Goal: Answer question/provide support

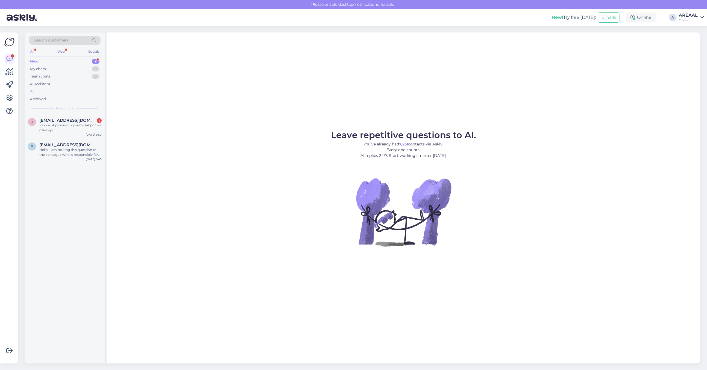
click at [49, 94] on div "All" at bounding box center [65, 92] width 72 height 8
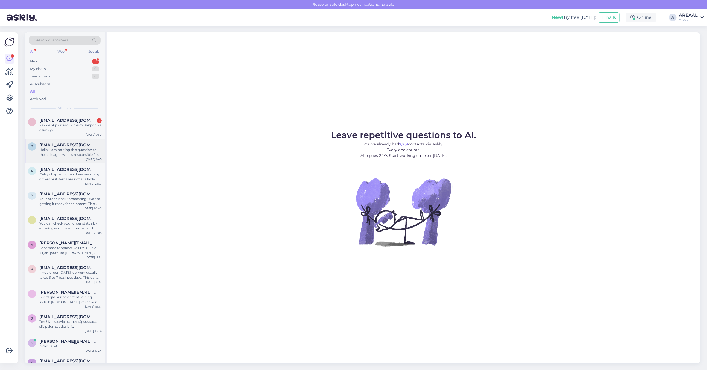
click at [72, 157] on div "Hello, I am routing this question to the colleague who is responsible for this …" at bounding box center [70, 152] width 62 height 10
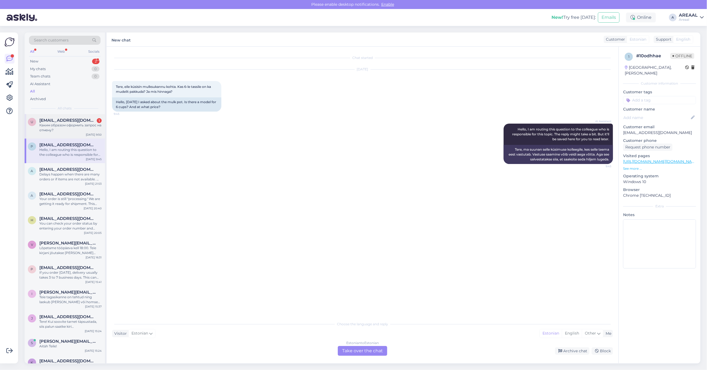
click at [66, 129] on div "Каким образом оформить запрос на отмену?" at bounding box center [70, 128] width 62 height 10
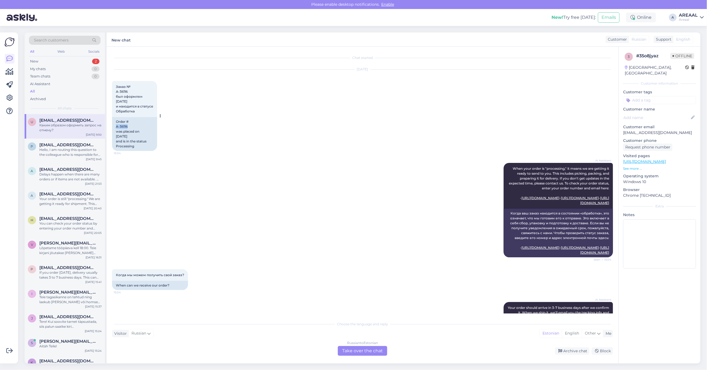
drag, startPoint x: 132, startPoint y: 126, endPoint x: 116, endPoint y: 129, distance: 16.0
click at [116, 129] on div "Order # A-36116 was placed on 15. Aug 2025 and is in the status Processing" at bounding box center [134, 134] width 45 height 34
copy div "A-36116"
click at [83, 151] on div "Hello, I am routing this question to the colleague who is responsible for this …" at bounding box center [70, 152] width 62 height 10
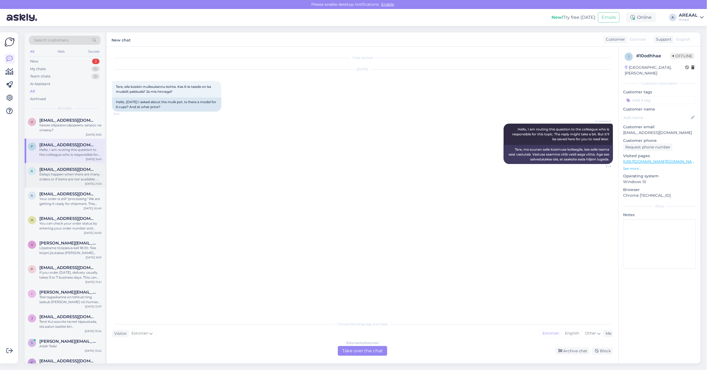
click at [61, 179] on div "Delays happen when there are many orders or if items are not available. We are …" at bounding box center [70, 177] width 62 height 10
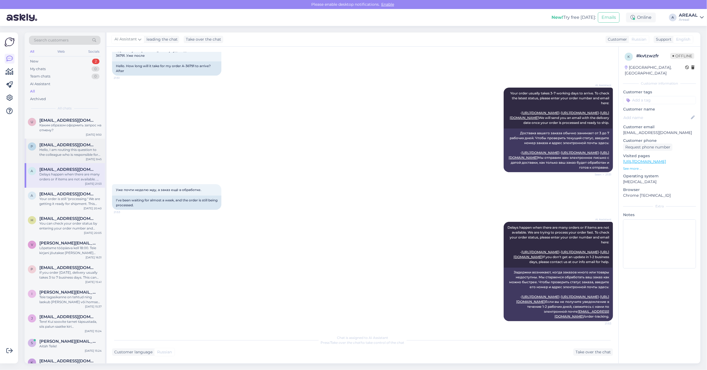
click at [70, 156] on div "Hello, I am routing this question to the colleague who is responsible for this …" at bounding box center [70, 152] width 62 height 10
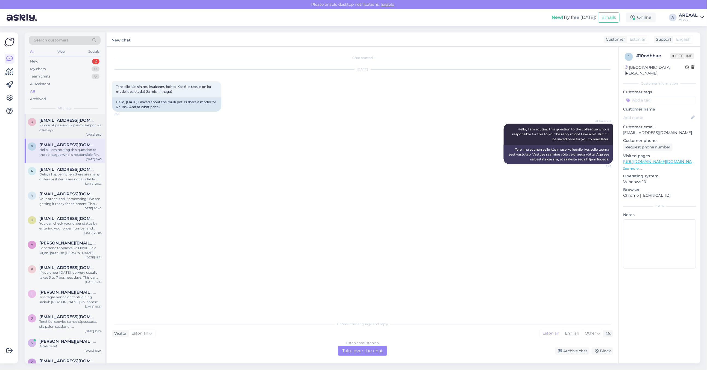
click at [75, 115] on div "u ulyanichav@gmail.com Каким образом оформить запрос на отмену? Oct 3 9:50" at bounding box center [65, 126] width 80 height 25
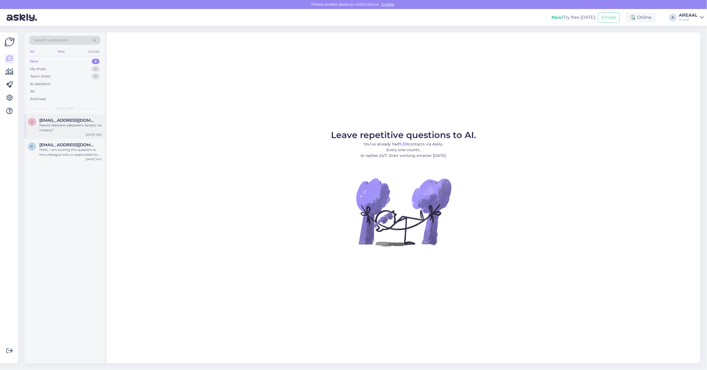
click at [55, 120] on span "ulyanichav@gmail.com" at bounding box center [67, 120] width 57 height 5
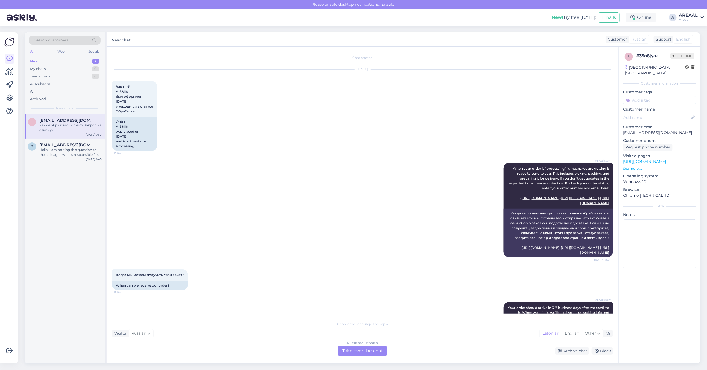
scroll to position [942, 0]
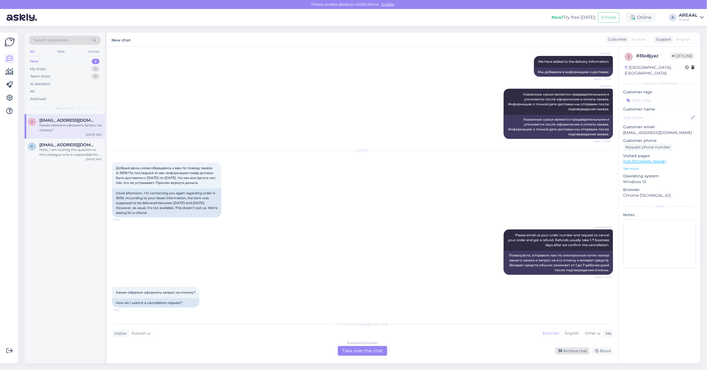
click at [558, 349] on div "Archive chat" at bounding box center [572, 351] width 34 height 7
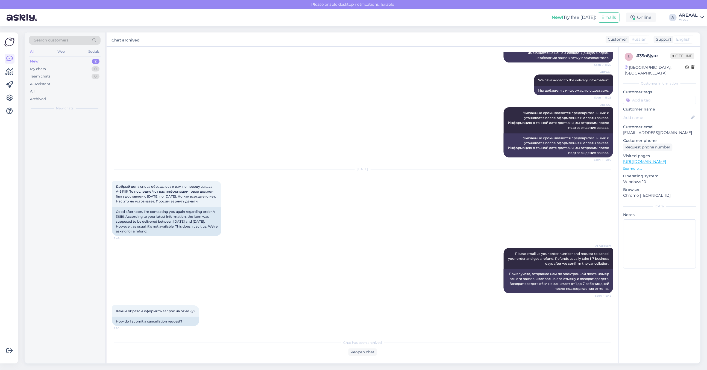
scroll to position [923, 0]
click at [67, 131] on div "Hello, I am routing this question to the colleague who is responsible for this …" at bounding box center [70, 128] width 62 height 10
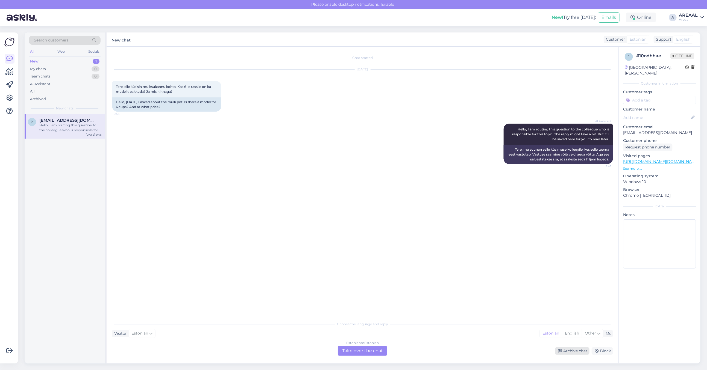
click at [571, 353] on div "Archive chat" at bounding box center [572, 351] width 34 height 7
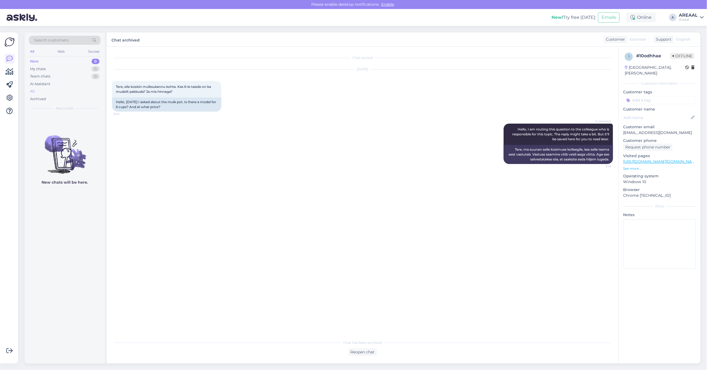
click at [65, 92] on div "All" at bounding box center [65, 92] width 72 height 8
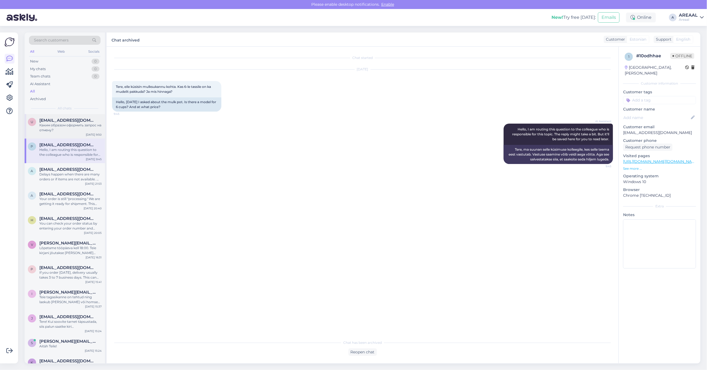
click at [65, 122] on span "[EMAIL_ADDRESS][DOMAIN_NAME]" at bounding box center [67, 120] width 57 height 5
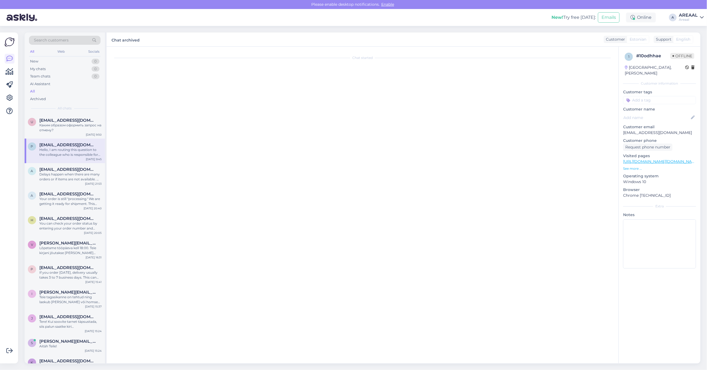
scroll to position [923, 0]
click at [58, 160] on div "p pedakpiret@gmail.com Hello, I am routing this question to the colleague who i…" at bounding box center [65, 151] width 80 height 25
click at [59, 186] on div "a arseni.holostov@gmail.com Delays happen when there are many orders or if item…" at bounding box center [65, 175] width 80 height 25
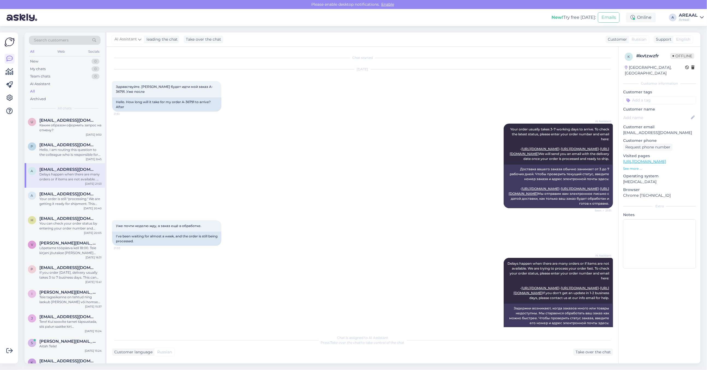
scroll to position [85, 0]
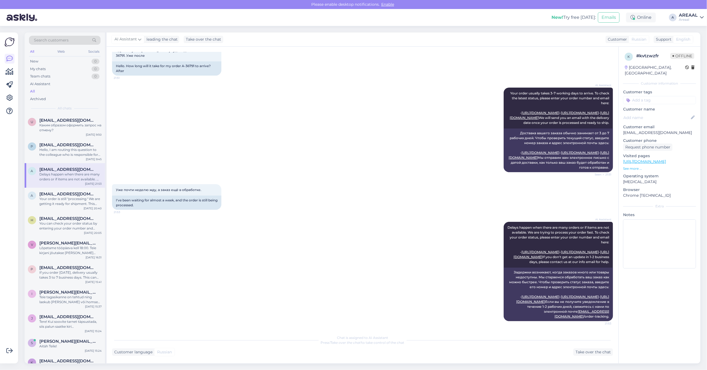
click at [694, 20] on div "Areaal" at bounding box center [687, 19] width 19 height 4
click at [695, 43] on button "Open" at bounding box center [691, 42] width 15 height 8
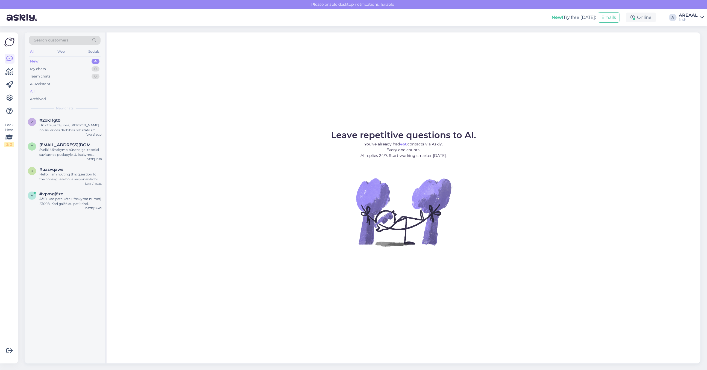
click at [50, 90] on div "All" at bounding box center [65, 92] width 72 height 8
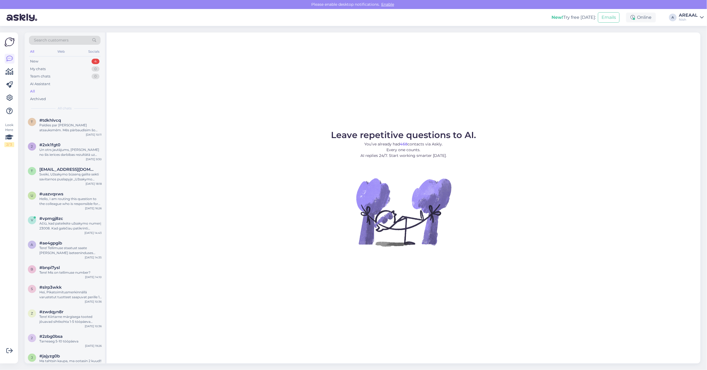
click at [55, 123] on div "Paldies par jūsu atsauksmēm. Mēs pārbaudīsim šo informāciju. Vai varu jums palī…" at bounding box center [70, 128] width 62 height 10
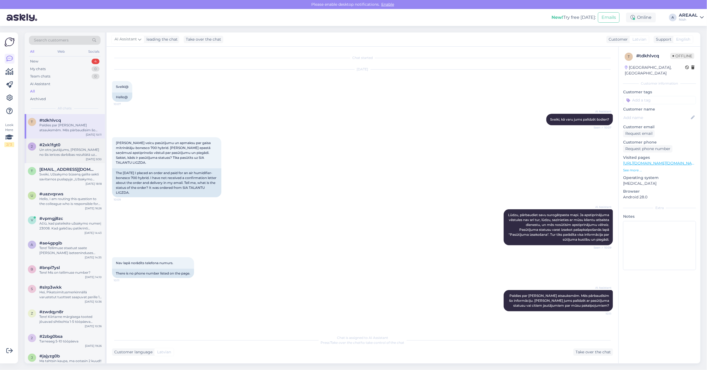
click at [82, 147] on div "#2xk1fgt0" at bounding box center [70, 145] width 62 height 5
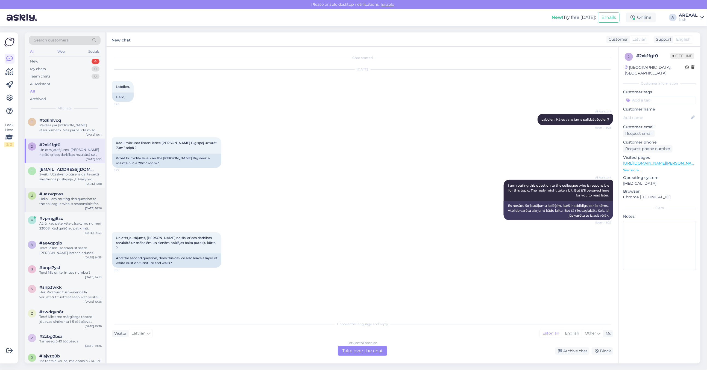
click at [63, 205] on div "Hello, I am routing this question to the colleague who is responsible for this …" at bounding box center [70, 202] width 62 height 10
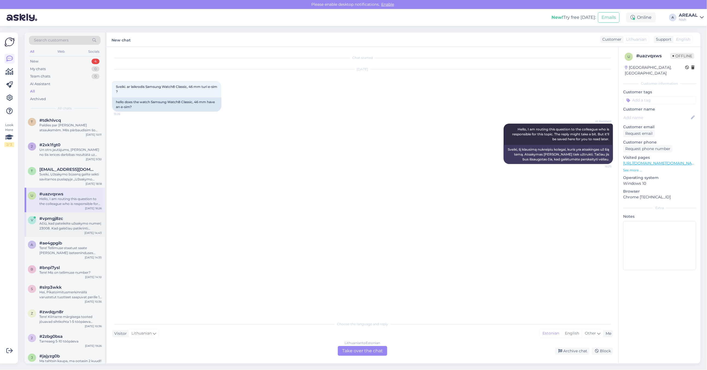
click at [72, 227] on div "Ačiū, kad pateikėte užsakymo numerį 23008. Kad galėčiau patikrinti užsakymo būs…" at bounding box center [70, 226] width 62 height 10
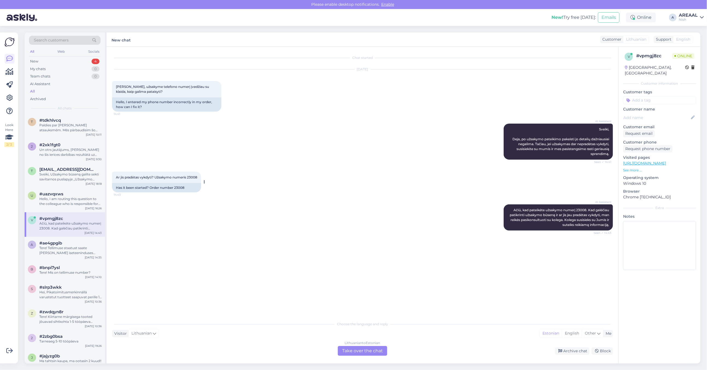
click at [181, 187] on div "Has it been started? Order number 23008" at bounding box center [156, 187] width 89 height 9
click at [411, 86] on div "Oct 2 2025 Sveiki, užsakyme telefono numerį įvedžiau su klaida, kaip galima pat…" at bounding box center [362, 91] width 501 height 54
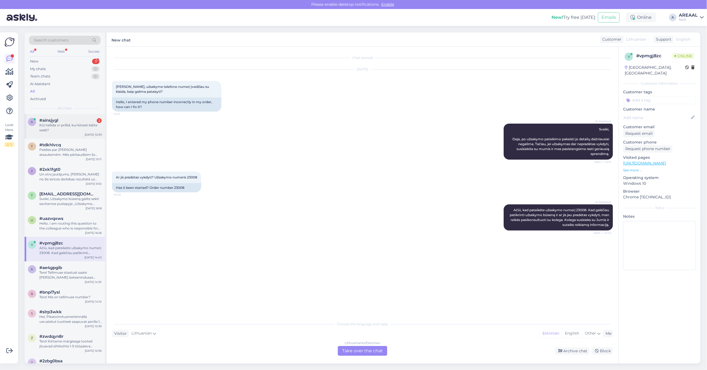
click at [50, 137] on div "a #ainsjygl 2 KUi tellida vr prillid, kui kiiresti kätte saab? Oct 3 10:39" at bounding box center [65, 126] width 80 height 25
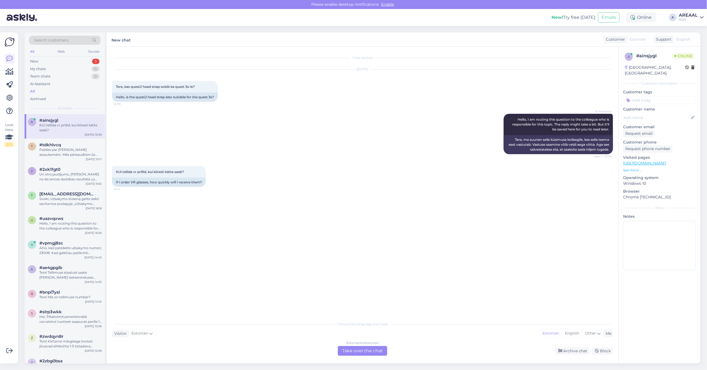
click at [356, 350] on div "Estonian to Estonian Take over the chat" at bounding box center [362, 351] width 49 height 10
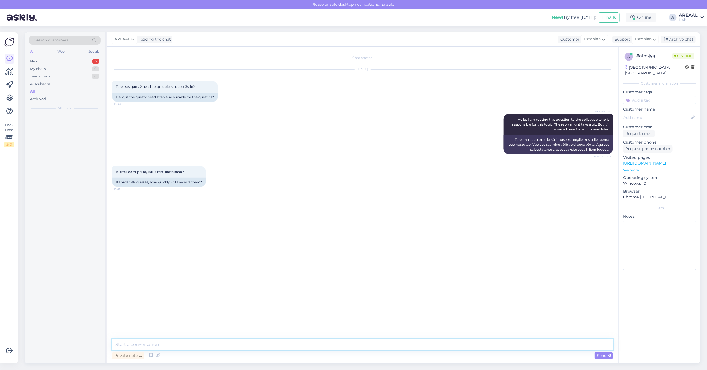
click at [356, 350] on textarea at bounding box center [362, 344] width 501 height 11
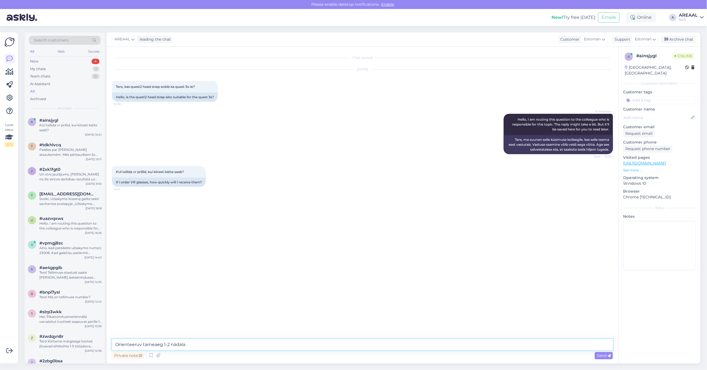
type textarea "Orienteeruv tarneaeg 1-2 nädalat"
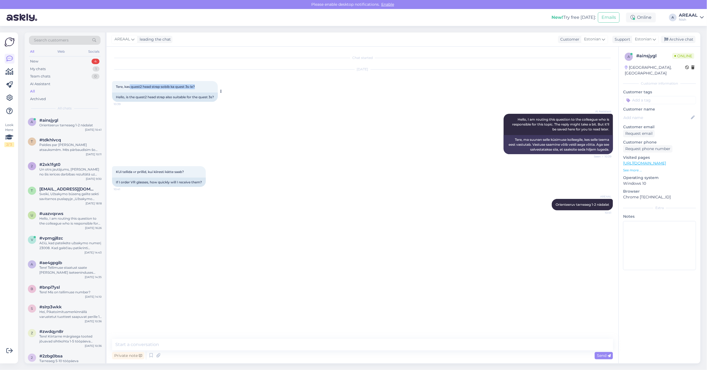
copy span "quest2 head strap sobib ka quest 3s-le?"
drag, startPoint x: 130, startPoint y: 85, endPoint x: 195, endPoint y: 86, distance: 64.7
click at [195, 86] on span "Tere, kas quest2 head strap sobib ka quest 3s-le?" at bounding box center [155, 87] width 79 height 4
copy span "quest2 head strap sobib ka quest 3s-le"
click at [246, 350] on textarea at bounding box center [362, 344] width 501 height 11
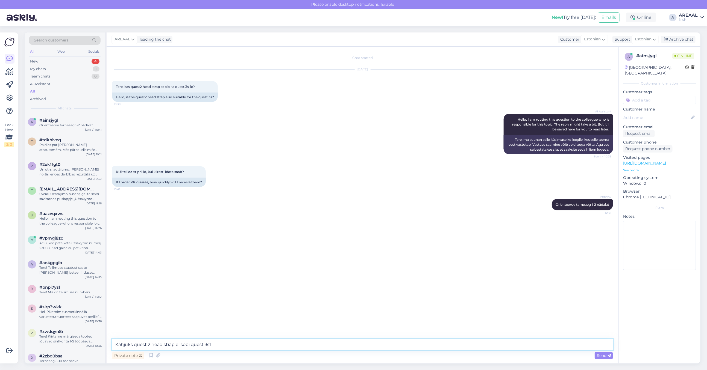
type textarea "Kahjuks quest 2 head strap ei sobi quest 3s'le"
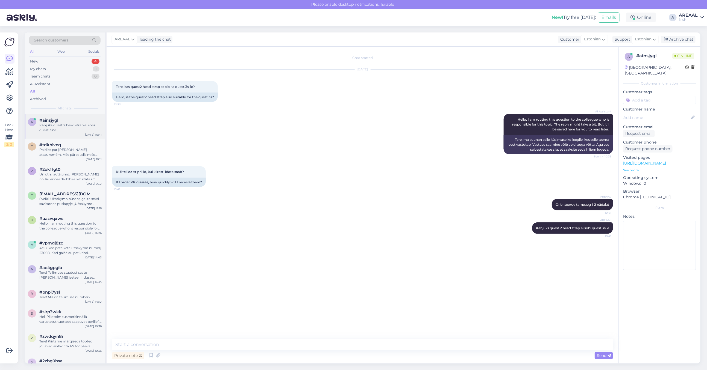
click at [71, 137] on div "a #ainsjygl Kahjuks quest 2 head strap ei sobi quest 3s'le Oct 3 10:41" at bounding box center [65, 126] width 80 height 25
click at [74, 152] on div "Paldies par jūsu atsauksmēm. Mēs pārbaudīsim šo informāciju. Vai varu jums palī…" at bounding box center [70, 152] width 62 height 10
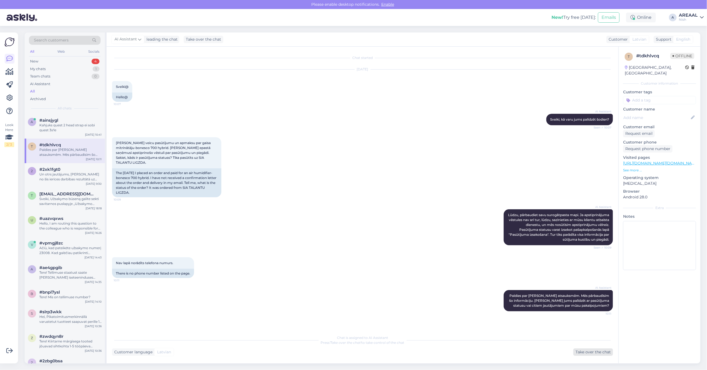
click at [604, 353] on div "Take over the chat" at bounding box center [593, 352] width 40 height 7
click at [567, 300] on span "Paldies par jūsu atsauksmēm. Mēs pārbaudīsim šo informāciju. Vai varu jums palī…" at bounding box center [559, 301] width 101 height 14
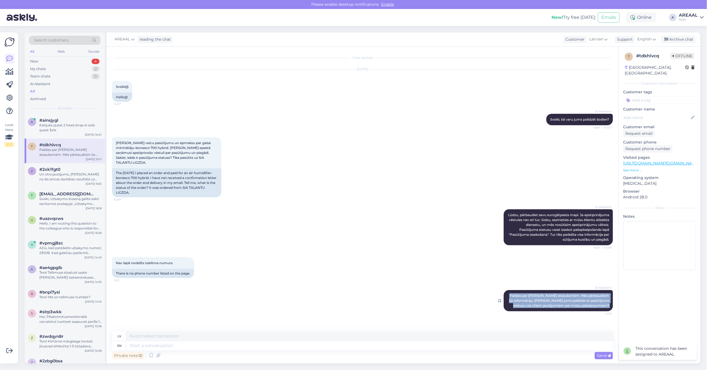
click at [567, 300] on span "Paldies par jūsu atsauksmēm. Mēs pārbaudīsim šo informāciju. Vai varu jums palī…" at bounding box center [559, 301] width 101 height 14
copy div "Paldies par jūsu atsauksmēm. Mēs pārbaudīsim šo informāciju. Vai varu jums palī…"
click at [508, 203] on div "AI Assistant Lūdzu, pārbaudiet savu surogātpasta mapi. Ja apstiprinājuma vēstul…" at bounding box center [362, 227] width 501 height 48
click at [556, 217] on div "AI Assistant Lūdzu, pārbaudiet savu surogātpasta mapi. Ja apstiprinājuma vēstul…" at bounding box center [557, 227] width 109 height 36
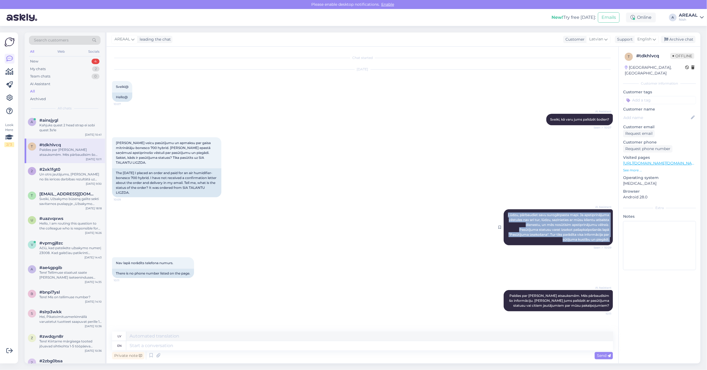
click at [556, 217] on div "AI Assistant Lūdzu, pārbaudiet savu surogātpasta mapi. Ja apstiprinājuma vēstul…" at bounding box center [557, 227] width 109 height 36
copy div "Lūdzu, pārbaudiet savu surogātpasta mapi. Ja apstiprinājuma vēstules nav arī tu…"
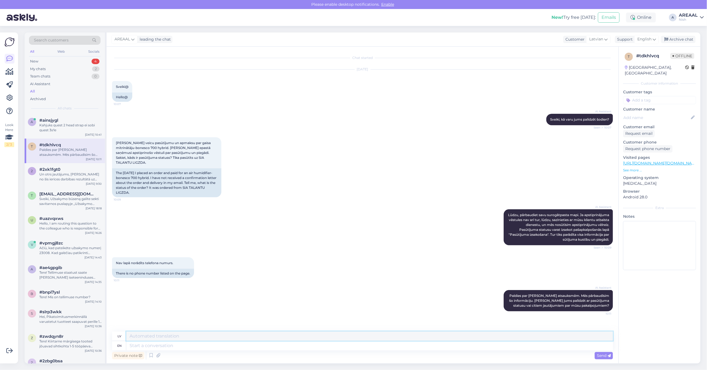
click at [234, 341] on textarea at bounding box center [369, 336] width 486 height 9
click at [646, 37] on span "English" at bounding box center [644, 39] width 14 height 6
type input "est"
click at [627, 62] on link "Estonian" at bounding box center [637, 63] width 60 height 9
click at [286, 344] on textarea at bounding box center [369, 345] width 486 height 9
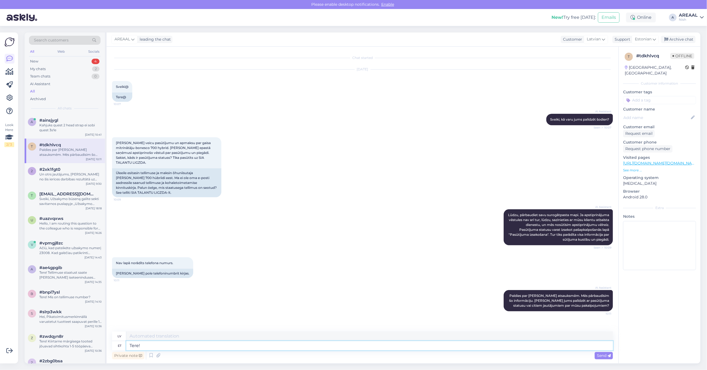
type textarea "Tere! K"
type textarea "Sveiki!"
type textarea "Tere! Kui teil o"
type textarea "Sveiki! Ja"
type textarea "Tere! Kui teil on küs"
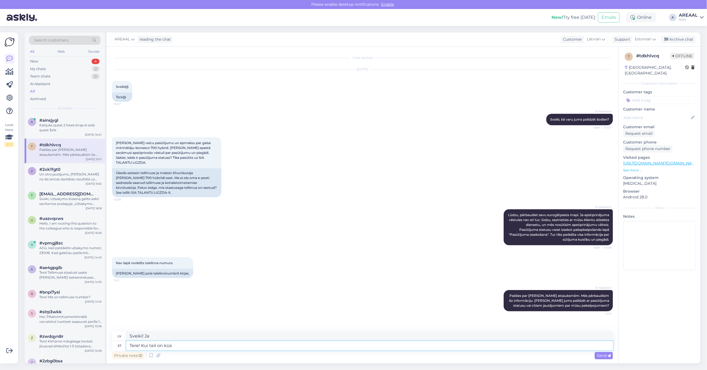
type textarea "Sveiki! Ja jums ir"
type textarea "Tere! Kui teil on küsimus telli"
type textarea "Sveiki! Ja jums ir jautājums"
type textarea "Tere! Kui teil on küsimus tellimuse kohta, siis"
type textarea "Sveiki! Ja jums ir jautājums par jūsu pasūtījumu"
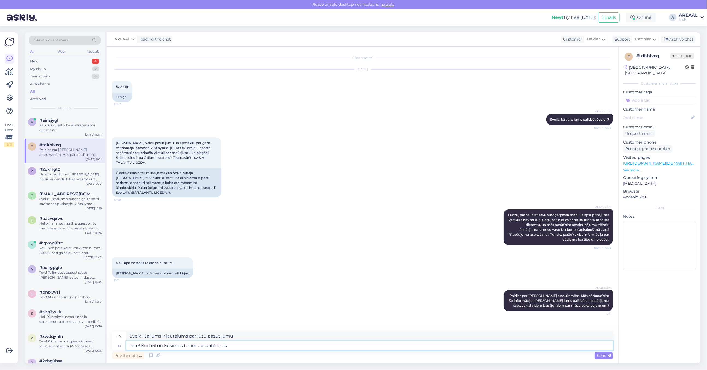
type textarea "Tere! Kui teil on küsimus tellimuse kohta, siis p"
type textarea "Sveiki! Ja jums ir jautājums par jūsu pasūtījumu,"
type textarea "Tere! Kui teil on küsimus tellimuse kohta, siis palun saatke"
type textarea "Sveiki! Ja jums ir jautājums par jūsu pasūtījumu, lūdzu,"
type textarea "Tere! Kui teil on küsimus tellimuse kohta, siis palun saatke k"
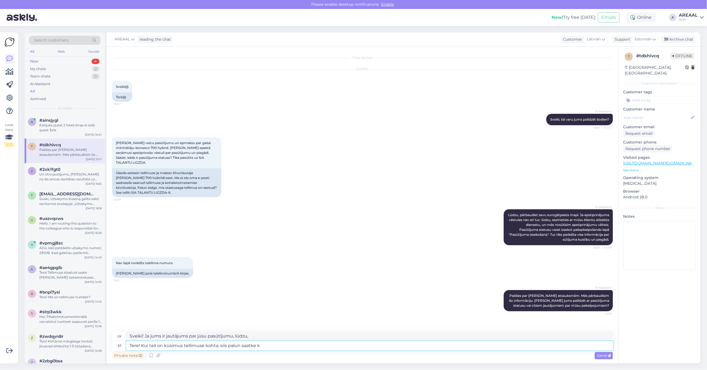
type textarea "Sveiki! Ja jums ir jautājums par jūsu pasūtījumu, lūdzu, sūtiet"
type textarea "Tere! Kui teil on küsimus tellimuse kohta, siis palun saatke kiri info"
type textarea "Sveiki! Ja jums ir jautājums par jūsu pasūtījumu, lūdzu, rakstiet ziņu."
type textarea "Tere! Kui teil on küsimus tellimuse kohta, siis palun saatke kiri [EMAIL_ADDRES…"
type textarea "Sveiki! Ja jums ir jautājumi par jūsu pasūtījumu, lūdzu, rakstiet info@gaisakli…"
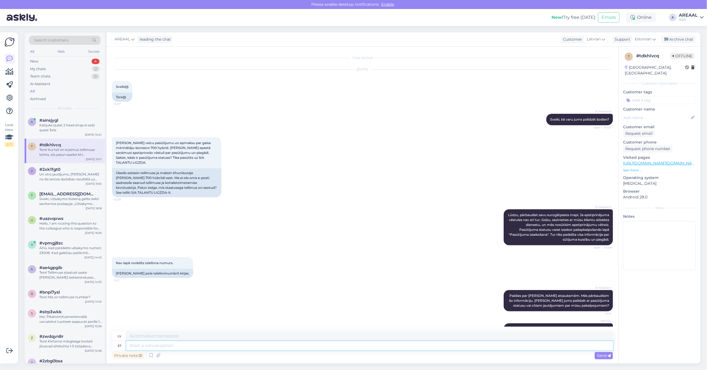
scroll to position [28, 0]
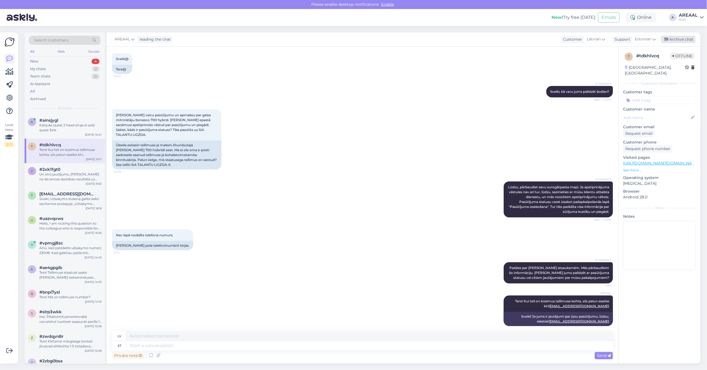
click at [691, 39] on div "Archive chat" at bounding box center [678, 39] width 34 height 7
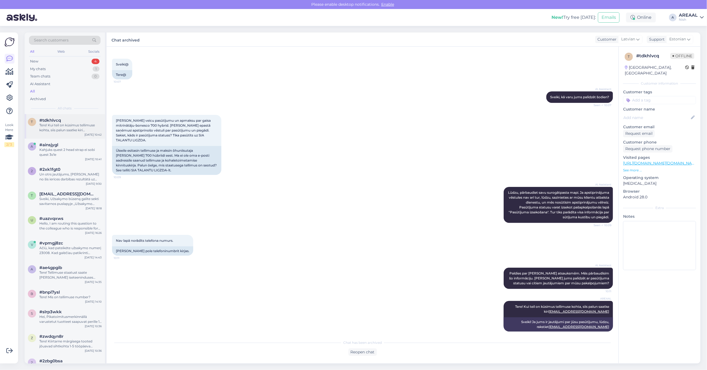
click at [86, 124] on div "Tere! Kui teil on küsimus tellimuse kohta, siis palun saatke kiri [EMAIL_ADDRES…" at bounding box center [70, 128] width 62 height 10
click at [76, 152] on div "Kahjuks quest 2 head strap ei sobi quest 3s'le" at bounding box center [70, 152] width 62 height 10
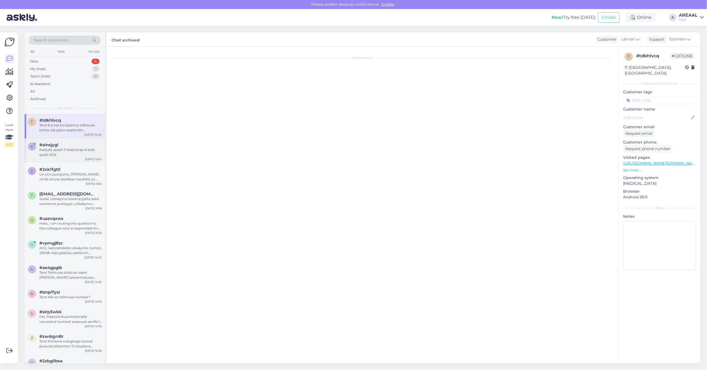
scroll to position [0, 0]
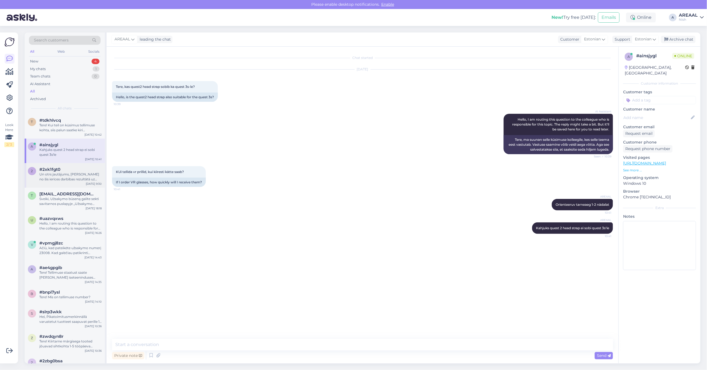
click at [68, 171] on div "#2xk1fgt0" at bounding box center [70, 169] width 62 height 5
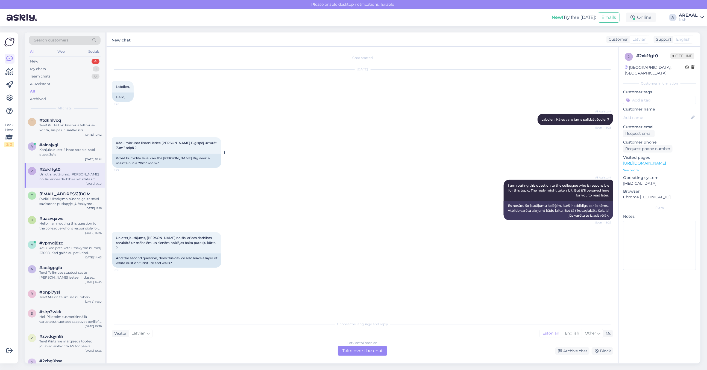
click at [149, 164] on div "What humidity level can the Oscar Stadler Big device maintain in a 70m² room?" at bounding box center [166, 161] width 109 height 14
copy div "What humidity level can the Oscar Stadler Big device maintain in a 70m² room?"
click at [653, 39] on div "Customer Latvian Support English est Estonian" at bounding box center [649, 39] width 87 height 7
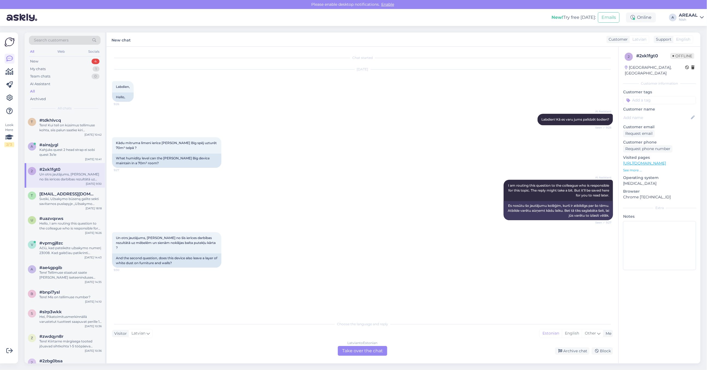
click at [637, 39] on span "Latvian" at bounding box center [639, 40] width 14 height 6
click at [621, 40] on div "Customer" at bounding box center [616, 40] width 21 height 6
click at [665, 40] on div "Support" at bounding box center [662, 40] width 18 height 6
click at [689, 39] on span "English" at bounding box center [683, 40] width 14 height 6
click at [384, 351] on div "Latvian to Estonian Take over the chat" at bounding box center [362, 351] width 49 height 10
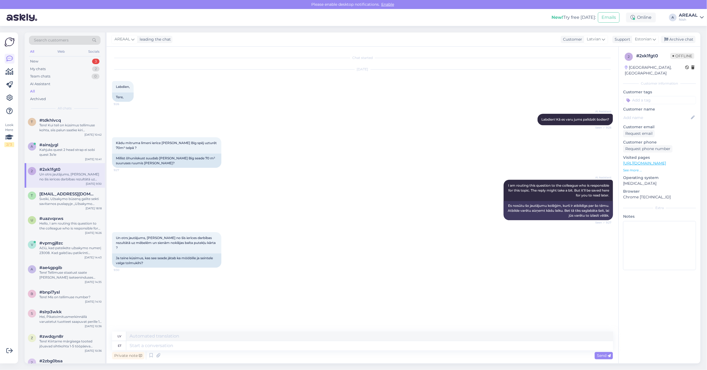
click at [362, 344] on textarea at bounding box center [369, 345] width 486 height 9
paste textarea "in a 70 m² room, you could reasonably expect 40 %–55 % relative humidity to be …"
type textarea "in a 70 m² room, you could reasonably expect 40 %–55 % relative humidity to be …"
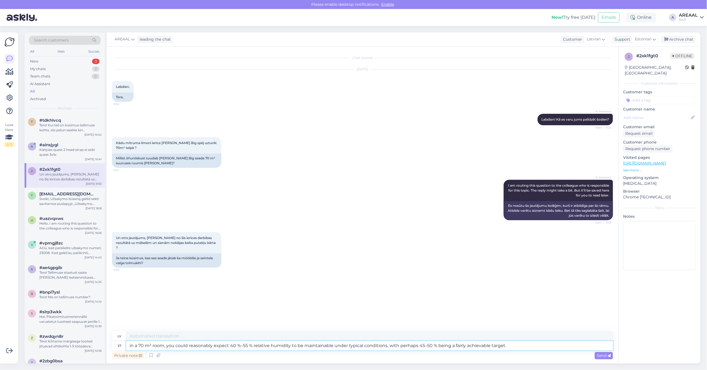
type textarea "70 m² telpā var pamatoti sagaidīt, ka tipiskos apstākļos varēs uzturēt 40–55 % …"
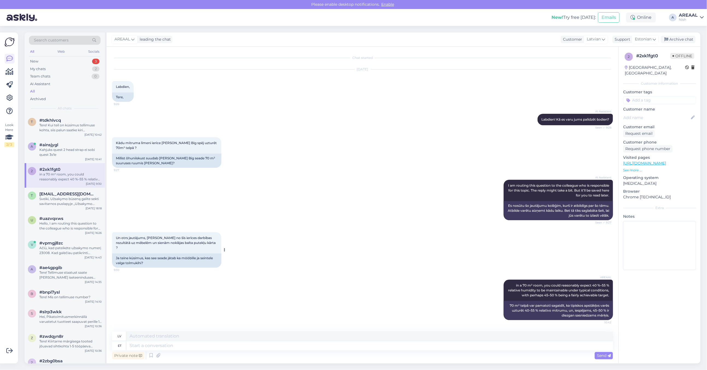
click at [185, 254] on div "Ja teine ​​küsimus, kas see seade jätab ka mööblile ja seintele valge tolmukihi?" at bounding box center [166, 261] width 109 height 14
copy div "Ja teine ​​küsimus, kas see seade jätab ka mööblile ja seintele valge tolmukihi?"
click at [306, 352] on div "Private note Send" at bounding box center [362, 356] width 501 height 10
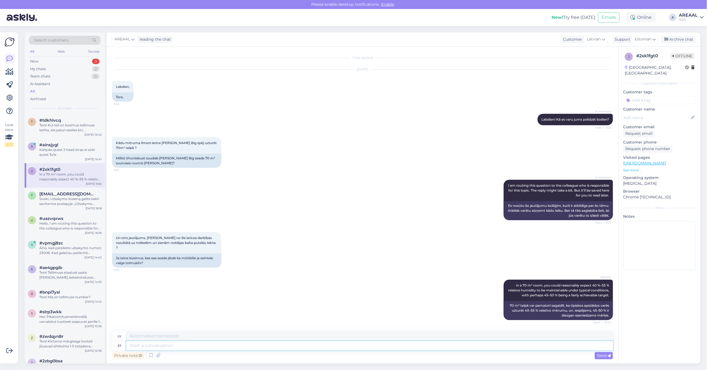
click at [311, 343] on textarea at bounding box center [369, 345] width 486 height 9
type textarea "Ei jäta"
type textarea "Nē"
type textarea "Ei jäta va"
type textarea "Neaizej"
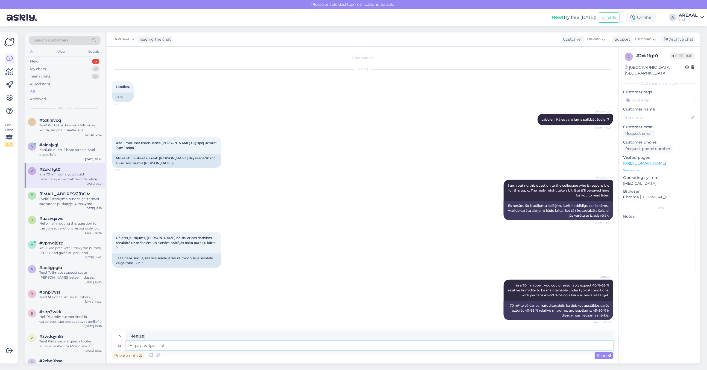
type textarea "Ei jäta valget tolm"
type textarea "Neatstāj baltu traipu"
type textarea "Ei jäta valget tolmukihti"
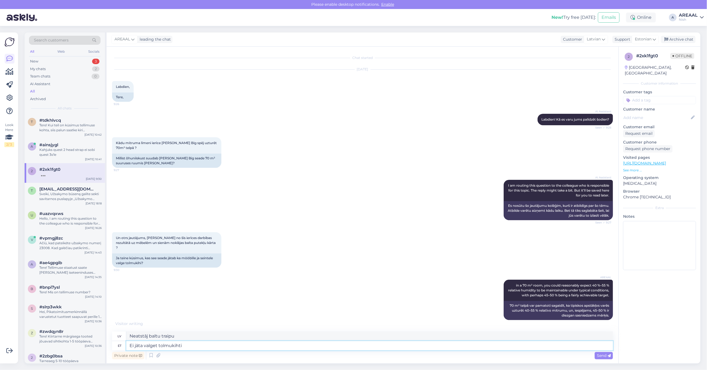
type textarea "Neatstāj baltu putekļu kārtu"
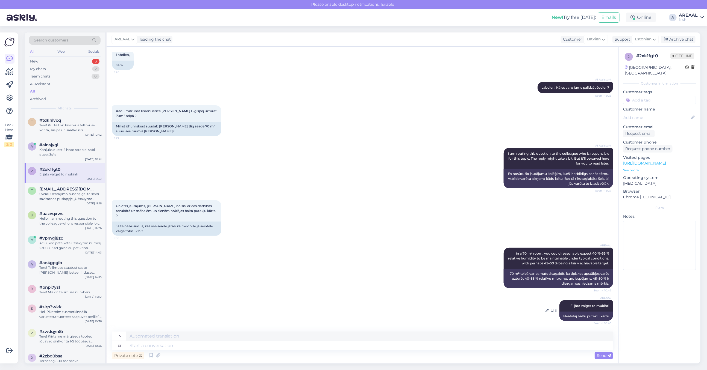
click at [594, 315] on div "Neatstāj baltu putekļu kārtu" at bounding box center [586, 316] width 54 height 9
copy div "Neatstāj baltu putekļu kārtu"
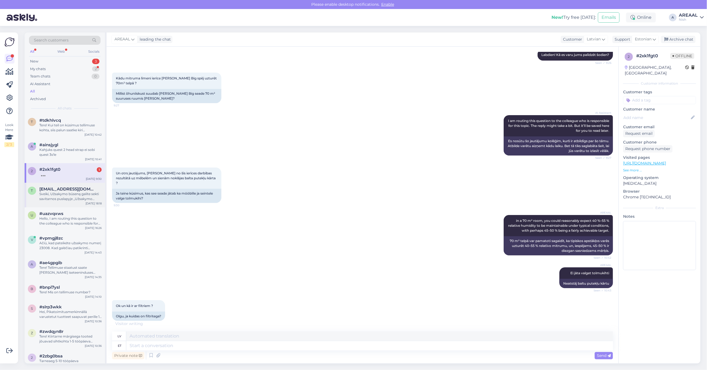
click at [70, 199] on div "Sveiki, Užsakymo būseną galite sekti savitarnos puslapyje „Užsakymo sekimas“. T…" at bounding box center [70, 197] width 62 height 10
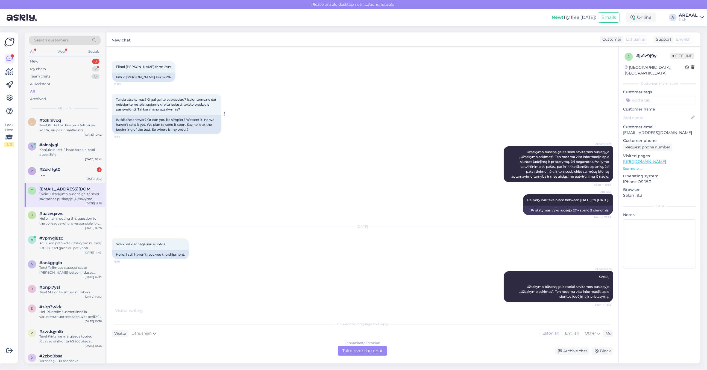
scroll to position [0, 0]
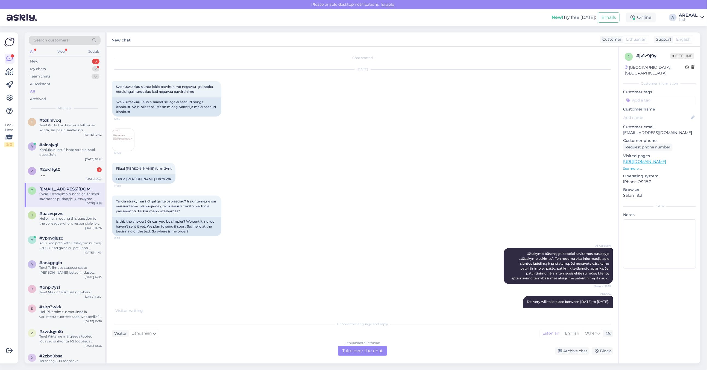
click at [126, 141] on img at bounding box center [123, 140] width 22 height 22
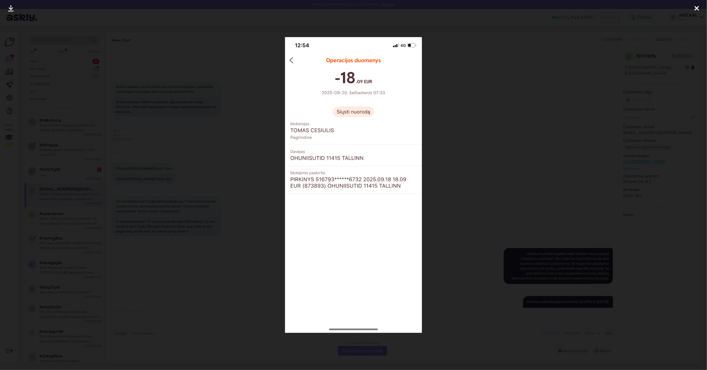
click at [241, 157] on div at bounding box center [353, 185] width 707 height 370
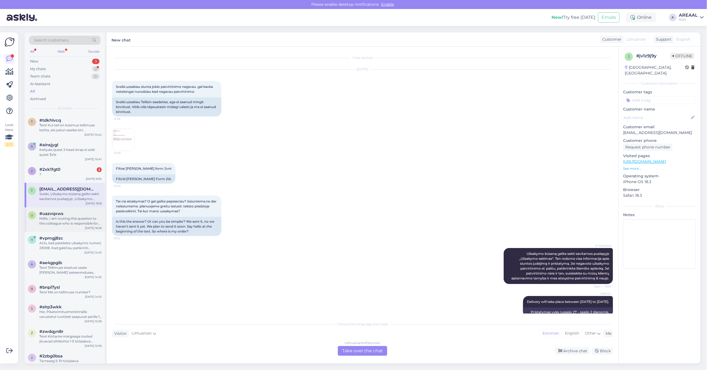
click at [74, 231] on div "u #uazvqxws Hello, I am routing this question to the colleague who is responsib…" at bounding box center [65, 220] width 80 height 25
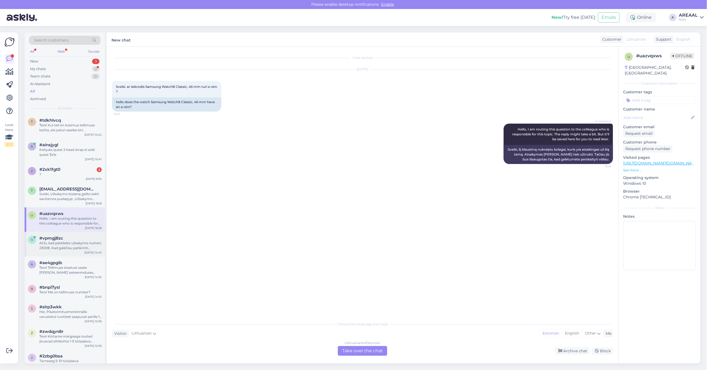
click at [66, 253] on div "v #vpmgj8zc Ačiū, kad pateikėte užsakymo numerį 23008. Kad galėčiau patikrinti …" at bounding box center [65, 244] width 80 height 25
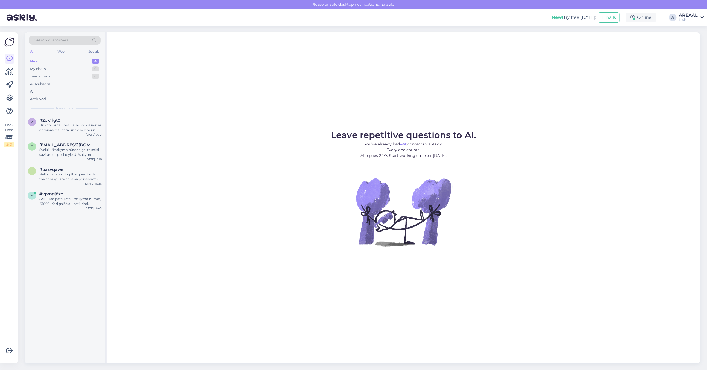
click at [262, 59] on div "Leave repetitive questions to AI. You’ve already had 468 contacts via Askly. Ev…" at bounding box center [403, 198] width 593 height 331
click at [54, 92] on div "All" at bounding box center [65, 92] width 72 height 8
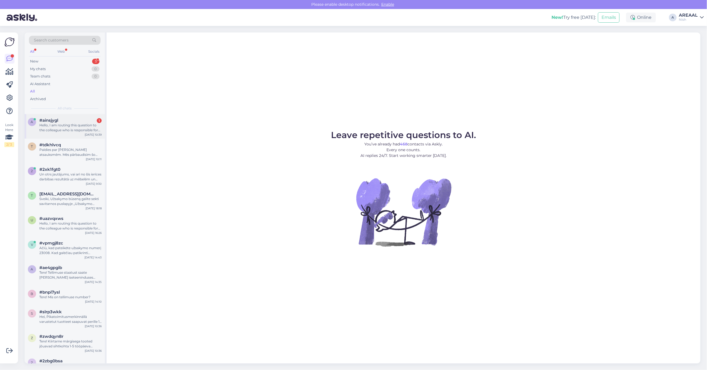
click at [89, 119] on div "#ainsjygl 1" at bounding box center [70, 120] width 62 height 5
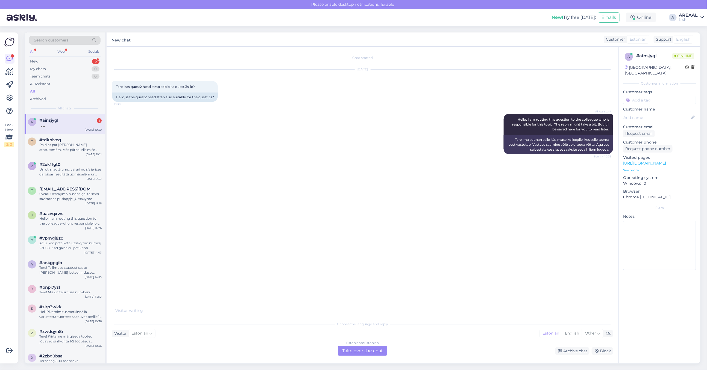
click at [191, 164] on div "Chat started Oct 3 2025 Tere, kas quest2 head strap sobib ka quest 3s-le? 10:39…" at bounding box center [365, 180] width 506 height 256
click at [83, 257] on div "a #ae4gpgib Tere! Tellimuse staatust saate jälgida iseteeninduses alalehel "Tel…" at bounding box center [65, 269] width 80 height 25
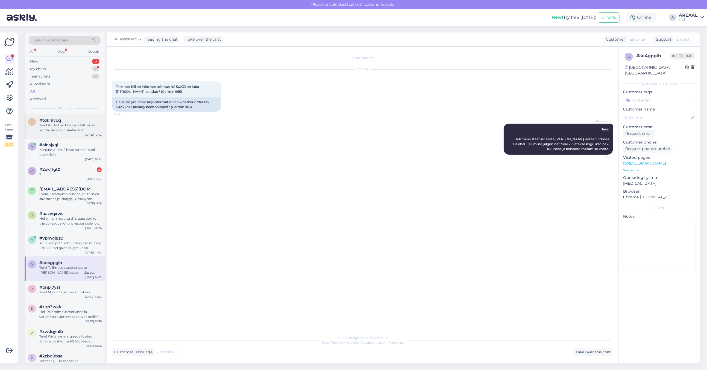
click at [64, 128] on div "Tere! Kui teil on küsimus tellimuse kohta, siis palun saatke kiri [EMAIL_ADDRES…" at bounding box center [70, 128] width 62 height 10
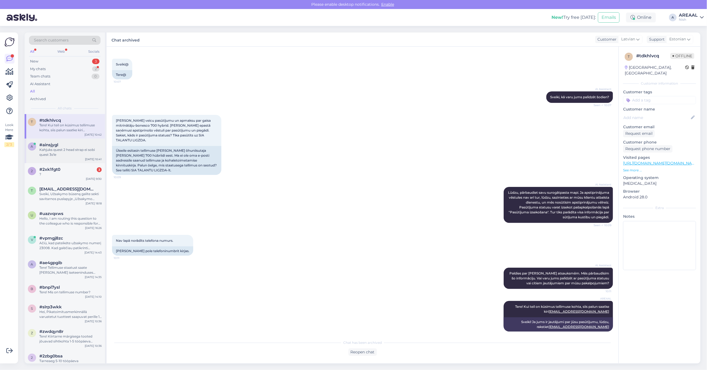
click at [72, 144] on div "#ainsjygl" at bounding box center [70, 145] width 62 height 5
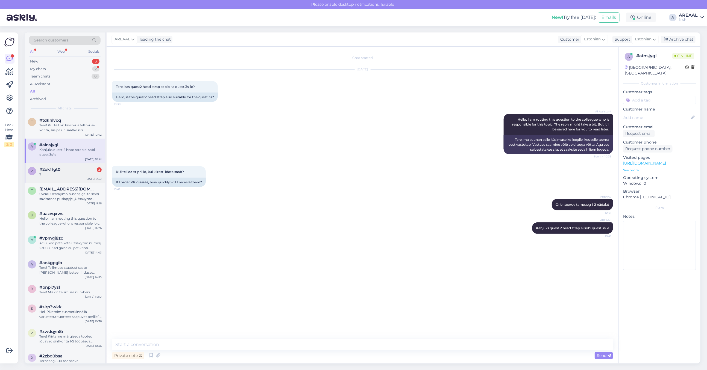
click at [82, 176] on div "?" at bounding box center [70, 174] width 62 height 5
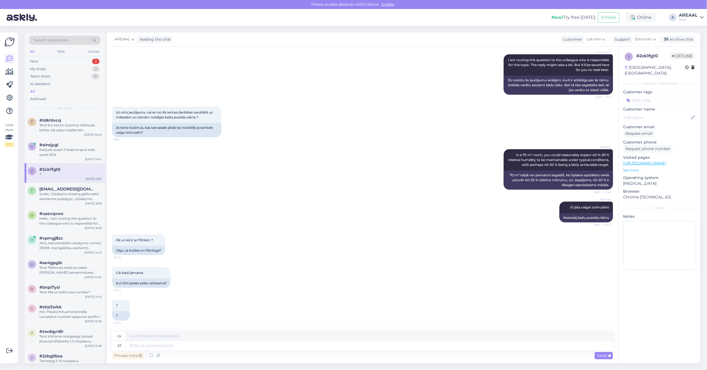
scroll to position [168, 0]
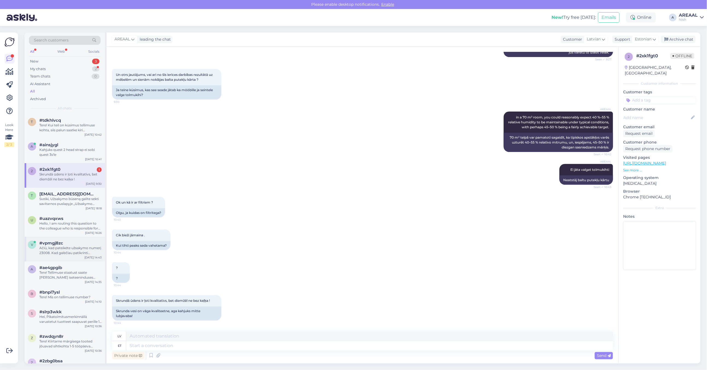
click at [81, 254] on div "Ačiū, kad pateikėte užsakymo numerį 23008. Kad galėčiau patikrinti užsakymo būs…" at bounding box center [70, 251] width 62 height 10
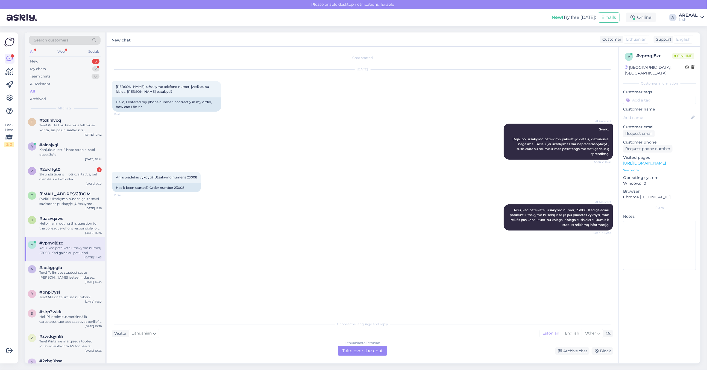
scroll to position [0, 0]
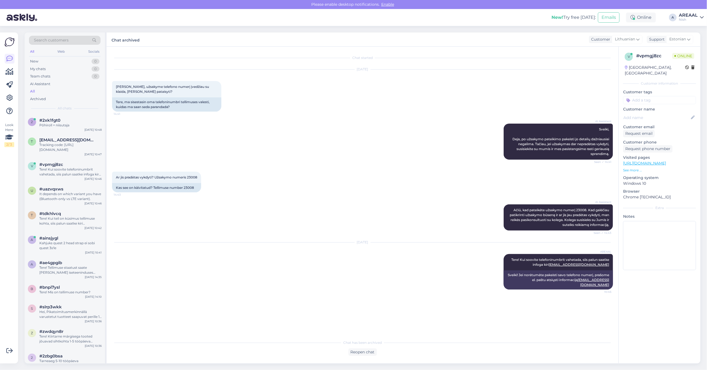
click at [684, 17] on div "AREAAL" at bounding box center [687, 15] width 19 height 4
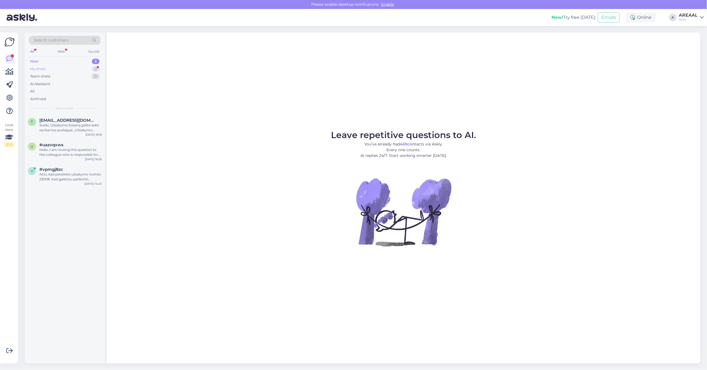
click at [88, 69] on div "My chats 2" at bounding box center [65, 69] width 72 height 8
click at [688, 18] on div "Nish" at bounding box center [687, 19] width 19 height 4
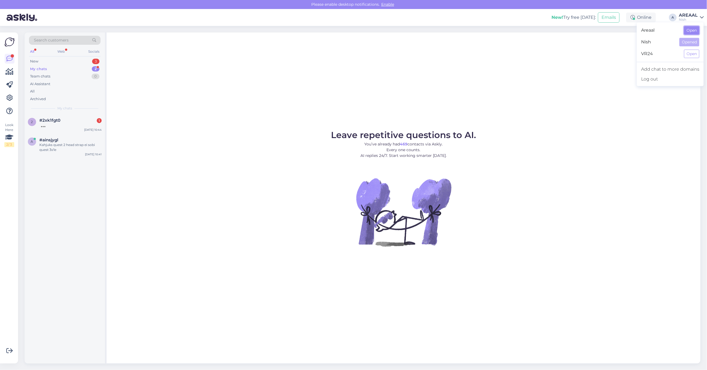
click at [695, 31] on button "Open" at bounding box center [691, 30] width 15 height 8
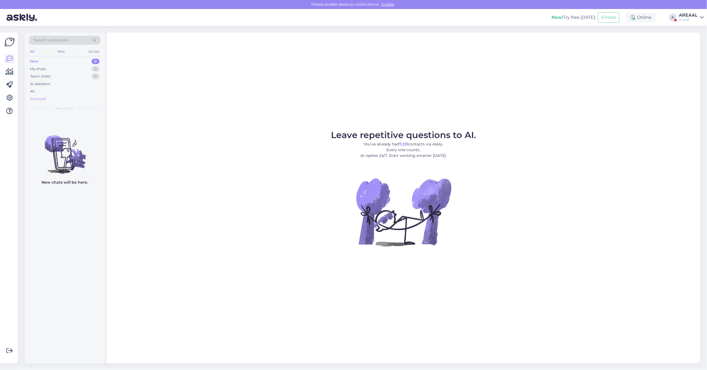
click at [70, 96] on div "Archived" at bounding box center [65, 99] width 72 height 8
click at [68, 91] on div "All" at bounding box center [65, 92] width 72 height 8
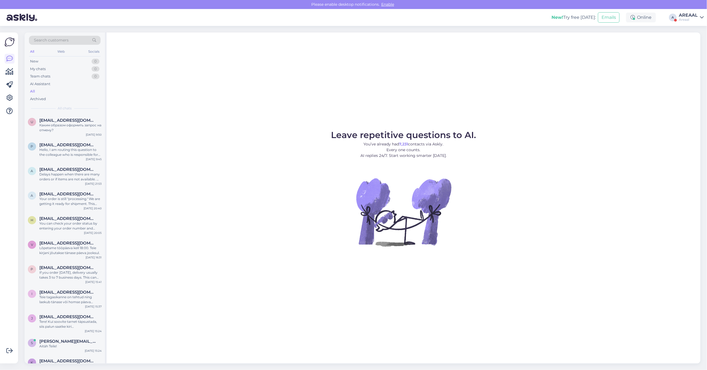
click at [67, 123] on div "Каким образом оформить запрос на отмену?" at bounding box center [70, 128] width 62 height 10
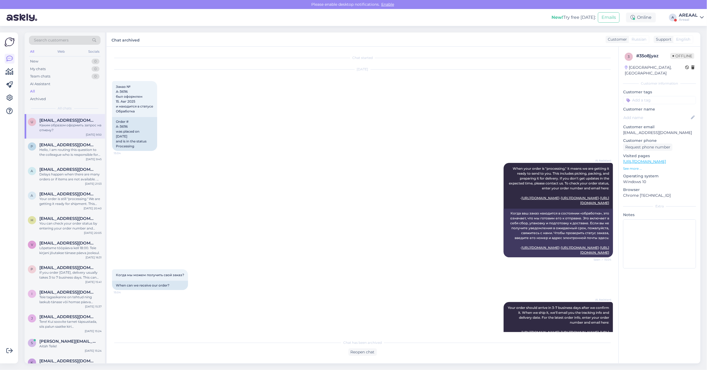
scroll to position [923, 0]
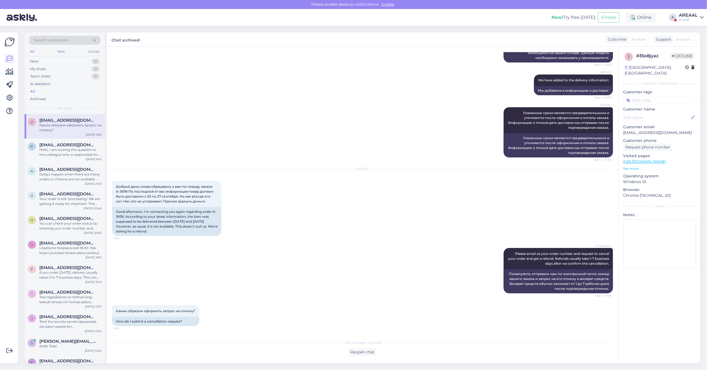
click at [249, 126] on div "AREAAL Указанные сроки являются предварительными и уточняются после оформления …" at bounding box center [362, 132] width 501 height 62
click at [276, 152] on div "AREAAL Указанные сроки являются предварительными и уточняются после оформления …" at bounding box center [362, 132] width 501 height 62
click at [72, 197] on div "Your order is still "processing." We are getting it ready for shipment. This me…" at bounding box center [70, 202] width 62 height 10
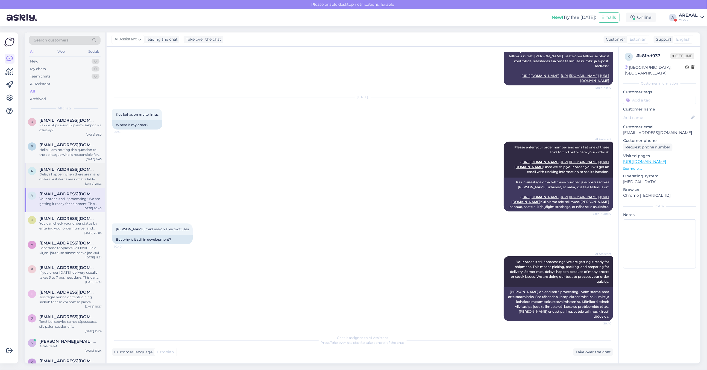
click at [70, 178] on div "Delays happen when there are many orders or if items are not available. We are …" at bounding box center [70, 177] width 62 height 10
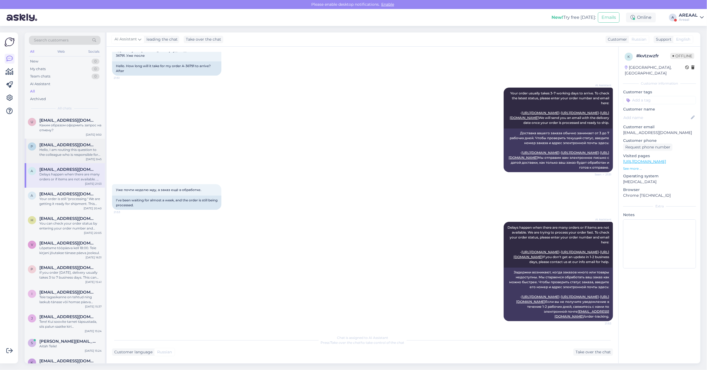
click at [71, 154] on div "Hello, I am routing this question to the colleague who is responsible for this …" at bounding box center [70, 152] width 62 height 10
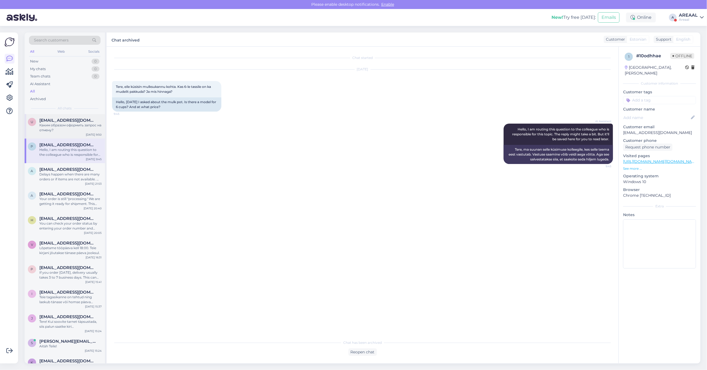
click at [66, 125] on div "Каким образом оформить запрос на отмену?" at bounding box center [70, 128] width 62 height 10
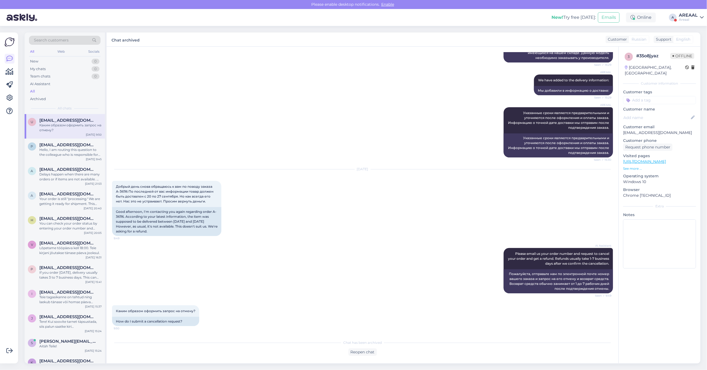
click at [685, 19] on div "Areaal" at bounding box center [687, 19] width 19 height 4
click at [687, 37] on div "Nish Open" at bounding box center [669, 42] width 67 height 12
click at [690, 40] on button "Open" at bounding box center [691, 42] width 15 height 8
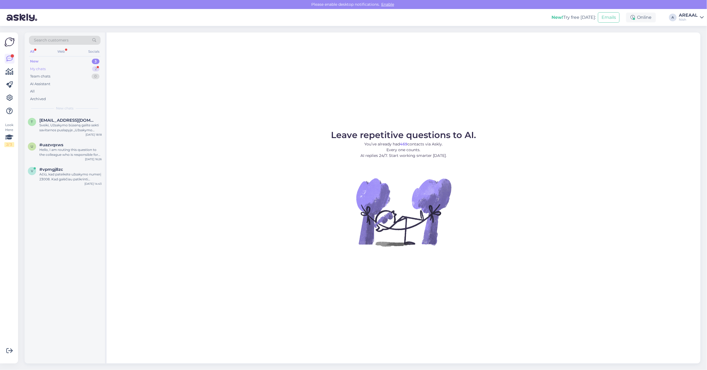
click at [86, 66] on div "My chats 2" at bounding box center [65, 69] width 72 height 8
click at [75, 120] on div "#2xk1fgt0 1" at bounding box center [70, 120] width 62 height 5
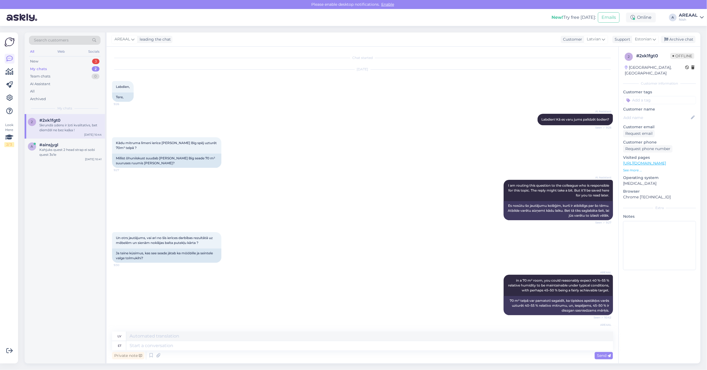
scroll to position [168, 0]
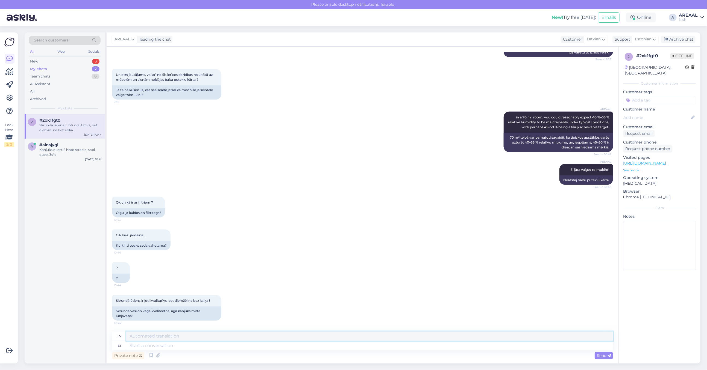
drag, startPoint x: 347, startPoint y: 336, endPoint x: 347, endPoint y: 332, distance: 4.1
click at [347, 336] on textarea at bounding box center [369, 336] width 486 height 9
click at [346, 330] on div "Chat started Oct 3 2025 Labdien, 9:26 Tere, AI Assistant Labdien! Kā es varu ju…" at bounding box center [363, 205] width 512 height 317
click at [339, 348] on textarea at bounding box center [369, 345] width 486 height 9
type textarea "Filtreid tuleb"
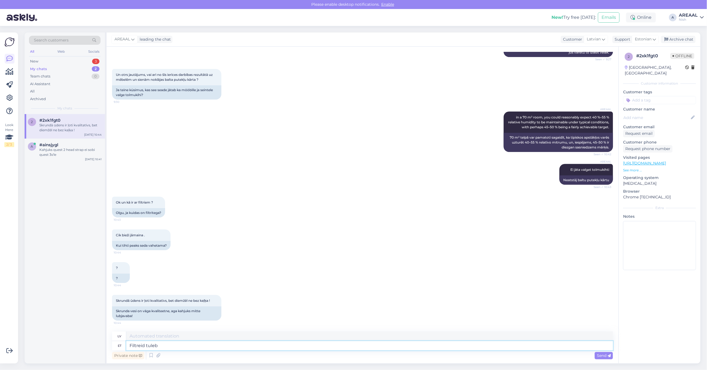
type textarea "Filtri"
type textarea "Filtreid tuleb vaheta"
type textarea "Filtri ir nepieciešami"
type textarea "Filtreid tuleb vahetada eks"
type textarea "Filtri ir jānomaina"
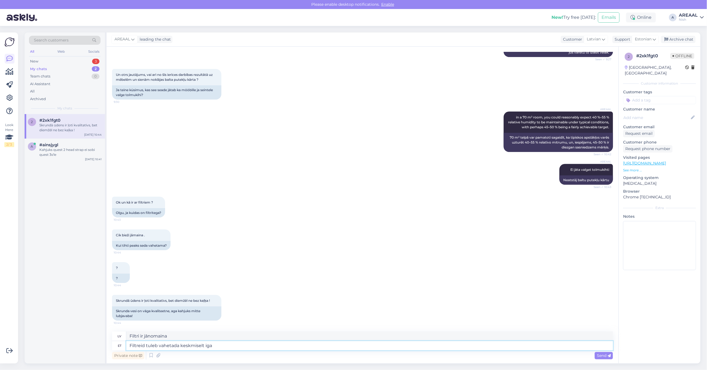
type textarea "Filtreid tuleb vahetada keskmiselt iga 2"
type textarea "Filtri ir jānomaina vidēji"
type textarea "Filtreid tuleb vahetada keskmiselt iga 2-3"
type textarea "Filtri ir jānomaina vidēji ik pēc"
type textarea "Filtreid tuleb vahetada keskmiselt iga 2-3 kuu"
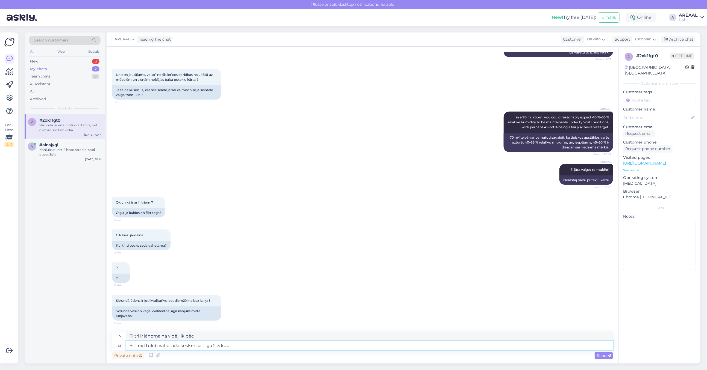
type textarea "Filtri jāmaina vidēji ik pēc 2–3"
type textarea "Filtreid tuleb vahetada keskmiselt iga 2-3 kuu tagan"
type textarea "Filtri jāmaina vidēji ik pēc 2–3 mēnešiem"
type textarea "Filtreid tuleb vahetada keskmiselt iga 2-3 kuu tagant"
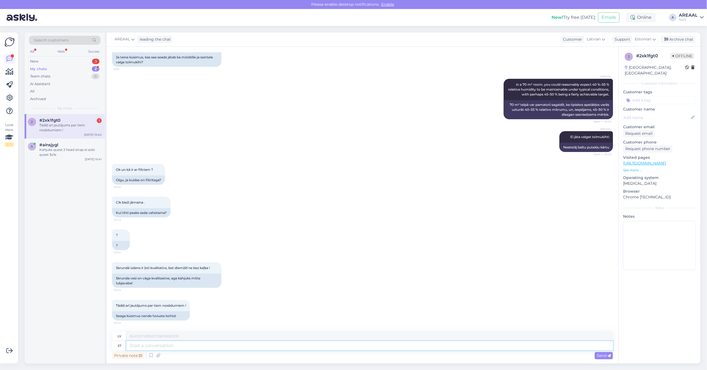
scroll to position [234, 0]
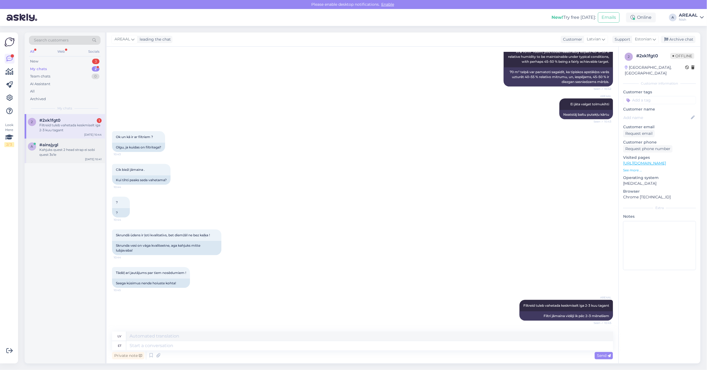
click at [76, 141] on div "a #ainsjygl Kahjuks quest 2 head strap ei sobi quest 3s'le Oct 3 10:41" at bounding box center [65, 151] width 80 height 25
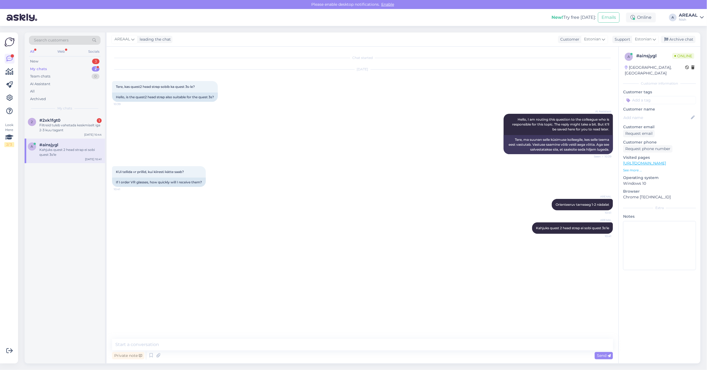
click at [681, 44] on div "AREAAL leading the chat Customer Estonian Support Estonian Archive chat" at bounding box center [403, 40] width 593 height 14
click at [677, 39] on div "Archive chat" at bounding box center [678, 39] width 34 height 7
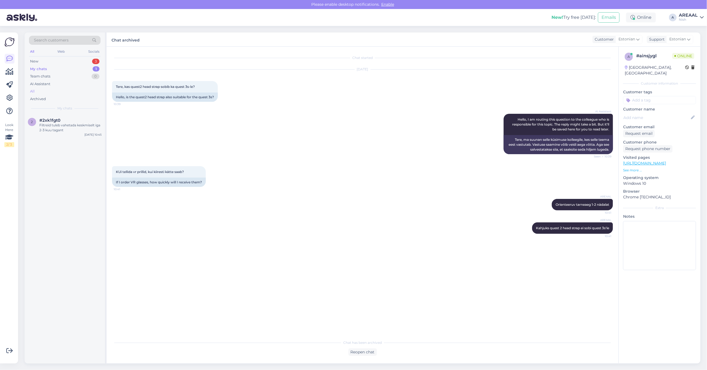
click at [78, 90] on div "All" at bounding box center [65, 92] width 72 height 8
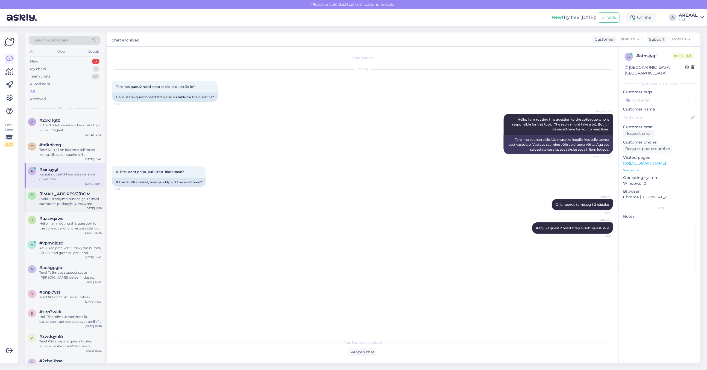
click at [62, 195] on span "[EMAIL_ADDRESS][DOMAIN_NAME]" at bounding box center [67, 194] width 57 height 5
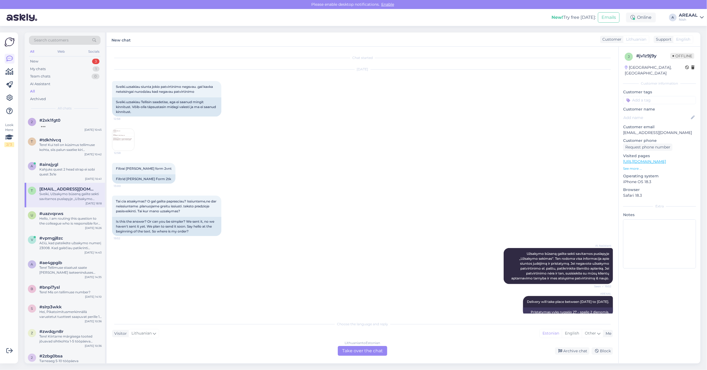
click at [651, 130] on p "[EMAIL_ADDRESS][DOMAIN_NAME]" at bounding box center [659, 133] width 73 height 6
copy p "[EMAIL_ADDRESS][DOMAIN_NAME]"
click at [95, 206] on div "t tmscesiulis@gmail.com Sveiki, Užsakymo būseną galite sekti savitarnos puslapy…" at bounding box center [65, 195] width 80 height 25
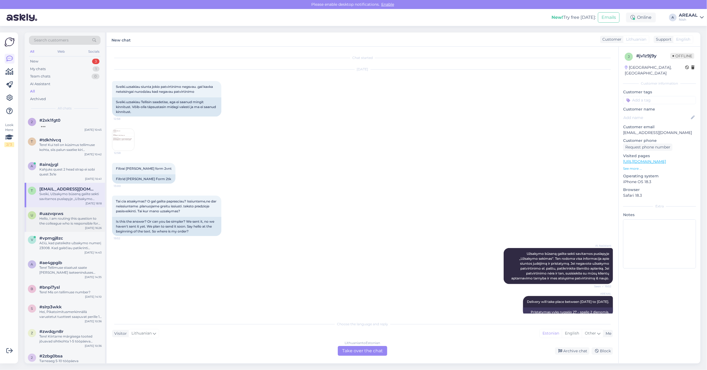
click at [86, 215] on div "#uazvqxws" at bounding box center [70, 213] width 62 height 5
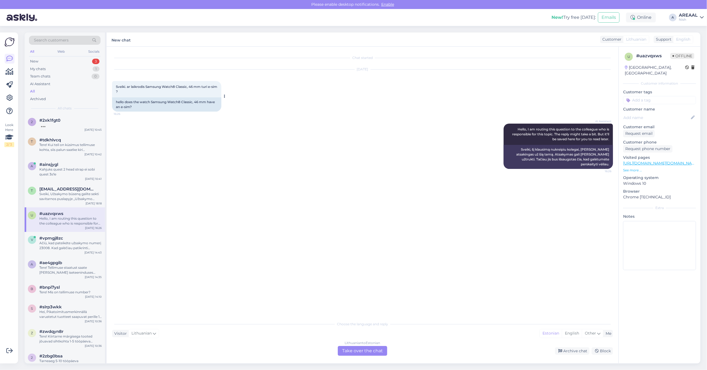
click at [188, 106] on div "hello does the watch Samsung Watch8 Classic, 46 mm have an e-sim?" at bounding box center [166, 105] width 109 height 14
click at [186, 101] on div "hello does the watch Samsung Watch8 Classic, 46 mm have an e-sim?" at bounding box center [166, 105] width 109 height 14
copy div "hello does the watch Samsung Watch8 Classic, 46 mm have an e-sim?"
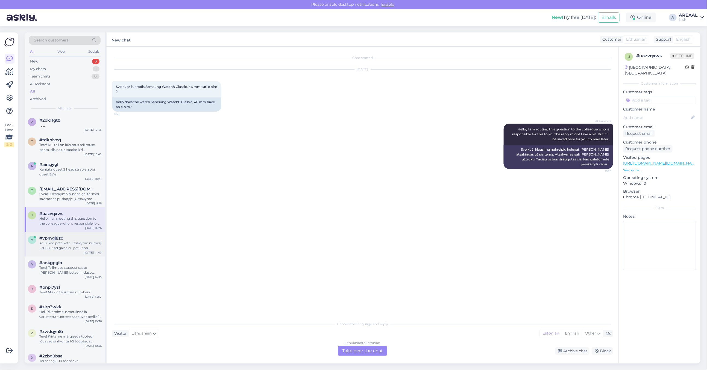
click at [60, 247] on div "Ačiū, kad pateikėte užsakymo numerį 23008. Kad galėčiau patikrinti užsakymo būs…" at bounding box center [70, 246] width 62 height 10
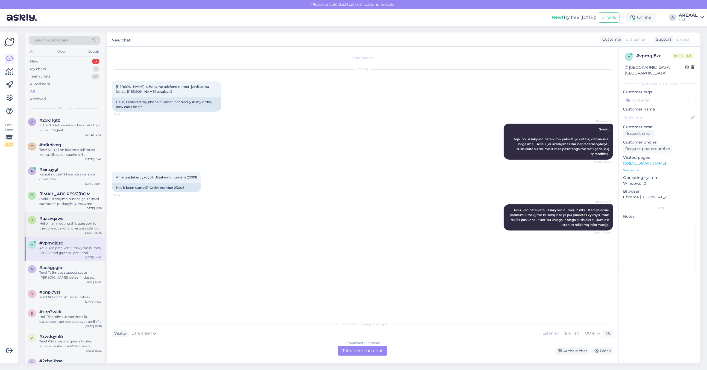
click at [67, 224] on div "Hello, I am routing this question to the colleague who is responsible for this …" at bounding box center [70, 226] width 62 height 10
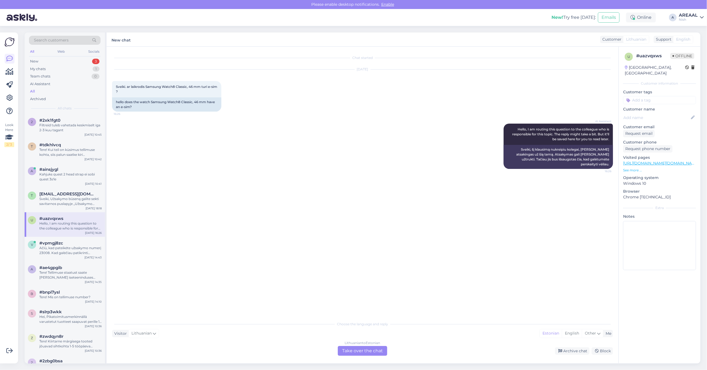
click at [354, 355] on div "Lithuanian to Estonian Take over the chat" at bounding box center [362, 351] width 49 height 10
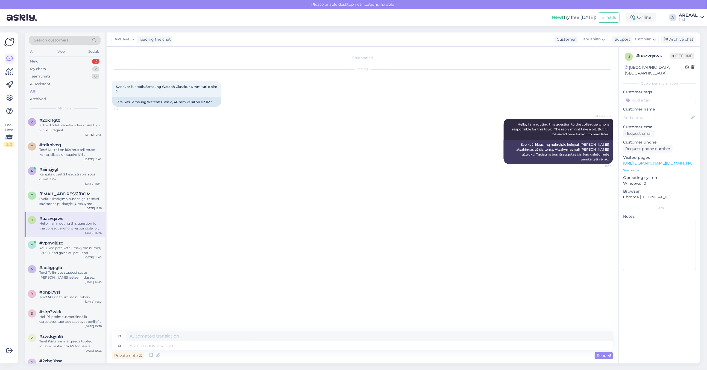
type textarea "Yes — the Samsung Galaxy Watch8 Classic can support an eSIM / LTE version."
type textarea "Taip – ​​„Samsung Galaxy Watch8 Classic“ gali palaikyti eSIM / LTE versiją."
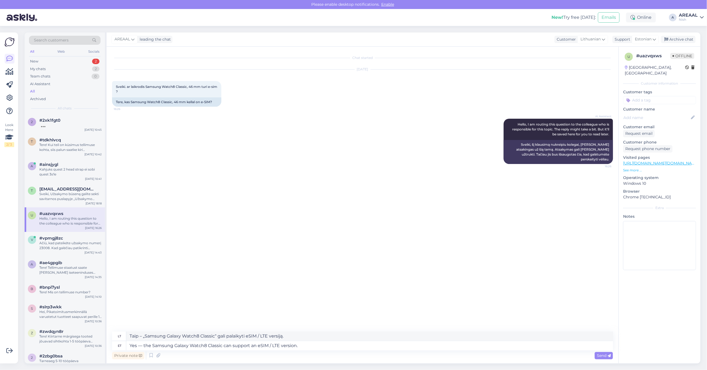
type textarea "Yes — the Samsung Galaxy Watch8 Classic can support an eSIM / LTE version."
click at [471, 336] on textarea "Taip – ​​„Samsung Galaxy Watch8 Classic“ gali palaikyti eSIM / LTE versiją." at bounding box center [369, 336] width 486 height 9
click at [469, 346] on textarea "Yes — the Samsung Galaxy Watch8 Classic can support an eSIM / LTE version." at bounding box center [369, 345] width 486 height 9
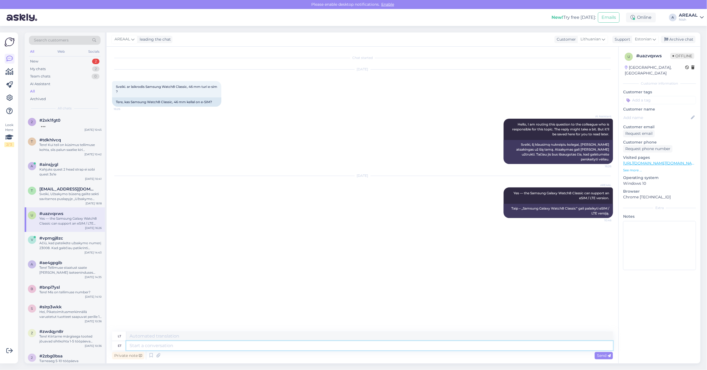
click at [469, 347] on textarea at bounding box center [369, 345] width 486 height 9
paste textarea "It depends on which variant you have (Bluetooth-only vs LTE variant)."
type textarea "It depends on which variant you have (Bluetooth-only vs LTE variant)."
type textarea "Tai priklauso nuo to, kokį variantą turite (tik „Bluetooth“ ar LTE variantą)."
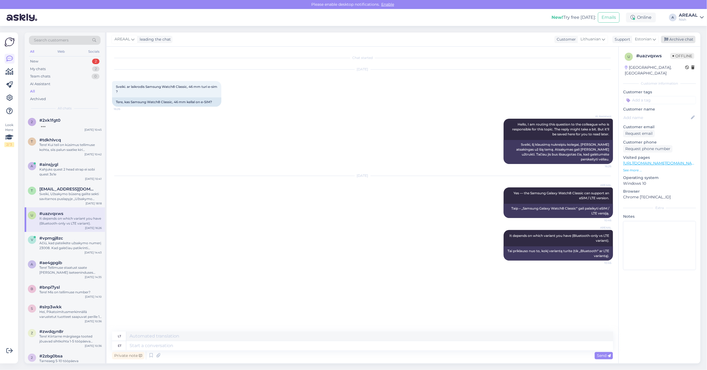
click at [680, 39] on div "Archive chat" at bounding box center [678, 39] width 34 height 7
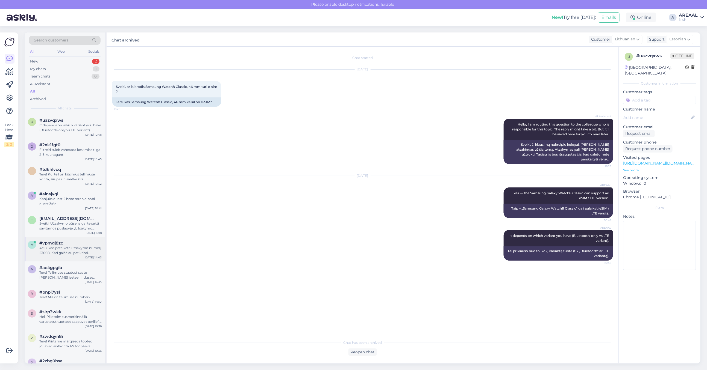
click at [64, 259] on div "v #vpmgj8zc Ačiū, kad pateikėte užsakymo numerį 23008. Kad galėčiau patikrinti …" at bounding box center [65, 249] width 80 height 25
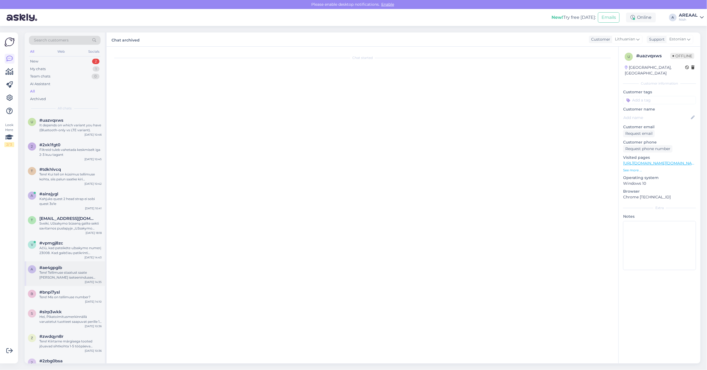
click at [64, 267] on div "#ae4gpgib" at bounding box center [70, 267] width 62 height 5
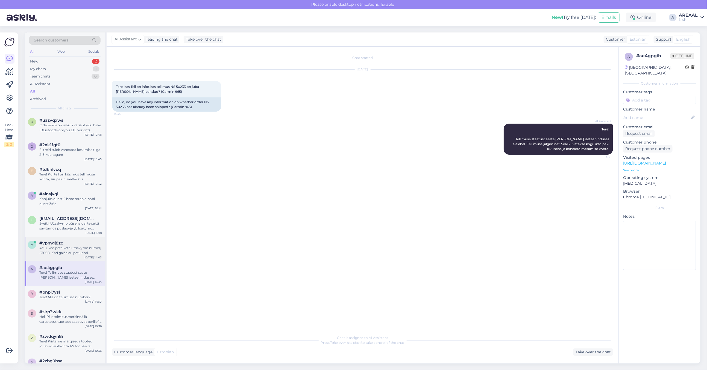
click at [68, 247] on div "Ačiū, kad pateikėte užsakymo numerį 23008. Kad galėčiau patikrinti užsakymo būs…" at bounding box center [70, 251] width 62 height 10
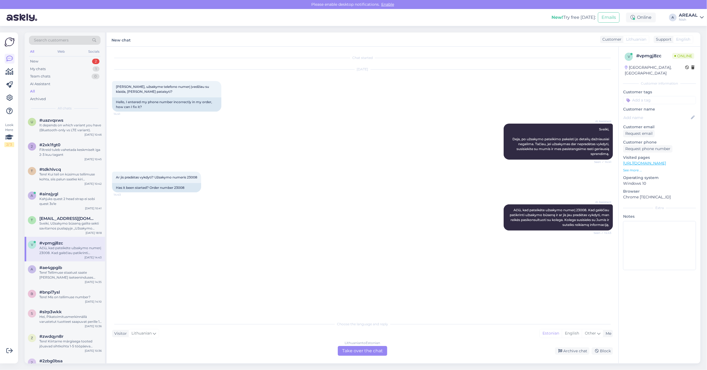
click at [354, 353] on div "Lithuanian to Estonian Take over the chat" at bounding box center [362, 351] width 49 height 10
click at [343, 345] on div "Choose the language and reply Visitor Lithuanian Me Estonian English Other Lith…" at bounding box center [362, 337] width 501 height 37
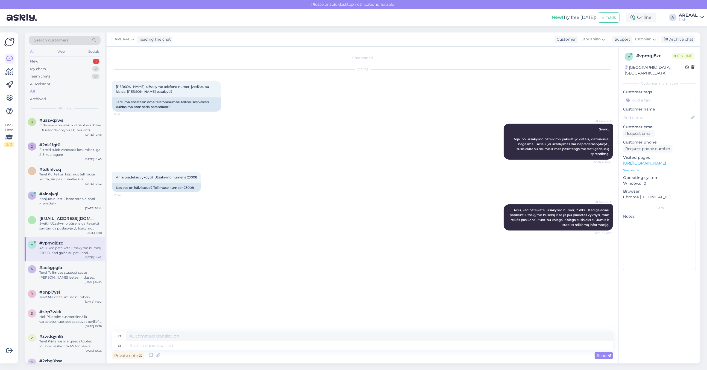
click at [342, 346] on textarea at bounding box center [369, 345] width 486 height 9
type textarea "Tere!"
type textarea "Sveiki!"
type textarea "Tere! Kui so"
type textarea "Sveiki! Jei"
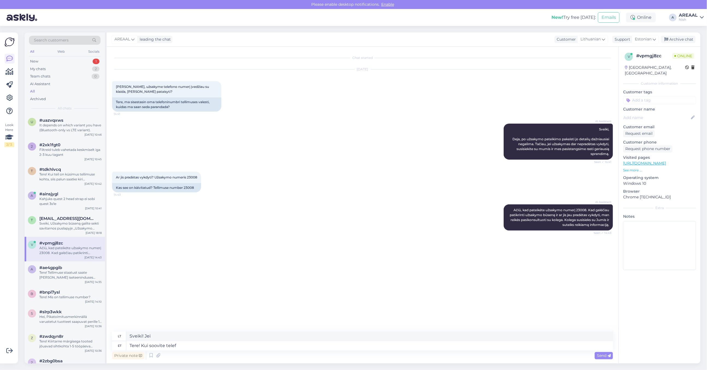
type textarea "Tere! Kui soovite telefo"
type textarea "Sveiki! Jei norite"
type textarea "Tere! Kui soovite telefoninumbrit vah"
type textarea "Sveiki! Jei norite telefono numerio"
type textarea "Tere! Kui soovite telefoninumbrit vahetada, si"
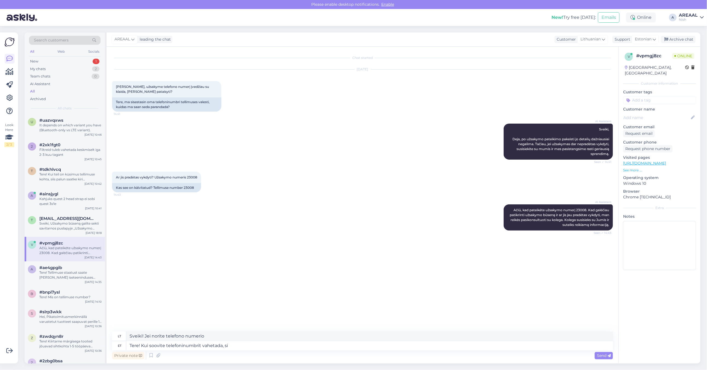
type textarea "Sveiki! Jei norite pakeisti savo telefono numerį,"
type textarea "Tere! Kui soovite telefoninumbrit vahetada, siis palun saa"
type textarea "Sveiki! Jei norite pakeisti savo telefono numerį, prašome"
type textarea "Tere! Kui soovite telefoninumbrit vahetada, siis palun saatke info"
type textarea "Sveiki! Jei norite pakeisti savo telefono numerį, prašome atsiųsti"
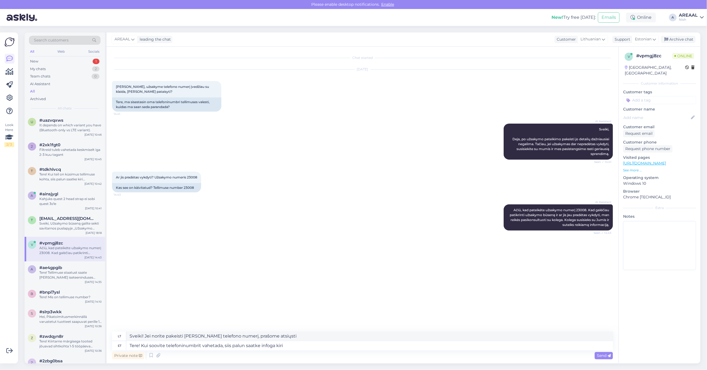
type textarea "Tere! Kui soovite telefoninumbrit vahetada, siis palun saatke infoga kiri"
type textarea "Sveiki! Jei norite pakeisti savo telefono numerį, prašome atsiųsti mums el. lai…"
type textarea "Tere! Kui soovite telefoninumbrit vahetada, siis palun saatke infoga kiri info"
type textarea "Sveiki! Jei norite pakeisti savo telefono numerį, prašome atsiųsti žinutę su in…"
type textarea "Tere! Kui soovite telefoninumbrit vahetada, siis palun saatke infoga kiri [EMAI…"
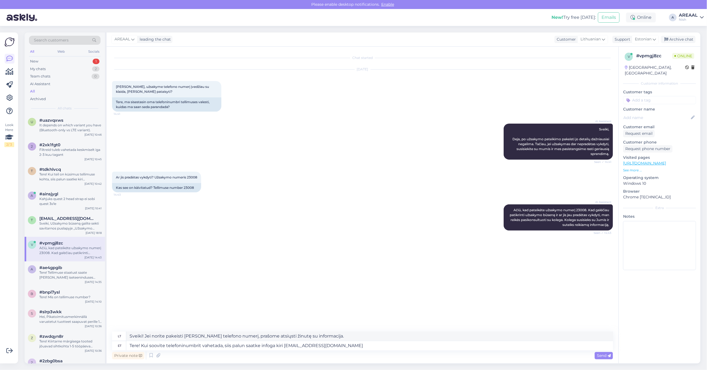
type textarea "Sveiki! Jei norėtumėte pakeisti savo telefono numerį, prašome el. paštu atsiųst…"
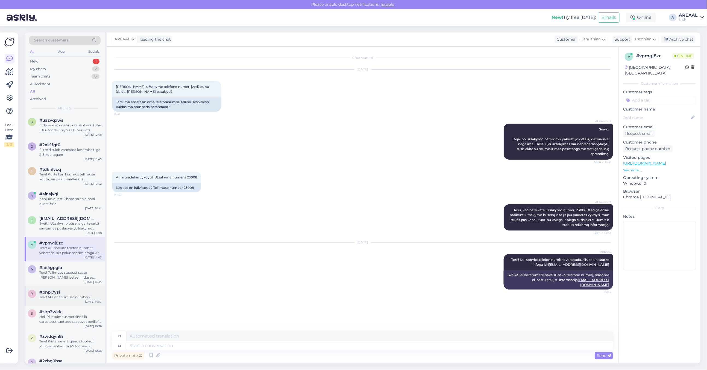
click at [71, 288] on div "b #bnpi7ysl Tere! Mis on tellimuse number? Oct 2 14:10" at bounding box center [65, 296] width 80 height 20
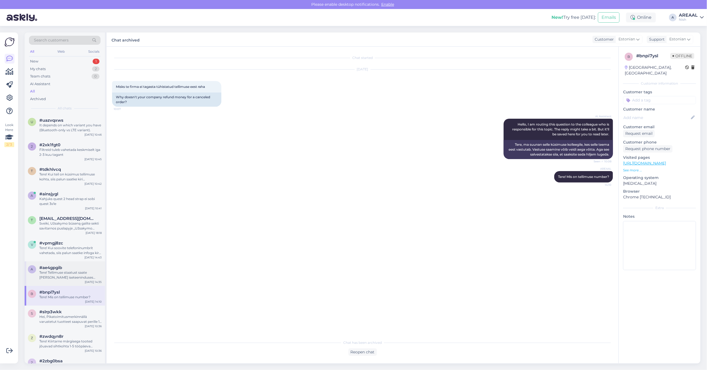
click at [67, 270] on div "Tere! Tellimuse staatust saate [PERSON_NAME] iseteeninduses alalehel "Tellimuse…" at bounding box center [70, 275] width 62 height 10
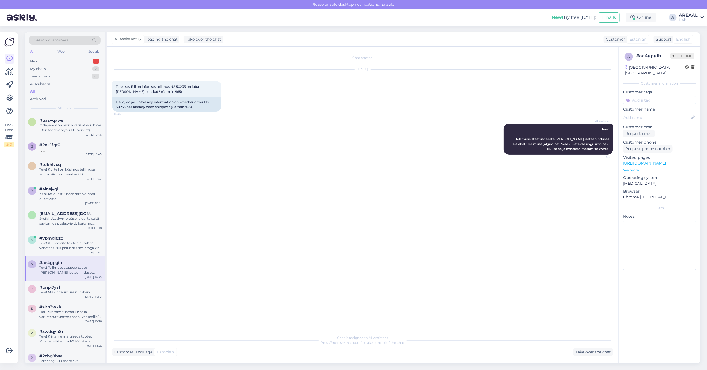
click at [290, 261] on div "Chat started Oct 2 2025 Tere, kas Teil on infot kas tellimus NS 50233 on juba t…" at bounding box center [365, 189] width 506 height 275
click at [245, 208] on div "Chat started Oct 2 2025 Tere, kas Teil on infot kas tellimus NS 50233 on juba t…" at bounding box center [365, 189] width 506 height 275
click at [208, 132] on div "AI Assistant Tere! Tellimuse staatust saate jälgida iseteeninduses alalehel "Te…" at bounding box center [362, 139] width 501 height 43
click at [82, 237] on div "#vpmgj8zc" at bounding box center [70, 238] width 62 height 5
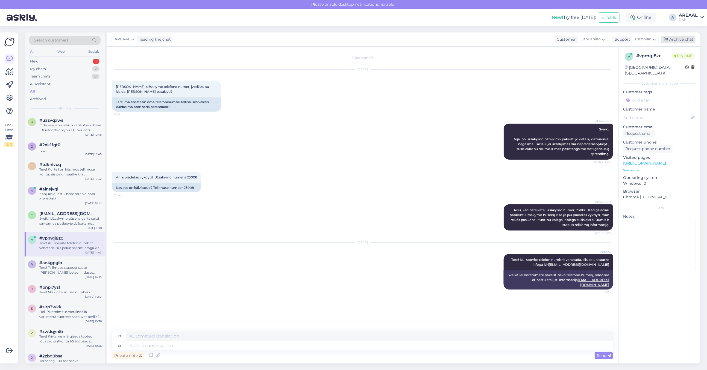
click at [683, 41] on div "Archive chat" at bounding box center [678, 39] width 34 height 7
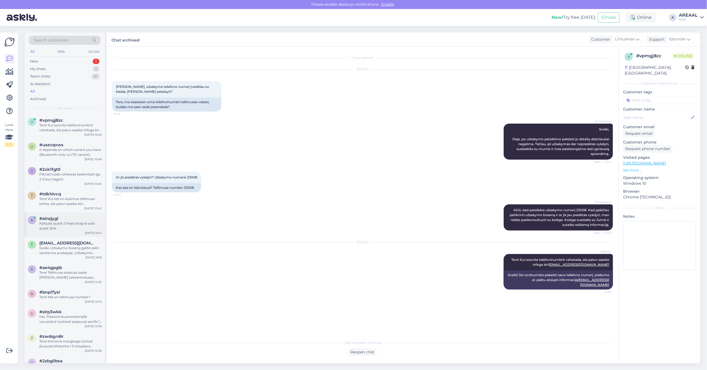
click at [62, 227] on div "Kahjuks quest 2 head strap ei sobi quest 3s'le" at bounding box center [70, 226] width 62 height 10
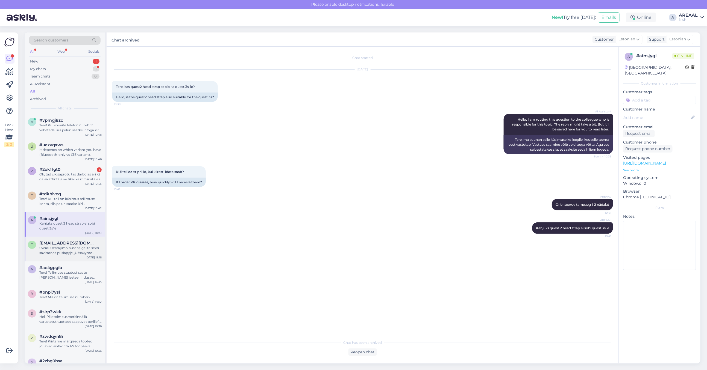
click at [65, 257] on div "t tmscesiulis@gmail.com Sveiki, Užsakymo būseną galite sekti savitarnos puslapy…" at bounding box center [65, 249] width 80 height 25
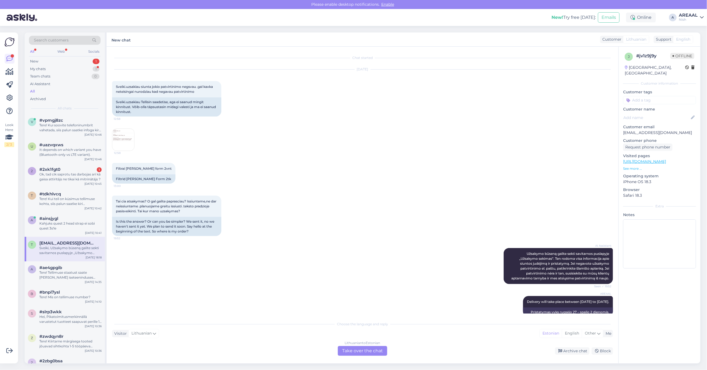
scroll to position [96, 0]
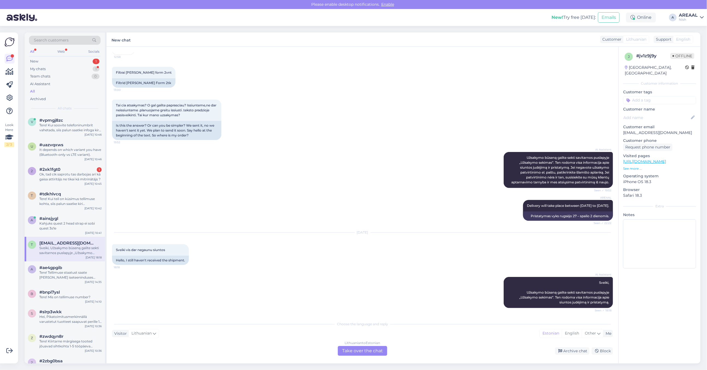
click at [63, 240] on div "t tmscesiulis@gmail.com Sveiki, Užsakymo būseną galite sekti savitarnos puslapy…" at bounding box center [65, 249] width 80 height 25
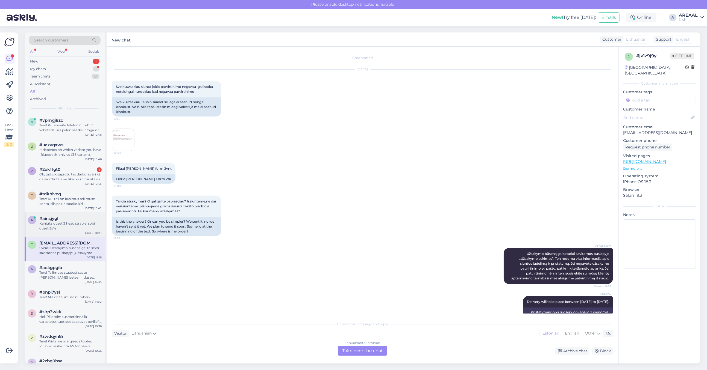
click at [64, 229] on div "Kahjuks quest 2 head strap ei sobi quest 3s'le" at bounding box center [70, 226] width 62 height 10
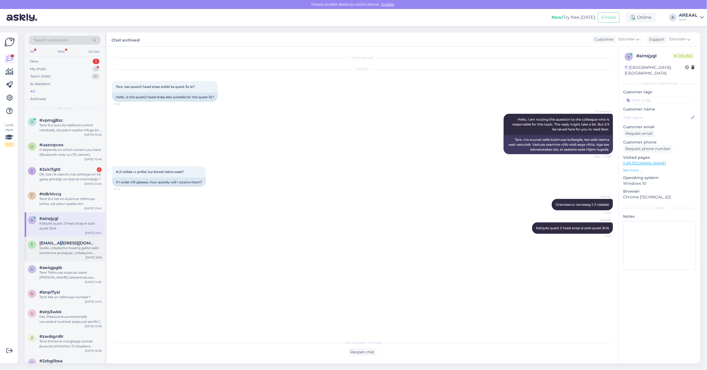
click at [59, 244] on span "[EMAIL_ADDRESS][DOMAIN_NAME]" at bounding box center [67, 243] width 57 height 5
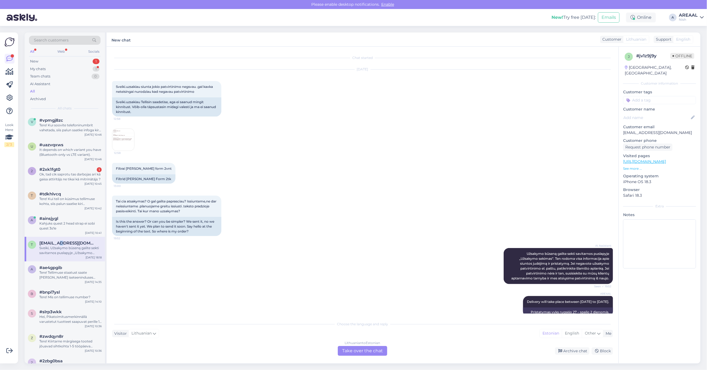
scroll to position [96, 0]
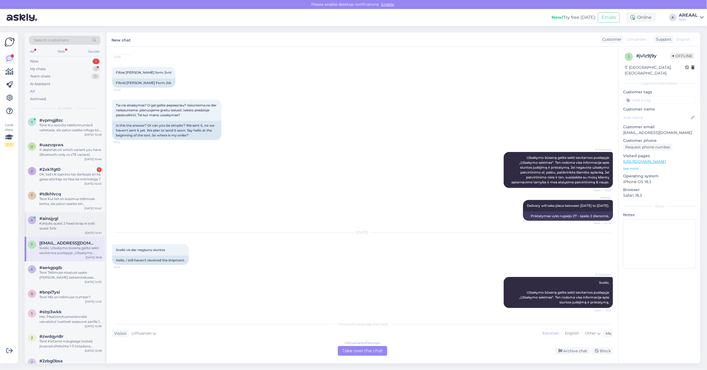
click at [64, 225] on div "Kahjuks quest 2 head strap ei sobi quest 3s'le" at bounding box center [70, 226] width 62 height 10
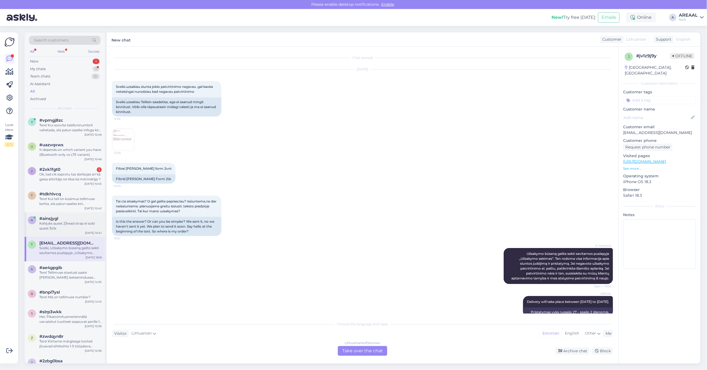
click at [64, 225] on div "Kahjuks quest 2 head strap ei sobi quest 3s'le" at bounding box center [70, 226] width 62 height 10
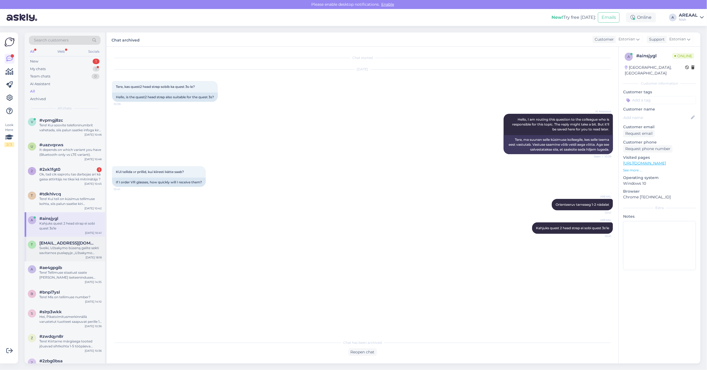
click at [71, 256] on div "t tmscesiulis@gmail.com Sveiki, Užsakymo būseną galite sekti savitarnos puslapy…" at bounding box center [65, 249] width 80 height 25
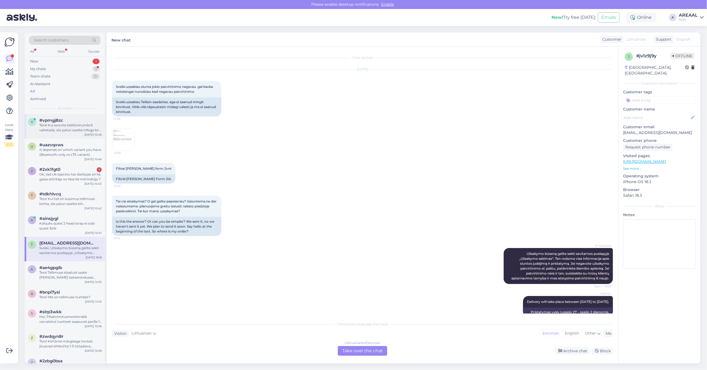
click at [98, 136] on div "[DATE] 10:46" at bounding box center [92, 135] width 17 height 4
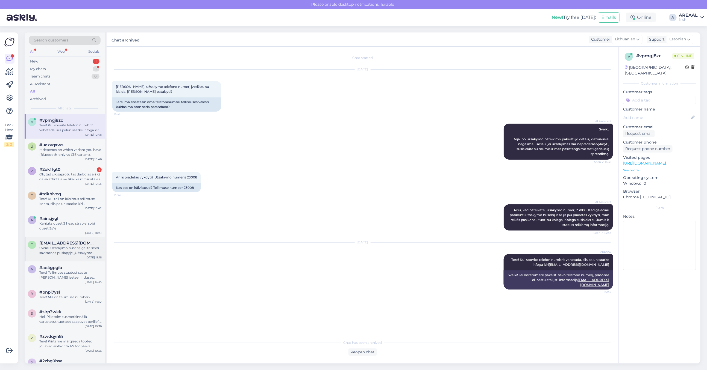
click at [72, 258] on div "t tmscesiulis@gmail.com Sveiki, Užsakymo būseną galite sekti savitarnos puslapy…" at bounding box center [65, 249] width 80 height 25
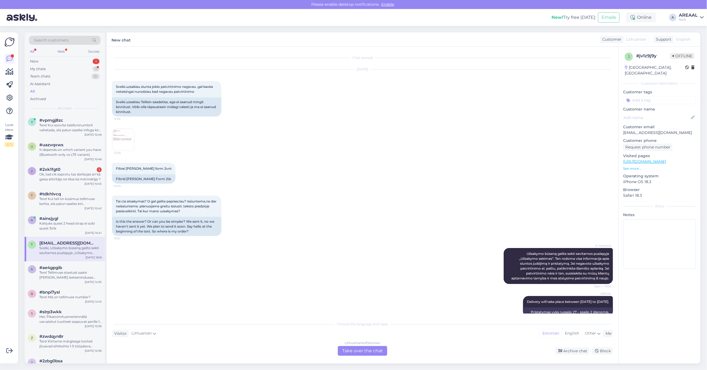
click at [130, 153] on span "12:58" at bounding box center [124, 153] width 20 height 4
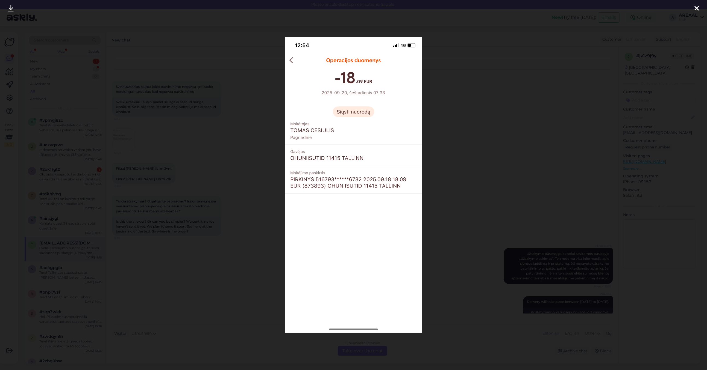
click at [499, 70] on div at bounding box center [353, 185] width 707 height 370
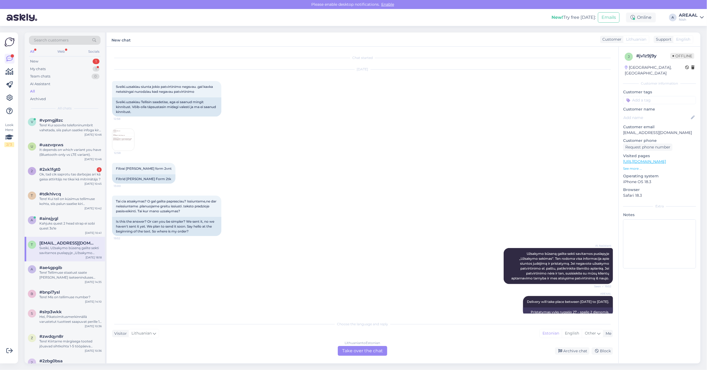
scroll to position [96, 0]
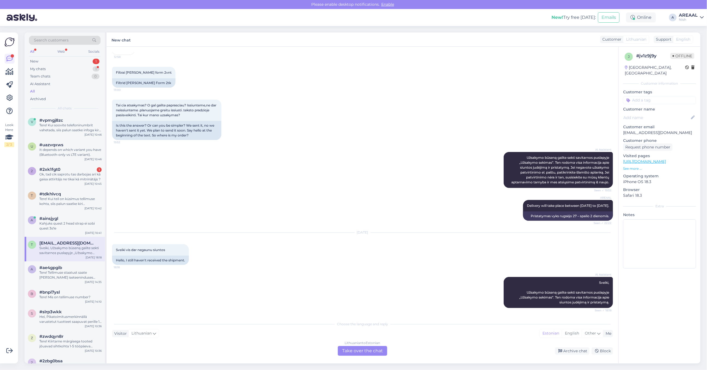
click at [361, 358] on div "Chat started Sep 25 2025 Sveiki.uzsakiau siunta jokio patvirtinimo negsvau .gal…" at bounding box center [363, 205] width 512 height 317
click at [360, 354] on div "Lithuanian to Estonian Take over the chat" at bounding box center [362, 351] width 49 height 10
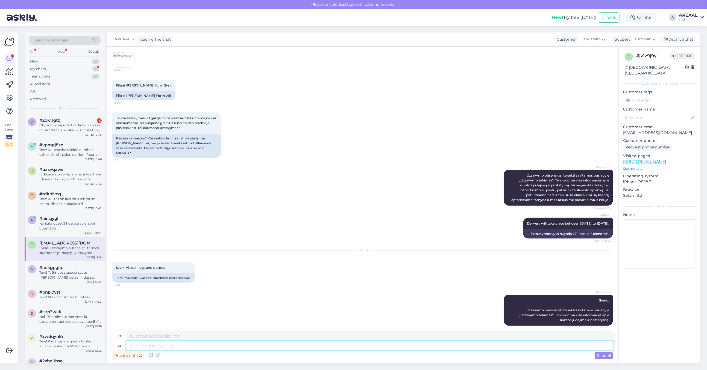
click at [360, 347] on textarea at bounding box center [369, 345] width 486 height 9
paste textarea "https://www.posti.fi/seuranta#/lahetys/00370733746440038627"
type textarea "https://www.posti.fi/seuranta#/lahetys/00370733746440038627"
click at [375, 342] on textarea "https://www.posti.fi/seuranta#/lahetys/00370733746440038627" at bounding box center [369, 345] width 486 height 9
type textarea "https://www.posti.fi/seuranta#/lahetys/00370733746440038627"
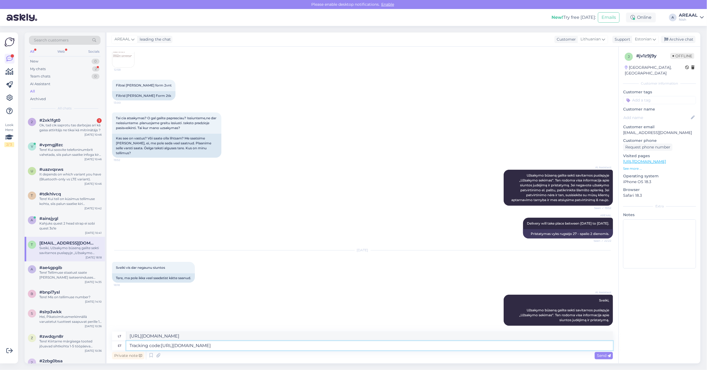
type textarea "Tracking code: https://www.posti.fi/seuranta#/lahetys/00370733746440038627"
type textarea "Sekimo kodas: https://www.posti.fi/seuranta#/lahetys/00370733746440038627"
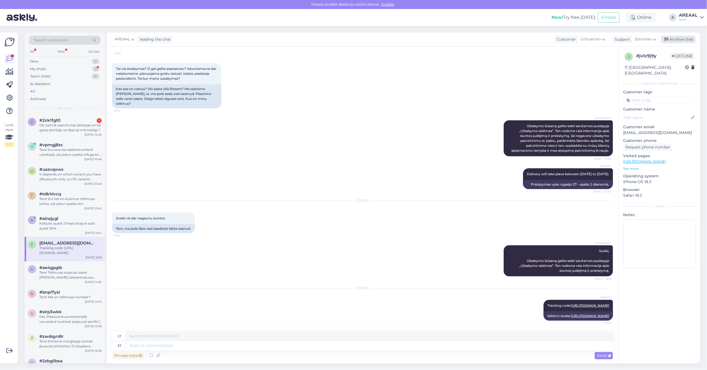
click at [689, 38] on div "Archive chat" at bounding box center [678, 39] width 34 height 7
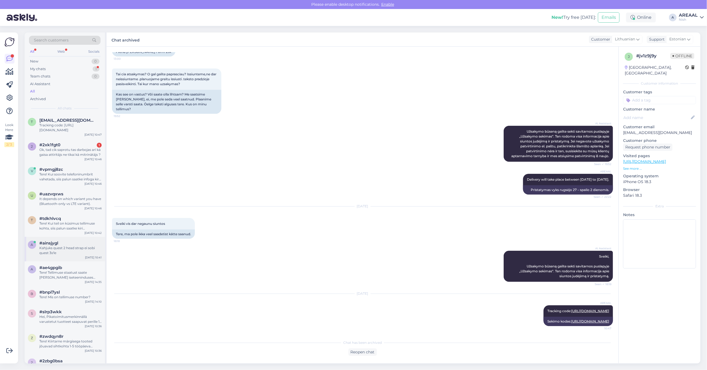
click at [55, 252] on div "Kahjuks quest 2 head strap ei sobi quest 3s'le" at bounding box center [70, 251] width 62 height 10
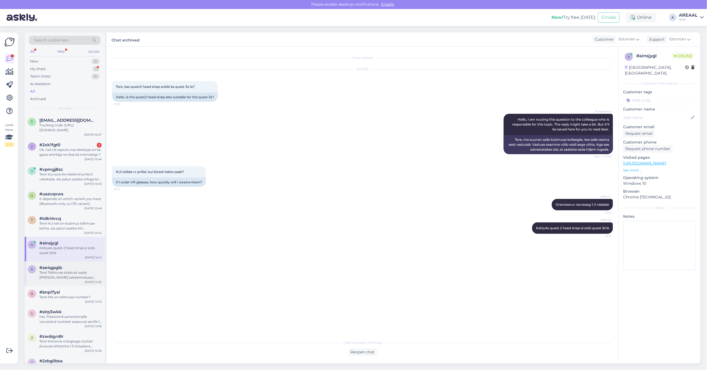
click at [61, 267] on span "#ae4gpgib" at bounding box center [50, 267] width 23 height 5
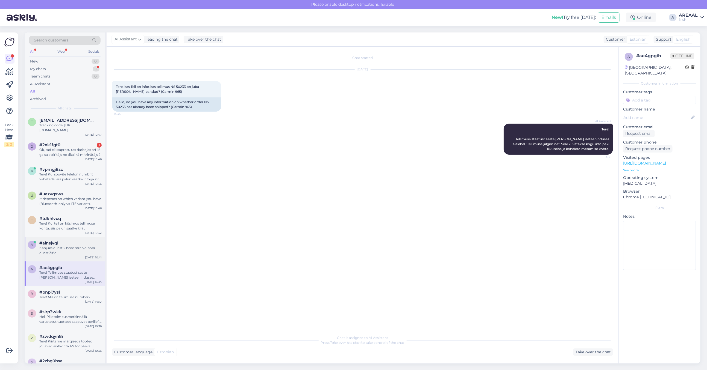
click at [63, 256] on div "a #ainsjygl Kahjuks quest 2 head strap ei sobi quest 3s'le Oct 3 10:41" at bounding box center [65, 249] width 80 height 25
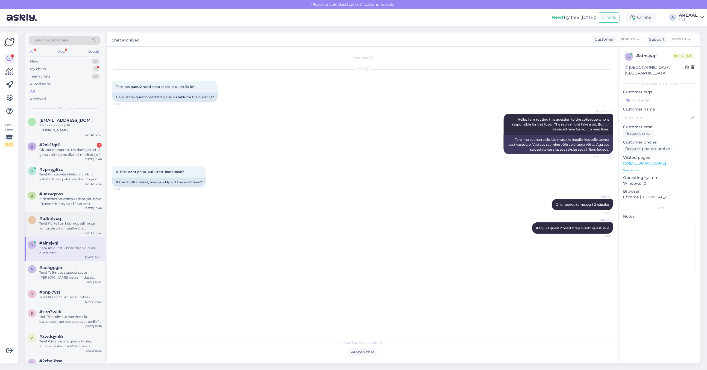
click at [62, 231] on div "Tere! Kui teil on küsimus tellimuse kohta, siis palun saatke kiri info@gaisakli…" at bounding box center [70, 226] width 62 height 10
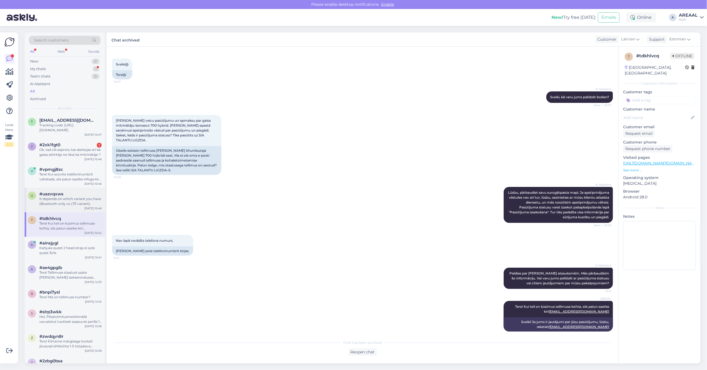
click at [65, 202] on div "It depends on which variant you have (Bluetooth-only vs LTE variant)." at bounding box center [70, 202] width 62 height 10
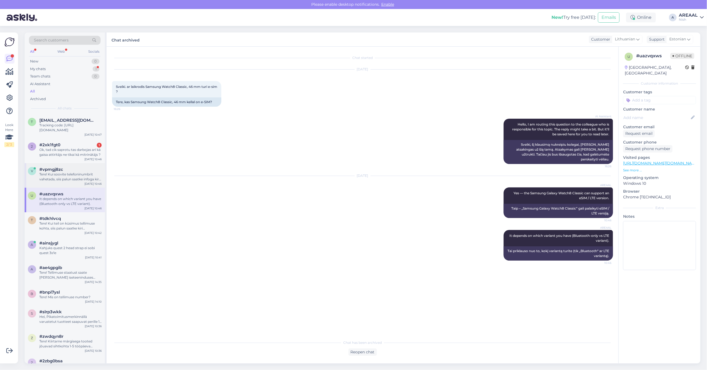
click at [74, 175] on div "Tere! Kui soovite telefoninumbrit vahetada, siis palun saatke infoga kiri info@…" at bounding box center [70, 177] width 62 height 10
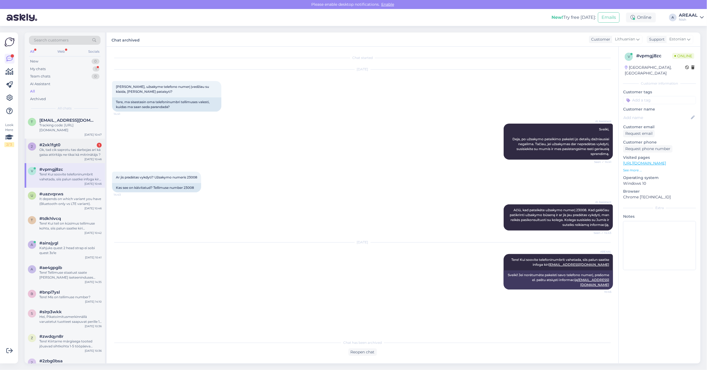
click at [69, 153] on div "Ok, tad cik saprotu tas darbojas arī kā gaisa attīrītājs ne tikai kā mitrinātāj…" at bounding box center [70, 152] width 62 height 10
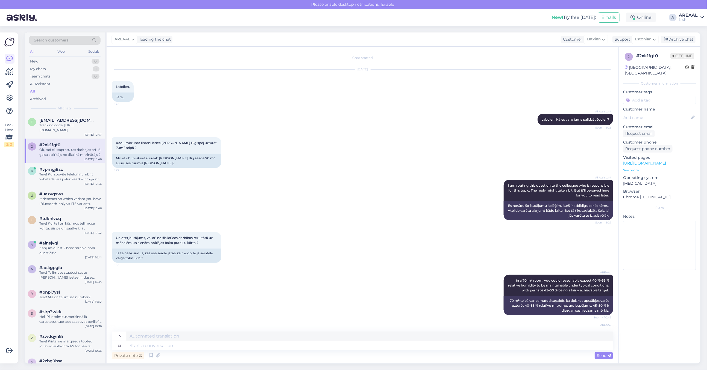
scroll to position [276, 0]
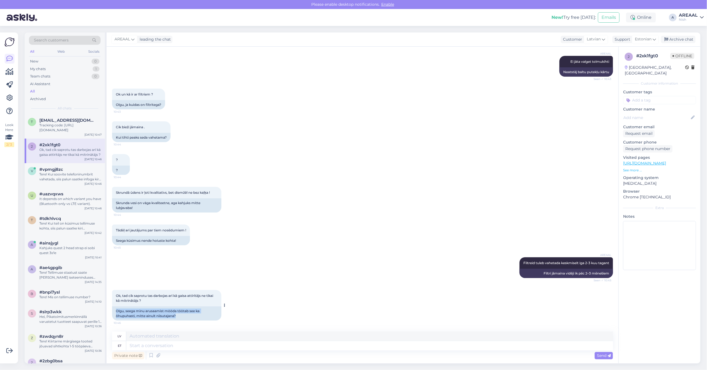
drag, startPoint x: 186, startPoint y: 317, endPoint x: 116, endPoint y: 310, distance: 70.8
click at [116, 310] on div "Olgu, seega minu arusaamist mööda töötab see ka õhupuhasti, mitte ainult niisut…" at bounding box center [166, 314] width 109 height 14
copy div "Olgu, seega minu arusaamist mööda töötab see ka õhupuhasti, mitte ainult niisut…"
click at [95, 64] on div "0" at bounding box center [95, 61] width 8 height 5
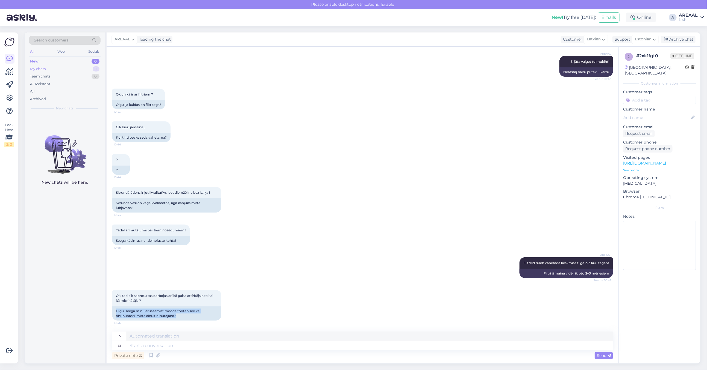
click at [96, 66] on div "1" at bounding box center [96, 68] width 7 height 5
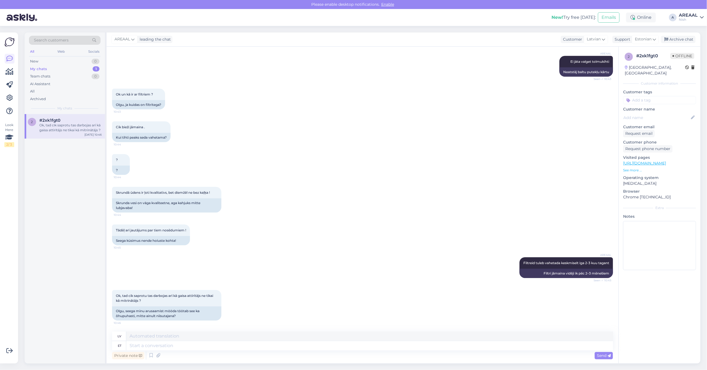
click at [355, 331] on div "Chat started Oct 3 2025 Labdien, 9:26 Tere, AI Assistant Labdien! Kā es varu ju…" at bounding box center [363, 205] width 512 height 317
click at [343, 347] on textarea at bounding box center [369, 345] width 486 height 9
click at [182, 348] on textarea at bounding box center [369, 345] width 486 height 9
paste textarea "Oskar Big on siiski õhuniisuti, mitte täisväärtuslik õhupuhasti."
click at [166, 345] on textarea "Oskar Big on siiski õhuniisuti, mitte täisväärtuslik õhupuhasti." at bounding box center [369, 345] width 486 height 9
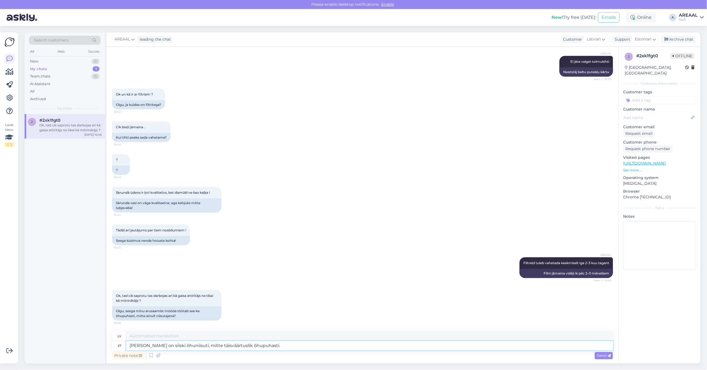
click at [166, 345] on textarea "Oskar Big on siiski õhuniisuti, mitte täisväärtuslik õhupuhasti." at bounding box center [369, 345] width 486 height 9
type textarea "Oskar Big on õhuniisuti, mitte täisväärtuslik õhupuhasti."
click at [275, 350] on textarea "Oskar Big on õhuniisuti, mitte täisväärtuslik õhupuhasti." at bounding box center [369, 345] width 486 height 9
type textarea "Oskar Big ir gaisa mitrinātājs, nevis pilnvērtīgs gaisa attīrītājs."
type textarea "Oskar Big on õhuniisuti, mitte täisväärtuslik õhupuhasti"
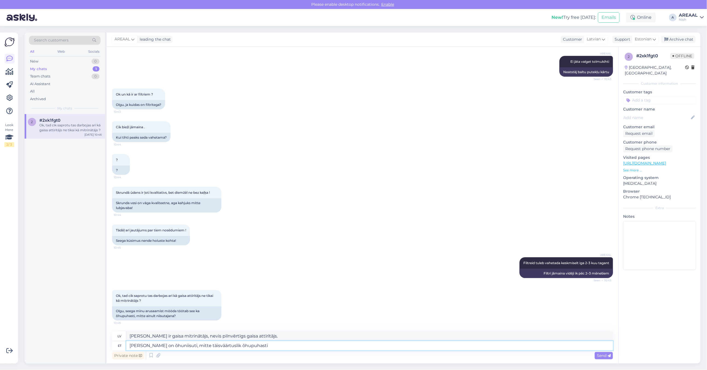
type textarea "Oskar Big ir gaisa mitrinātājs, nevis pilnvērtīgs gaisa attīrītājs"
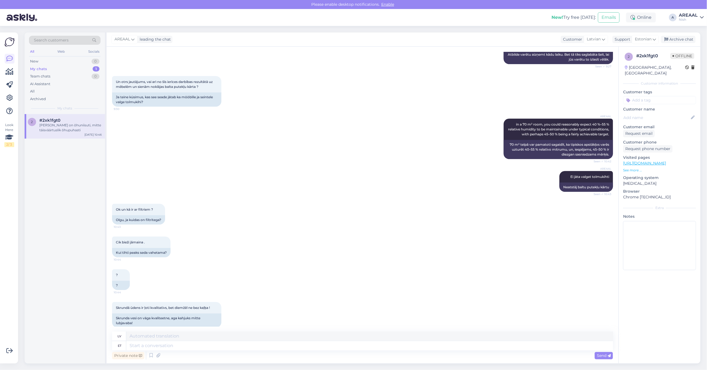
scroll to position [309, 0]
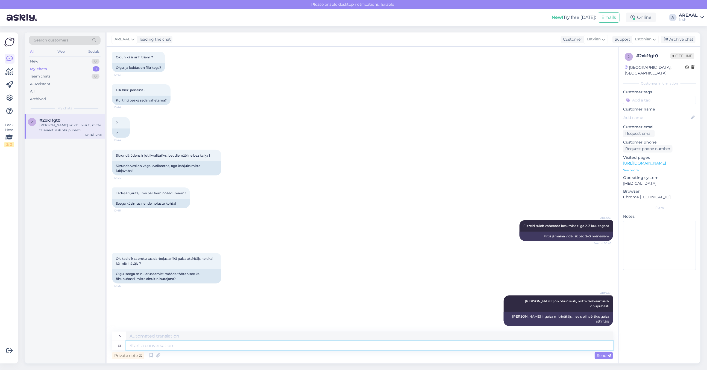
click at [354, 348] on textarea at bounding box center [369, 345] width 486 height 9
paste textarea "Ei filtreeri peenosakesi (PM2.5), suitsu, allergeene, õietolmu, baktereid, viir…"
type textarea "Ei filtreeri peenosakesi (PM2.5), suitsu, allergeene, õietolmu, baktereid, viir…"
type textarea "Nefiltrē smalkās daļiņas ( PM2.5), dūmus, alergēnus, ziedputekšņus, baktērijas,…"
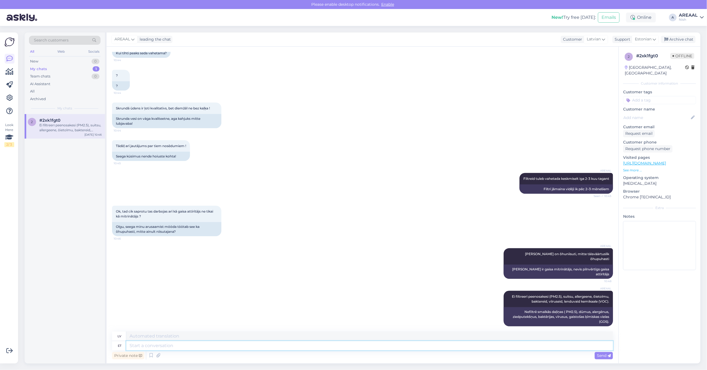
click at [391, 347] on textarea at bounding box center [369, 345] width 486 height 9
paste textarea "Selleks on vaja eraldi õhupuhastit HEPA- või aktiivsöefiltriga."
type textarea "Selleks on vaja eraldi õhupuhastit HEPA- või aktiivsöefiltriga."
type textarea "Tam nepieciešams atsevišķs gaisa attīrītājs ar HEPA vai aktivētās ogles filtru."
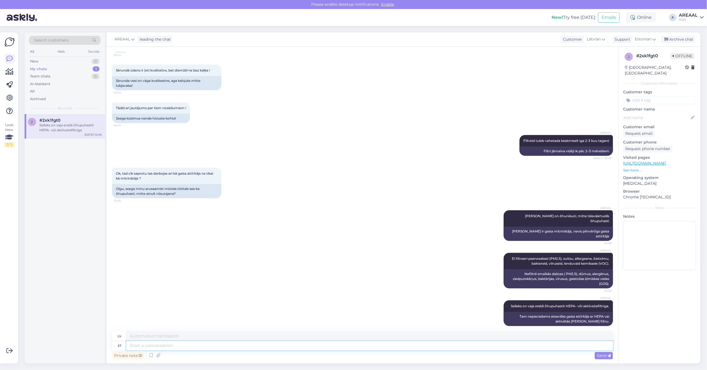
click at [442, 343] on textarea at bounding box center [369, 345] width 486 height 9
paste textarea "Põhiroll = niisutaja."
type textarea "Põhiroll = niisutaja"
type textarea "Galvenā loma = mitrinātājs"
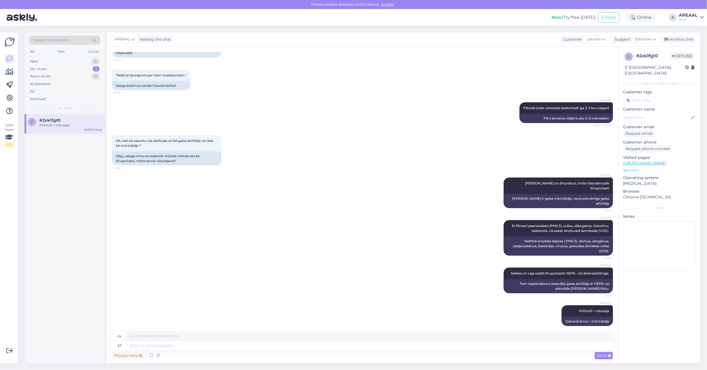
click at [691, 18] on div "Nish" at bounding box center [687, 19] width 19 height 4
click at [694, 33] on button "Open" at bounding box center [691, 30] width 15 height 8
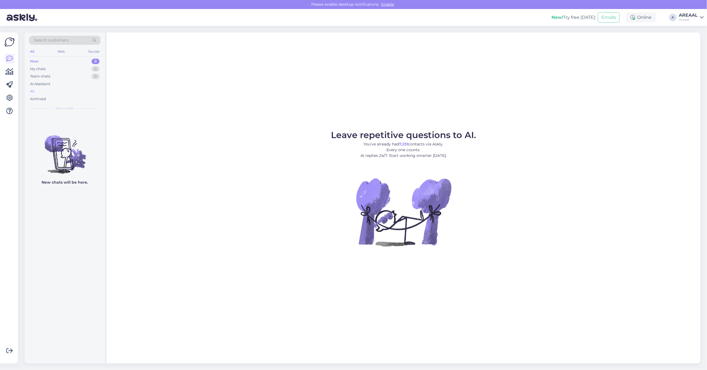
click at [47, 88] on div "All" at bounding box center [65, 92] width 72 height 8
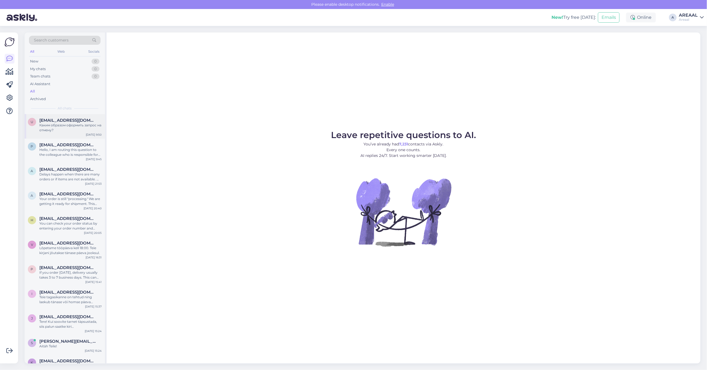
click at [68, 127] on div "Каким образом оформить запрос на отмену?" at bounding box center [70, 128] width 62 height 10
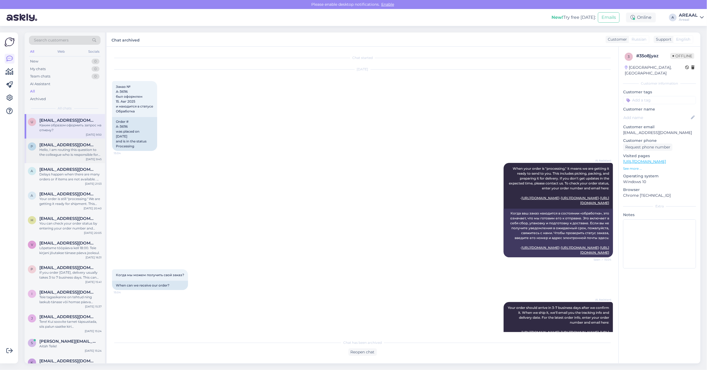
scroll to position [923, 0]
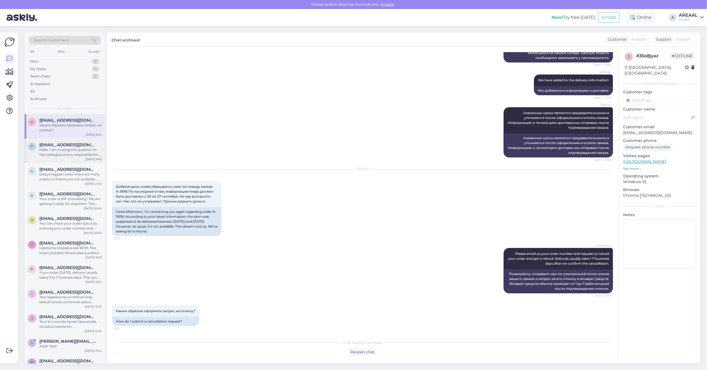
click at [71, 145] on span "[EMAIL_ADDRESS][DOMAIN_NAME]" at bounding box center [67, 145] width 57 height 5
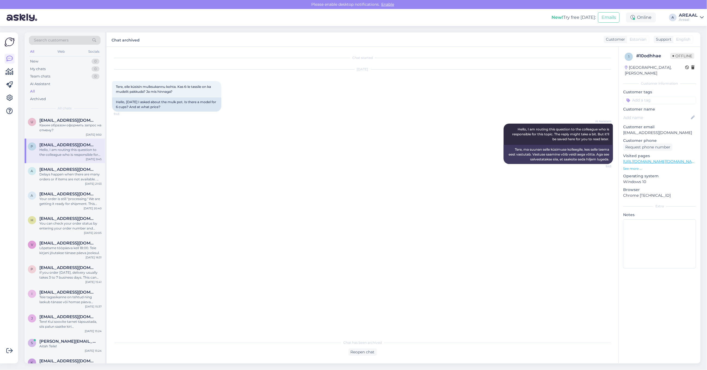
scroll to position [0, 0]
click at [64, 128] on div "Каким образом оформить запрос на отмену?" at bounding box center [70, 128] width 62 height 10
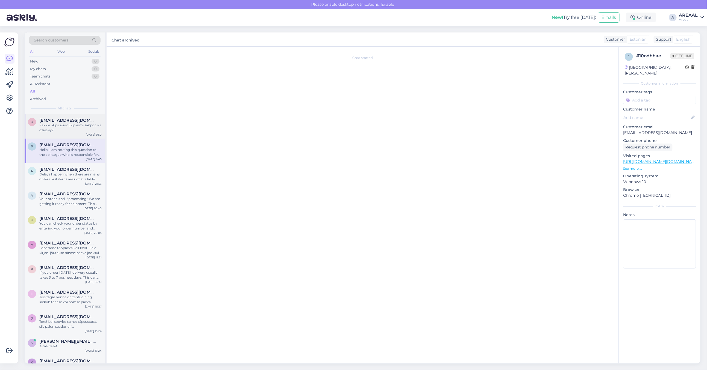
scroll to position [923, 0]
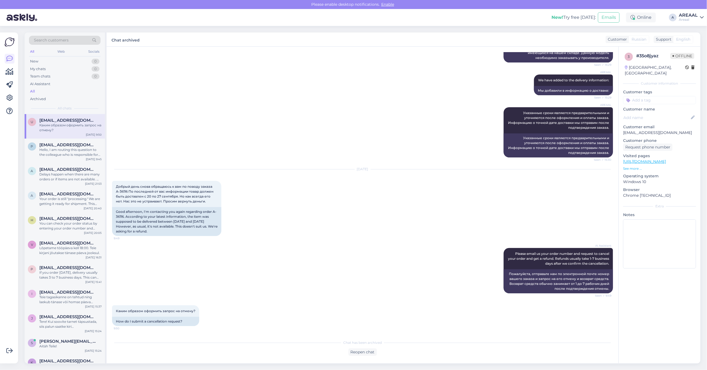
click at [687, 18] on div "Areaal" at bounding box center [687, 19] width 19 height 4
click at [691, 46] on button "Open" at bounding box center [691, 42] width 15 height 8
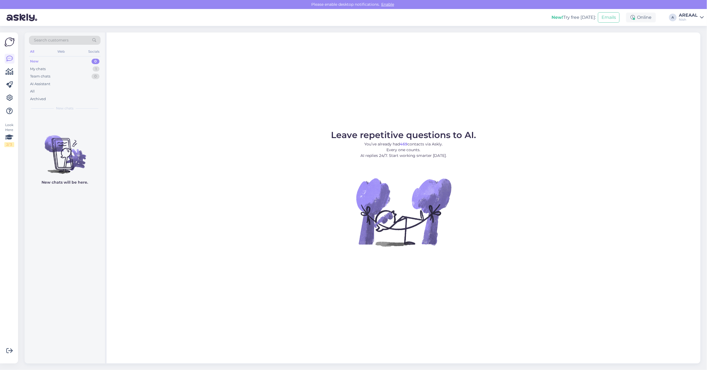
click at [565, 72] on div "Leave repetitive questions to AI. You’ve already had 469 contacts via Askly. Ev…" at bounding box center [403, 198] width 593 height 331
click at [83, 67] on div "My chats 1" at bounding box center [65, 69] width 72 height 8
click at [83, 120] on div "#2xk1fgt0" at bounding box center [70, 120] width 62 height 5
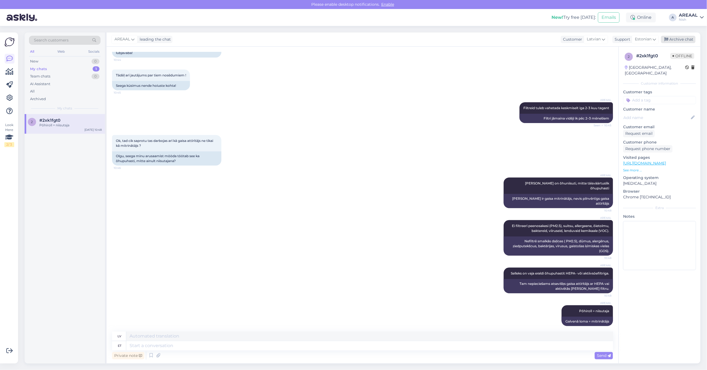
click at [676, 37] on div "Archive chat" at bounding box center [678, 39] width 34 height 7
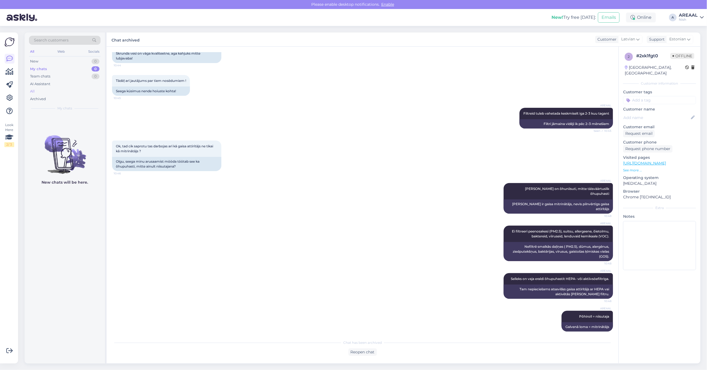
click at [47, 88] on div "All" at bounding box center [65, 92] width 72 height 8
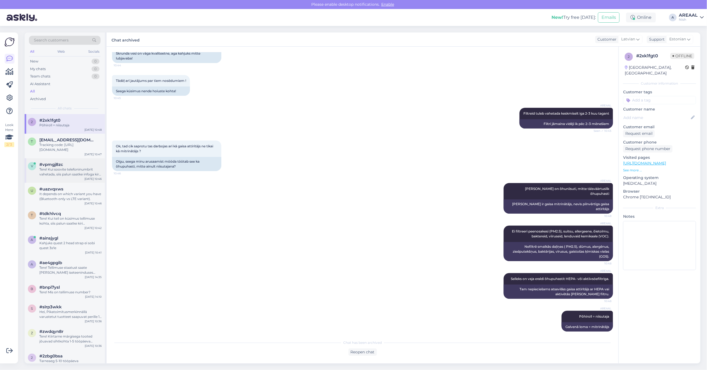
click at [71, 159] on div "v #vpmgj8zc Tere! Kui soovite telefoninumbrit vahetada, siis palun saatke infog…" at bounding box center [65, 170] width 80 height 25
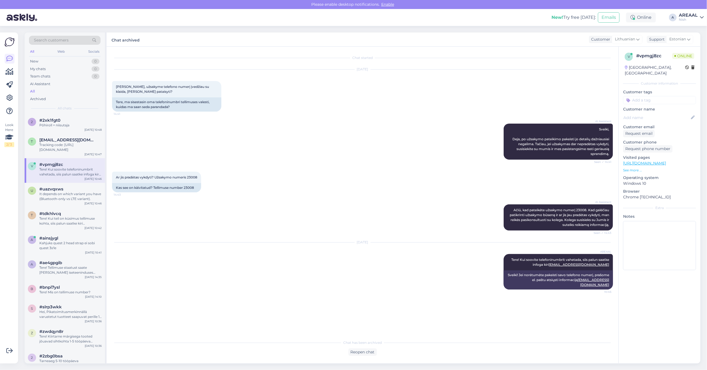
scroll to position [0, 0]
click at [69, 147] on div "Tracking code: [URL][DOMAIN_NAME]" at bounding box center [70, 148] width 62 height 10
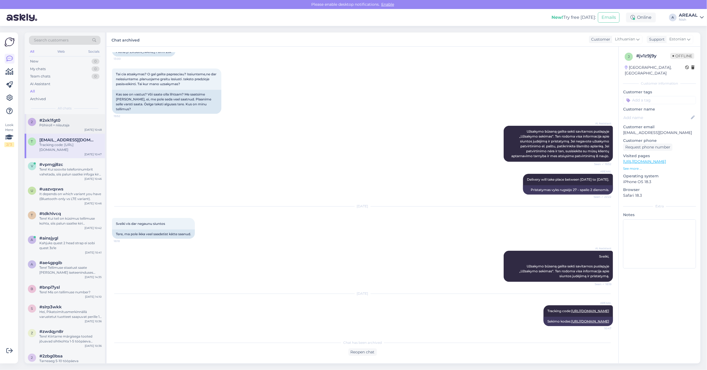
click at [67, 126] on div "Põhiroll = niisutaja" at bounding box center [70, 125] width 62 height 5
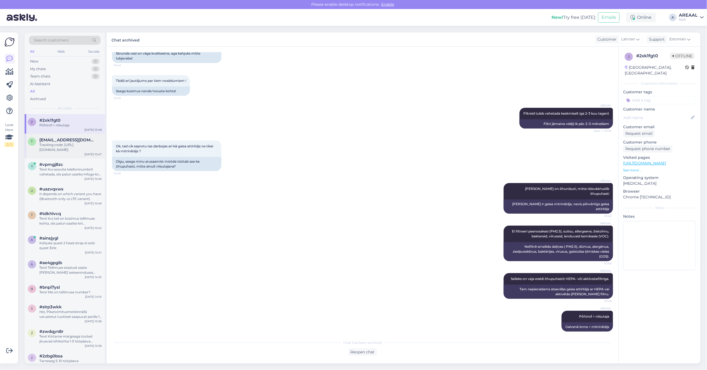
click at [63, 158] on div "t tmscesiulis@gmail.com Tracking code: https://www.posti.fi/seuranta#/lahetys/0…" at bounding box center [65, 146] width 80 height 25
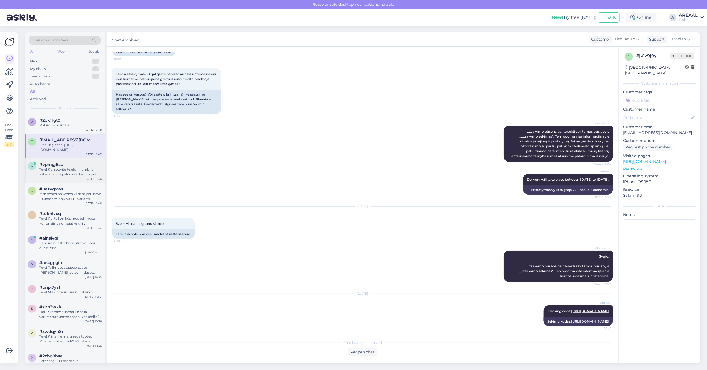
click at [63, 178] on div "v #vpmgj8zc Tere! Kui soovite telefoninumbrit vahetada, siis palun saatke infog…" at bounding box center [65, 170] width 80 height 25
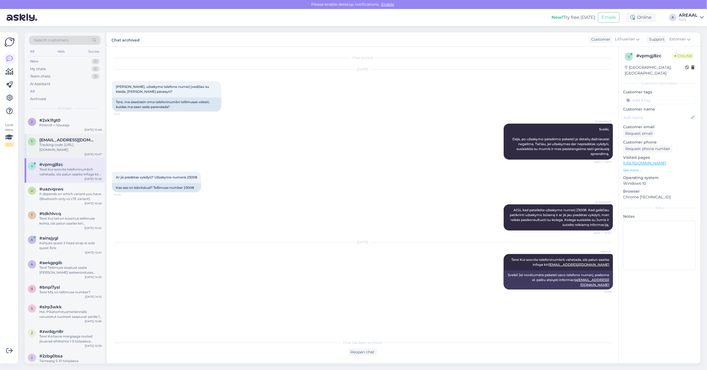
click at [61, 146] on div "Tracking code: [URL][DOMAIN_NAME]" at bounding box center [70, 148] width 62 height 10
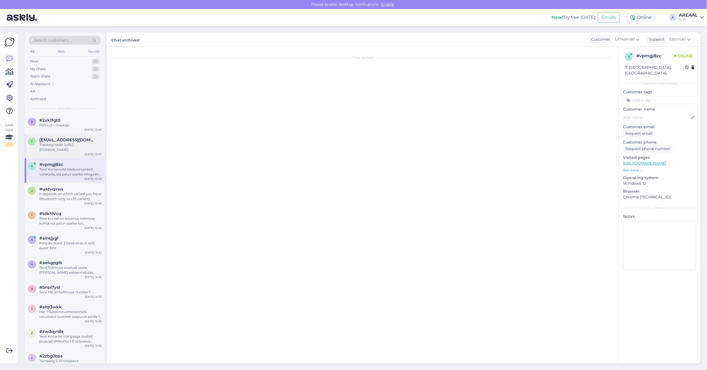
scroll to position [141, 0]
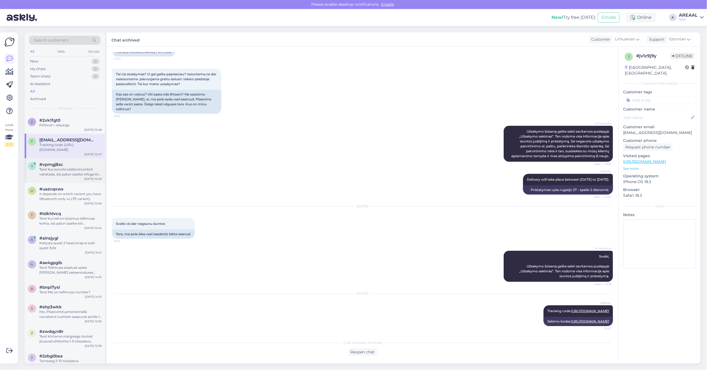
click at [61, 179] on div "v #vpmgj8zc Tere! Kui soovite telefoninumbrit vahetada, siis palun saatke infog…" at bounding box center [65, 170] width 80 height 25
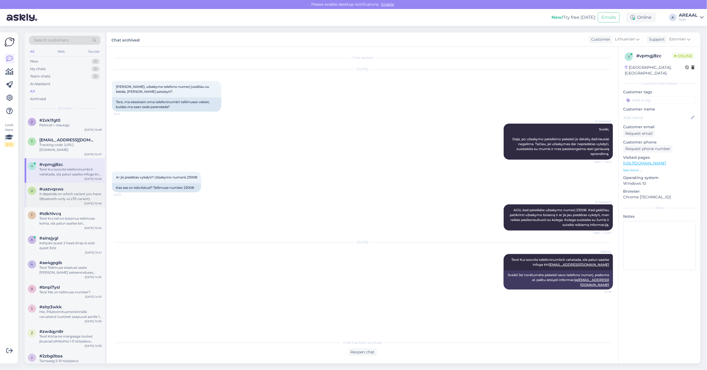
click at [62, 206] on div "u #uazvqxws It depends on which variant you have (Bluetooth-only vs LTE variant…" at bounding box center [65, 195] width 80 height 25
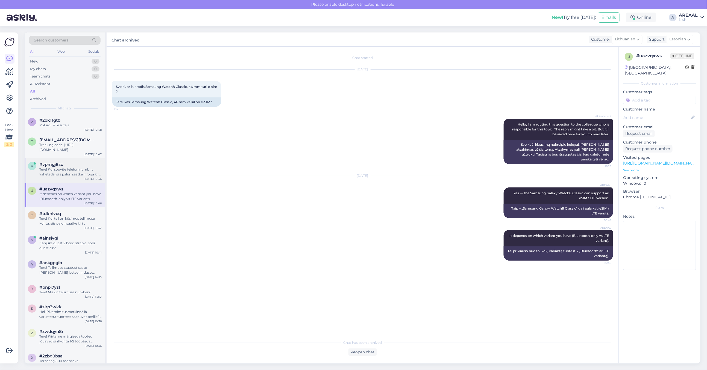
click at [68, 179] on div "v #vpmgj8zc Tere! Kui soovite telefoninumbrit vahetada, siis palun saatke infog…" at bounding box center [65, 170] width 80 height 25
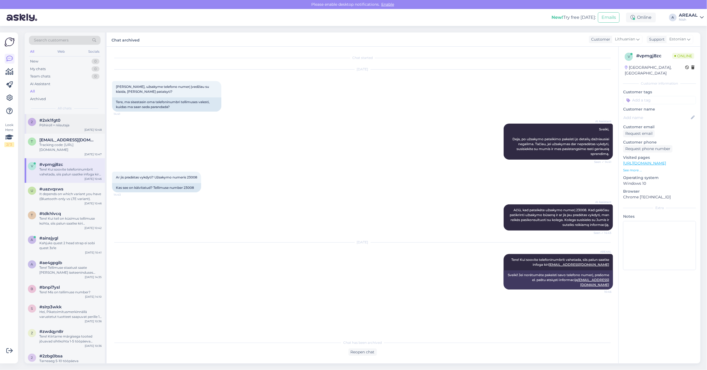
click at [61, 121] on div "#2xk1fgt0" at bounding box center [70, 120] width 62 height 5
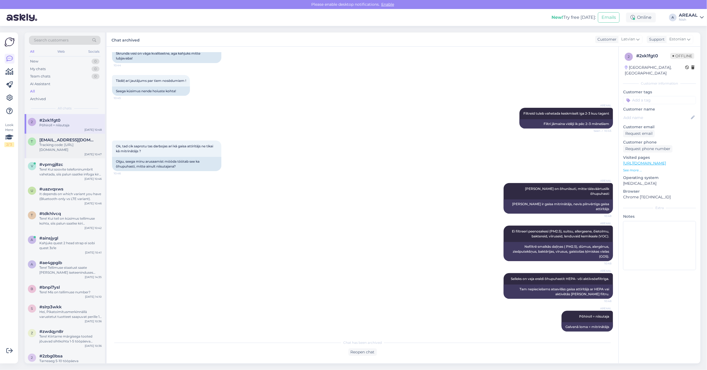
click at [69, 141] on span "[EMAIL_ADDRESS][DOMAIN_NAME]" at bounding box center [67, 140] width 57 height 5
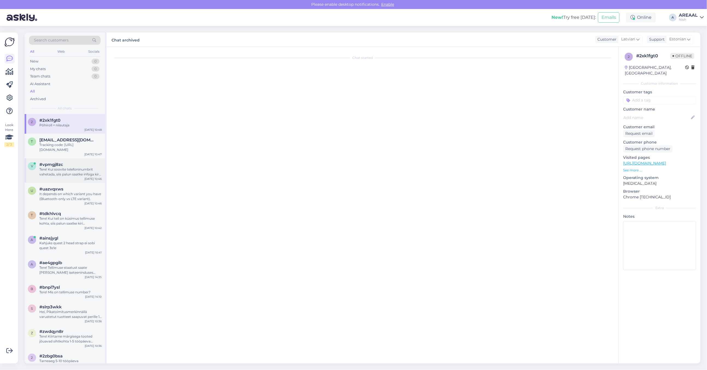
scroll to position [141, 0]
click at [62, 180] on div "v #vpmgj8zc Tere! Kui soovite telefoninumbrit vahetada, siis palun saatke infog…" at bounding box center [65, 170] width 80 height 25
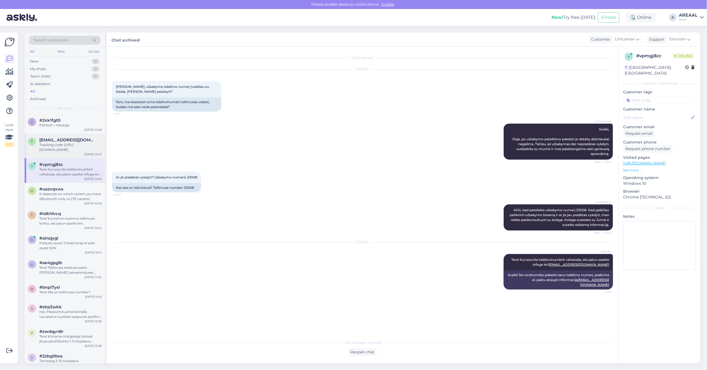
drag, startPoint x: 72, startPoint y: 143, endPoint x: 72, endPoint y: 138, distance: 4.4
click at [72, 143] on div "Tracking code: https://www.posti.fi/seuranta#/lahetys/00370733746440038627" at bounding box center [70, 148] width 62 height 10
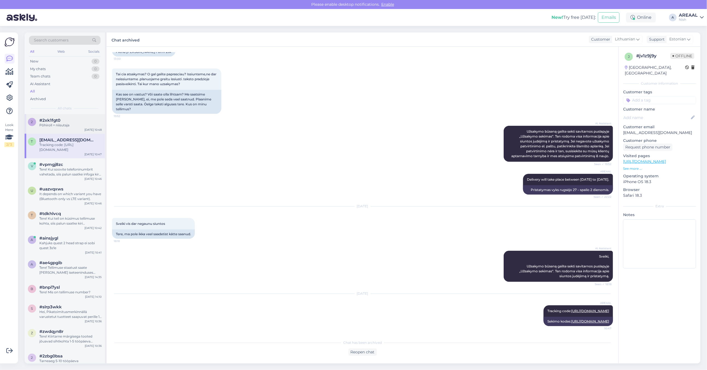
click at [70, 120] on div "#2xk1fgt0" at bounding box center [70, 120] width 62 height 5
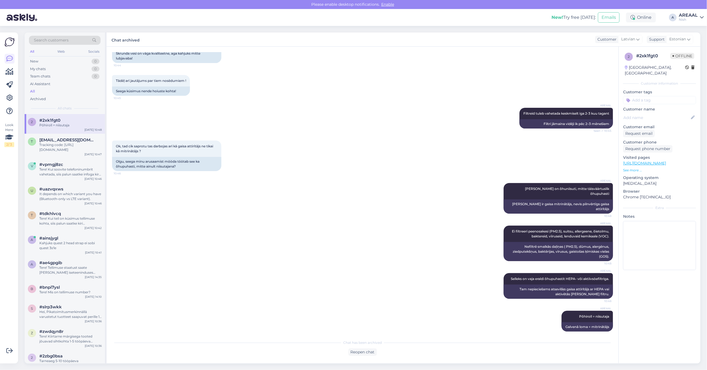
click at [682, 17] on div "Nish" at bounding box center [687, 19] width 19 height 4
click at [691, 30] on button "Open" at bounding box center [691, 30] width 15 height 8
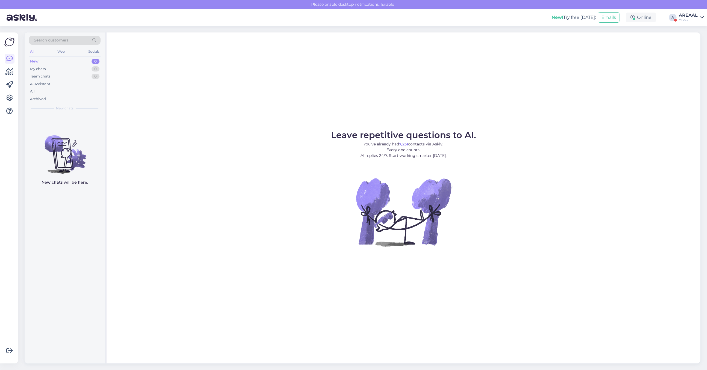
click at [693, 20] on div "Areaal" at bounding box center [687, 19] width 19 height 4
click at [697, 37] on div "Nish Open" at bounding box center [669, 42] width 67 height 12
click at [697, 41] on button "Open" at bounding box center [691, 42] width 15 height 8
click at [87, 88] on div "All" at bounding box center [65, 92] width 72 height 8
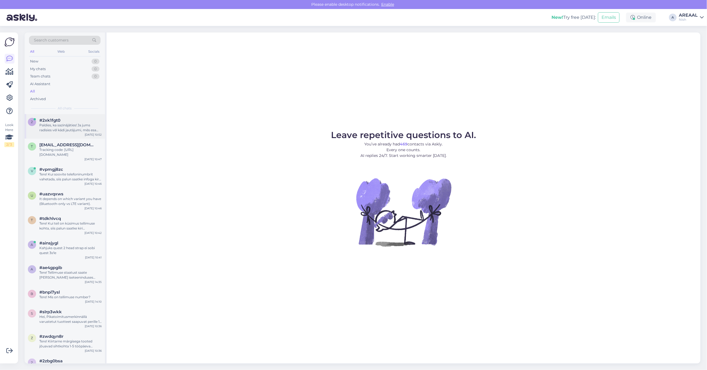
click at [82, 126] on div "Paldies, ka sazinājāties! Ja jums radīsies vēl kādi jautājumi, mēs esam šeit, l…" at bounding box center [70, 128] width 62 height 10
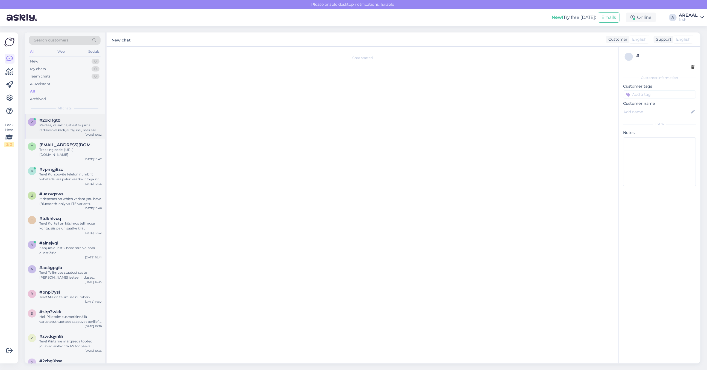
scroll to position [609, 0]
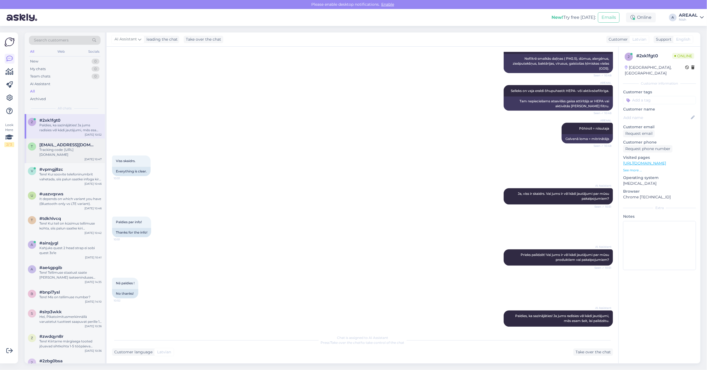
click at [84, 163] on div "t [EMAIL_ADDRESS][DOMAIN_NAME] Tracking code: [URL][DOMAIN_NAME] [DATE] 10:47" at bounding box center [65, 151] width 80 height 25
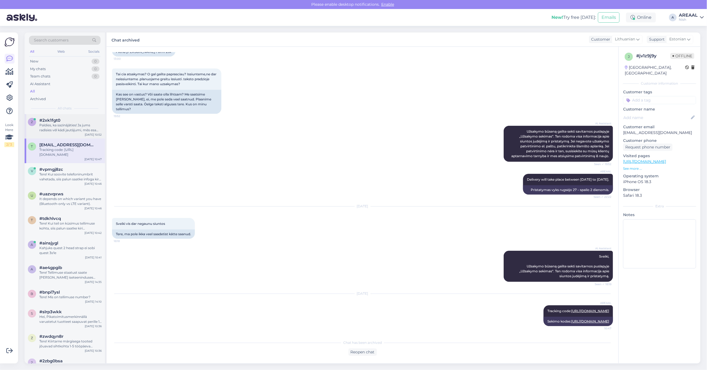
click at [74, 127] on div "Paldies, ka sazinājāties! Ja jums radīsies vēl kādi jautājumi, mēs esam šeit, l…" at bounding box center [70, 128] width 62 height 10
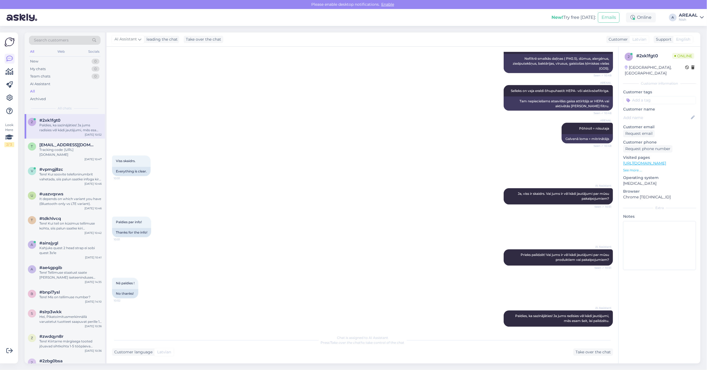
click at [700, 7] on div "Please enable desktop notifications. Enable" at bounding box center [353, 4] width 707 height 9
click at [693, 14] on div "AREAAL" at bounding box center [687, 15] width 19 height 4
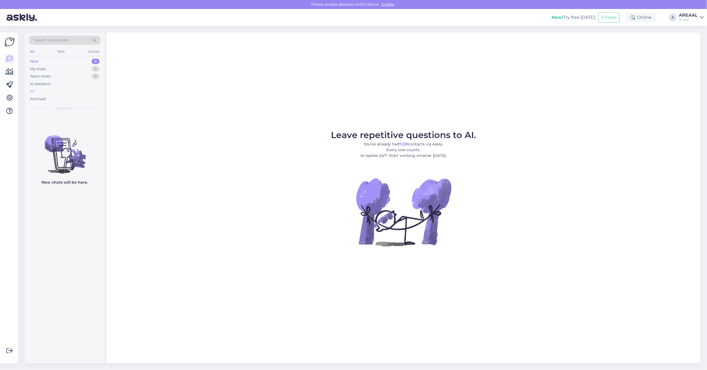
click at [79, 90] on div "All" at bounding box center [65, 92] width 72 height 8
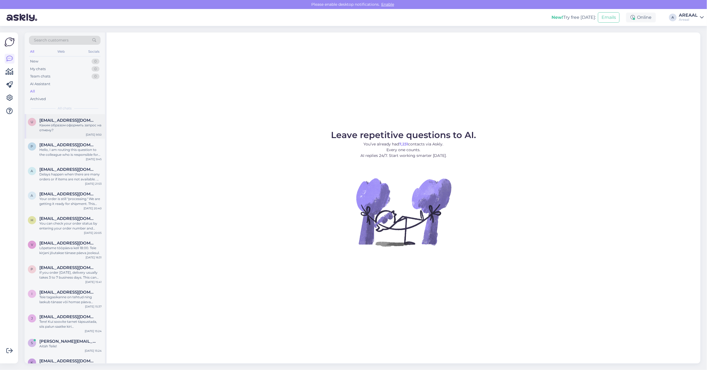
click at [74, 128] on div "Каким образом оформить запрос на отмену?" at bounding box center [70, 128] width 62 height 10
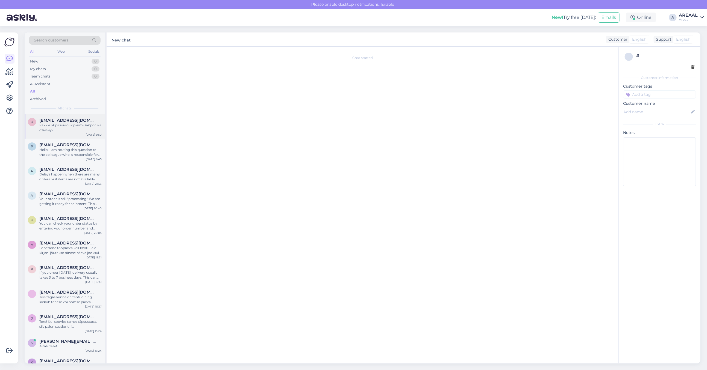
scroll to position [923, 0]
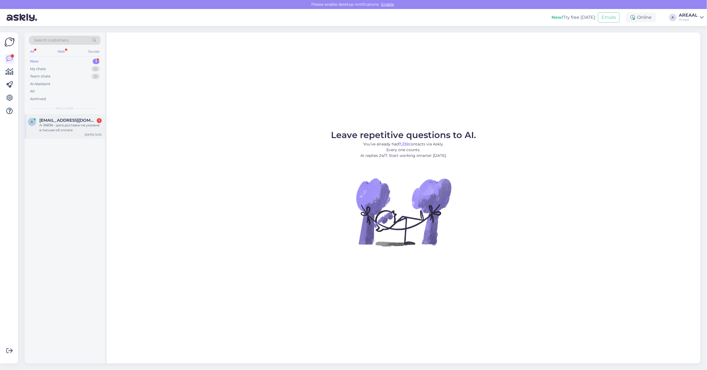
click at [100, 122] on div "1" at bounding box center [99, 120] width 5 height 5
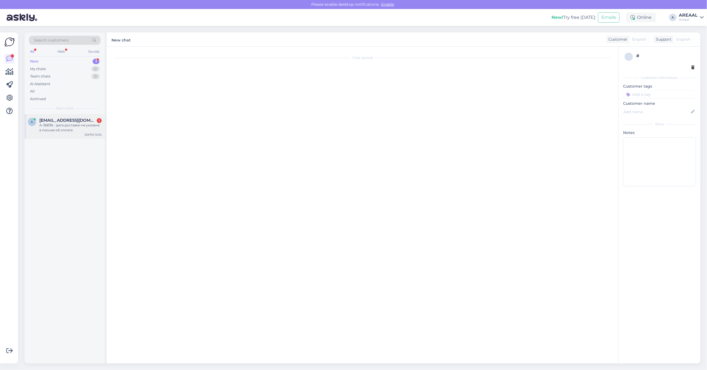
scroll to position [57, 0]
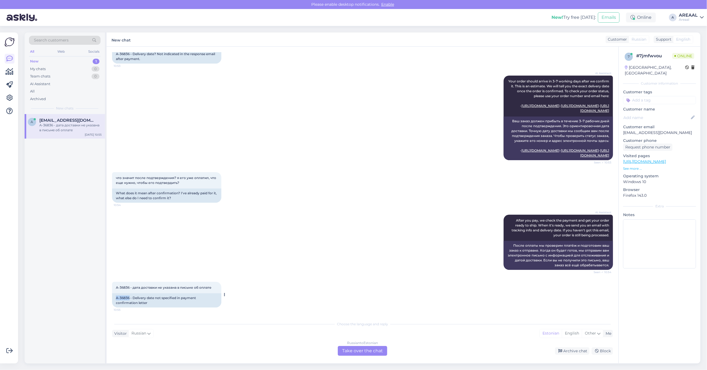
drag, startPoint x: 129, startPoint y: 297, endPoint x: 116, endPoint y: 297, distance: 13.4
click at [116, 297] on div "A-36836 - Delivery date not specified in payment confirmation letter" at bounding box center [166, 301] width 109 height 14
copy div "A-36836"
click at [370, 345] on div "Russian to Estonian" at bounding box center [362, 343] width 31 height 5
click at [370, 350] on div "Russian to Estonian Take over the chat" at bounding box center [362, 351] width 49 height 10
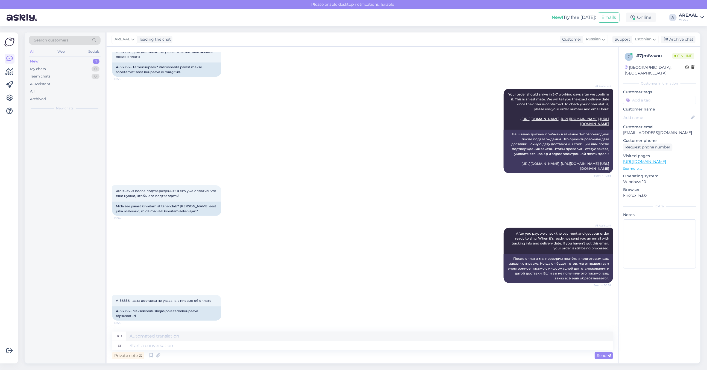
scroll to position [44, 0]
click at [370, 351] on div "Private note Send" at bounding box center [362, 356] width 501 height 10
click at [369, 344] on textarea at bounding box center [369, 345] width 486 height 9
type textarea "Approximate del"
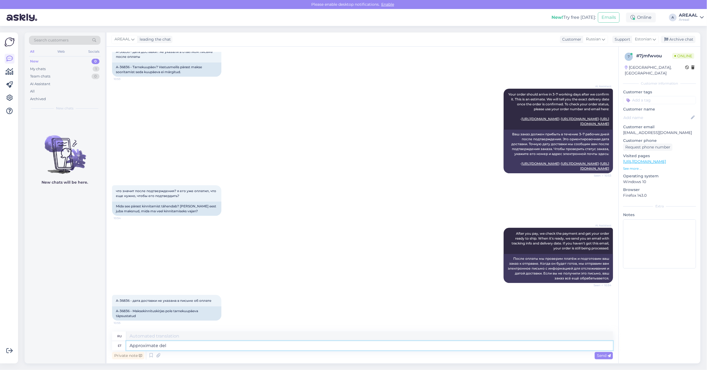
type textarea "Приблизительный"
type textarea "Approximate delivery tim"
type textarea "Ориентировочная доставка"
type textarea "Approximate delivery time 1"
type textarea "Примерное время доставки"
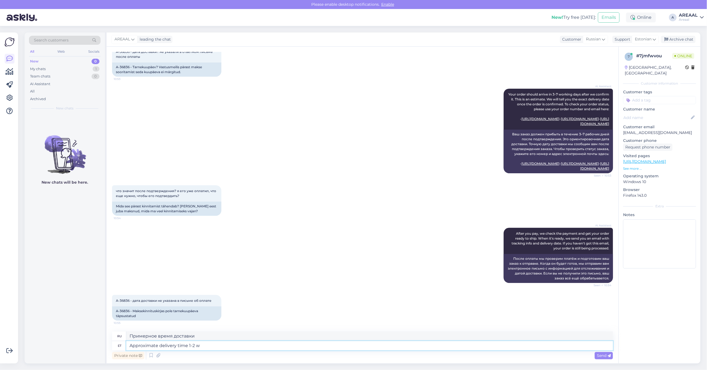
type textarea "Approximate delivery time 1-2 we"
type textarea "Примерное время доставки 1-2"
type textarea "Approximate delivery time 1-2 weeks"
type textarea "Ориентировочный срок доставки 1-2 недели."
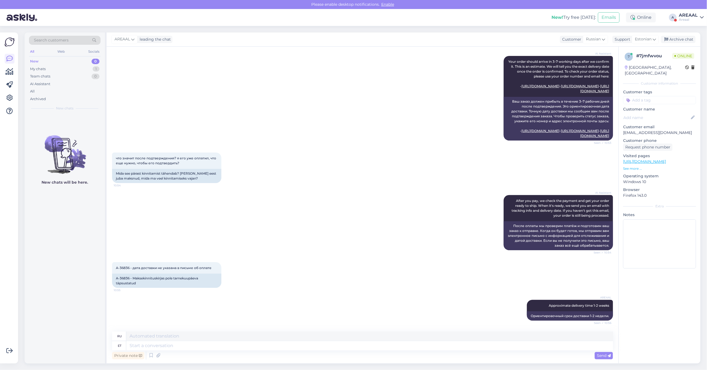
click at [309, 191] on div "AI Assistant After you pay, we check the payment and get your order ready to sh…" at bounding box center [362, 222] width 501 height 67
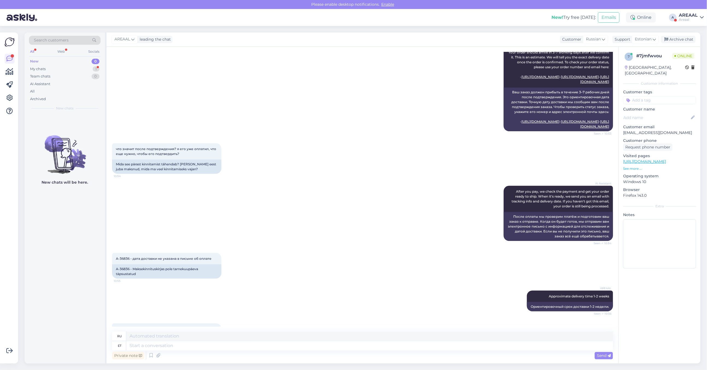
scroll to position [125, 0]
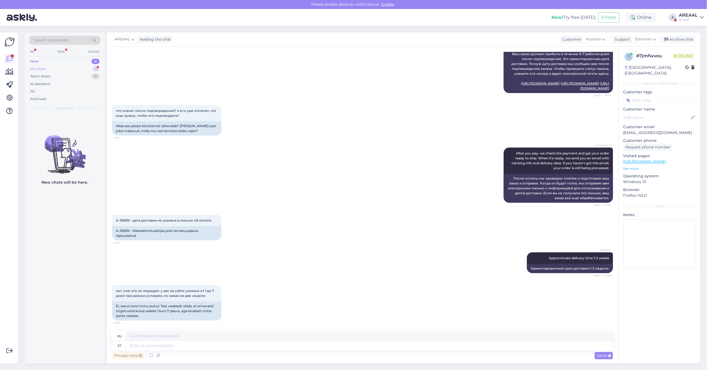
click at [92, 70] on div "My chats 1" at bounding box center [65, 69] width 72 height 8
click at [77, 110] on div "My chats" at bounding box center [65, 108] width 72 height 5
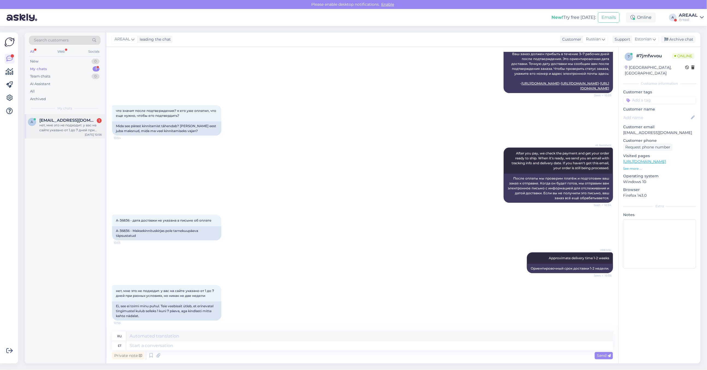
click at [80, 119] on span "[EMAIL_ADDRESS][DOMAIN_NAME]" at bounding box center [67, 120] width 57 height 5
click at [208, 340] on textarea at bounding box center [369, 336] width 486 height 9
click at [193, 342] on textarea at bounding box center [369, 345] width 486 height 9
click at [192, 344] on textarea at bounding box center [369, 345] width 486 height 9
type textarea "Selge, s"
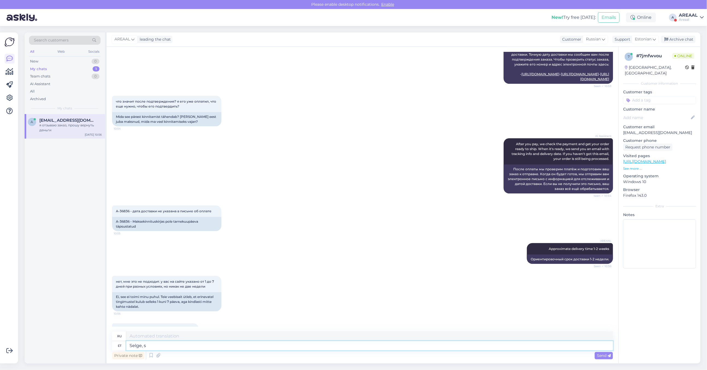
scroll to position [157, 0]
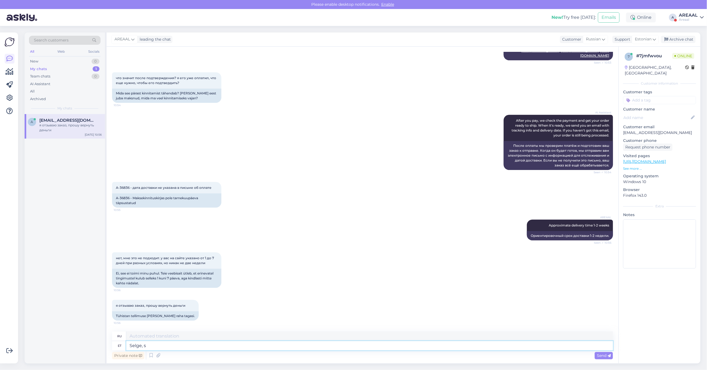
type textarea "Прозрачный,"
type textarea "Selge, suuna"
type textarea "Selge, suuname telli"
type textarea "Хорошо, давайте начнем."
type textarea "Selge, suuname tellimuse t"
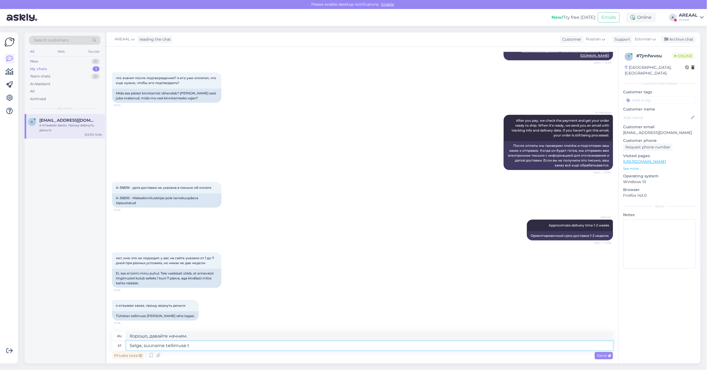
type textarea "Хорошо, мы отправим заказ."
type textarea "Selge, suuname tellimuse tühistamisele"
type textarea "Хорошо, мы приступим к отмене заказа."
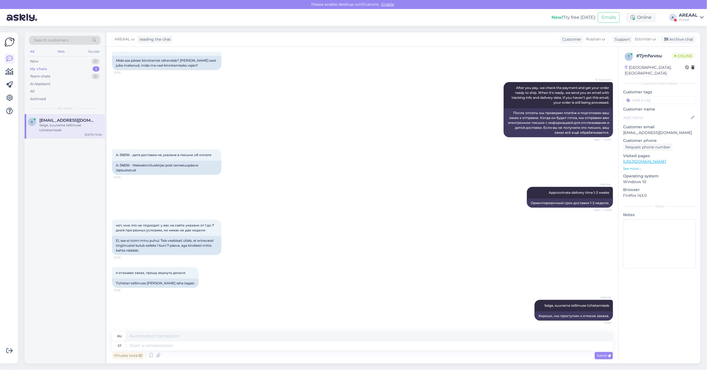
click at [685, 17] on div "Areaal" at bounding box center [687, 19] width 19 height 4
click at [697, 42] on button "Open" at bounding box center [691, 42] width 15 height 8
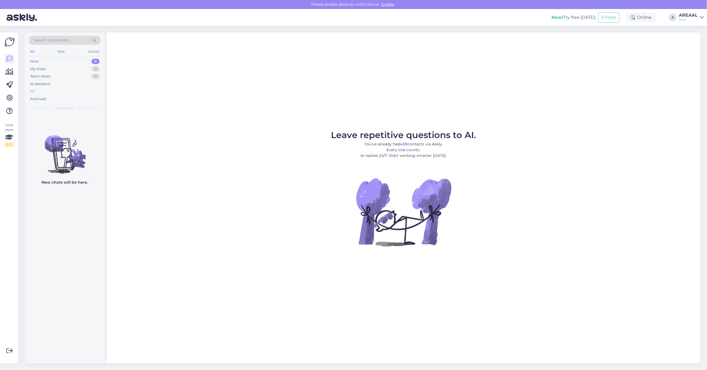
click at [77, 92] on div "All" at bounding box center [65, 92] width 72 height 8
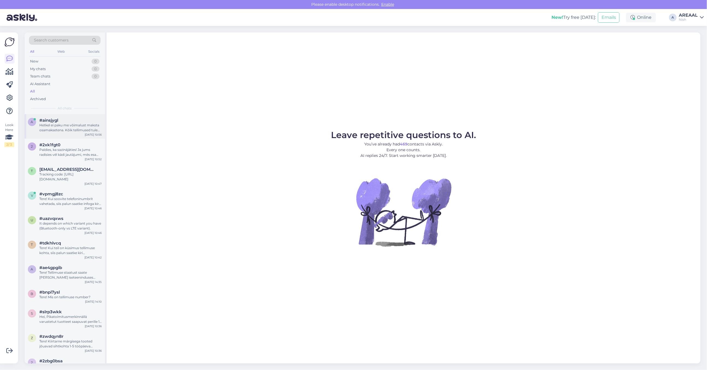
click at [70, 123] on div "Hetkel ei paku me võimalust maksta osamaksetena. Kõik tellimused tuleb tasuda t…" at bounding box center [70, 128] width 62 height 10
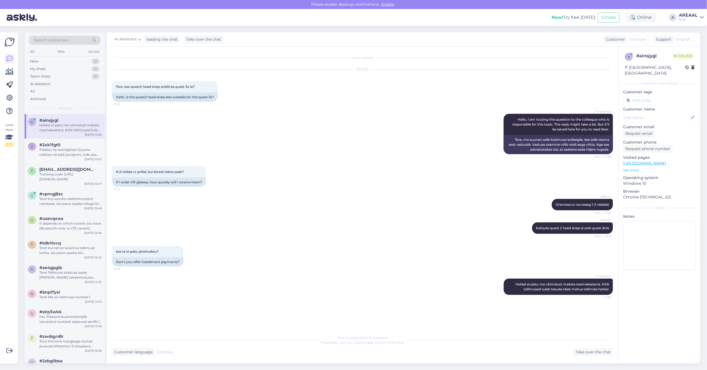
click at [235, 169] on div "KUi tellida vr prillid, kui kiiresti kätte saab? 10:41 If I order VR glasses, h…" at bounding box center [362, 176] width 501 height 33
click at [78, 151] on div "Paldies, ka sazinājāties! Ja jums radīsies vēl kādi jautājumi, mēs esam šeit, l…" at bounding box center [70, 152] width 62 height 10
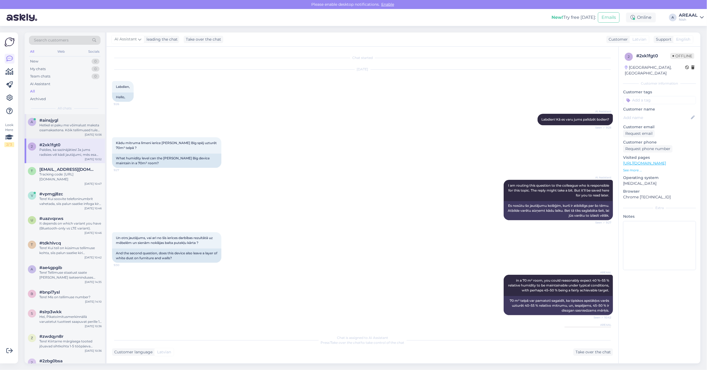
scroll to position [609, 0]
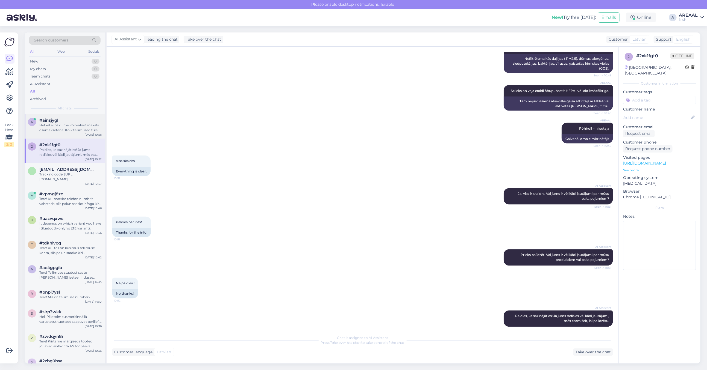
click at [76, 125] on div "Hetkel ei paku me võimalust maksta osamaksetena. Kõik tellimused tuleb tasuda t…" at bounding box center [70, 128] width 62 height 10
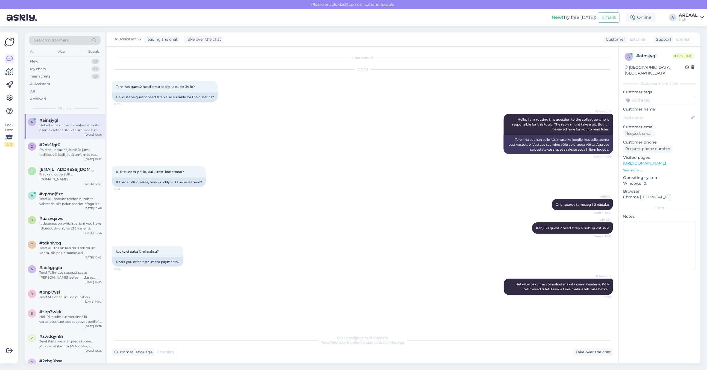
click at [691, 21] on div "Nish" at bounding box center [687, 19] width 19 height 4
click at [691, 31] on button "Open" at bounding box center [691, 30] width 15 height 8
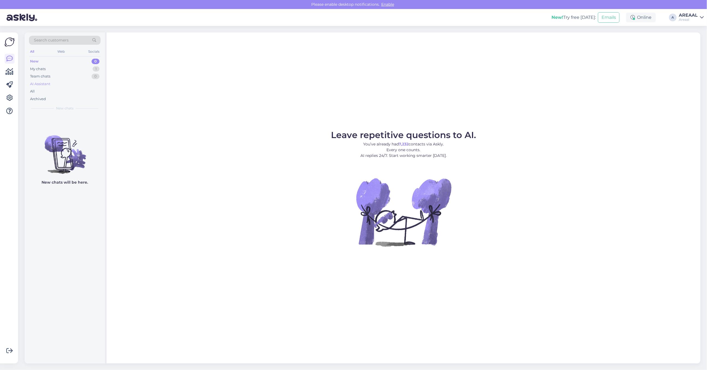
click at [78, 86] on div "AI Assistant" at bounding box center [65, 84] width 72 height 8
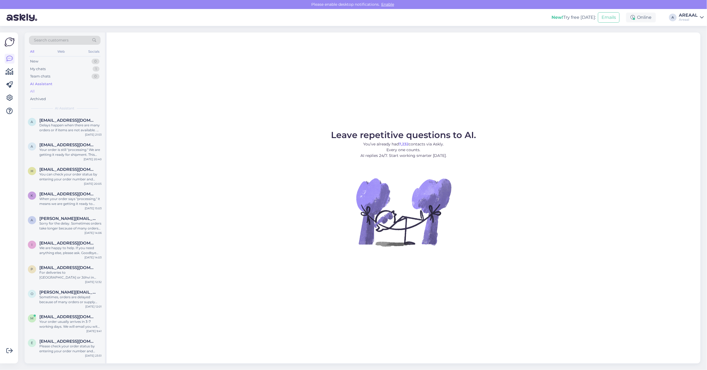
click at [77, 93] on div "All" at bounding box center [65, 92] width 72 height 8
click at [75, 120] on span "anevskij@gmail.com" at bounding box center [67, 120] width 57 height 5
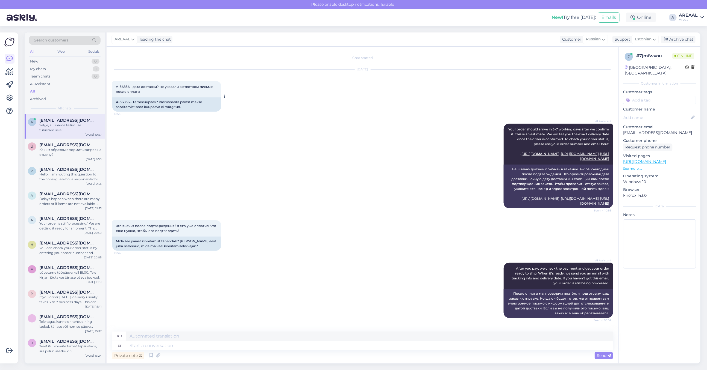
click at [127, 102] on div "A-36836 - Tarnekuupäev? Vastusmeilis pärast makse sooritamist seda kuupäeva ei …" at bounding box center [166, 105] width 109 height 14
drag, startPoint x: 128, startPoint y: 101, endPoint x: 110, endPoint y: 102, distance: 18.3
click at [110, 102] on div "Chat started Oct 3 2025 A-36836 - дата доставки? не указали в ответном письме п…" at bounding box center [363, 205] width 512 height 317
copy div "A-36836"
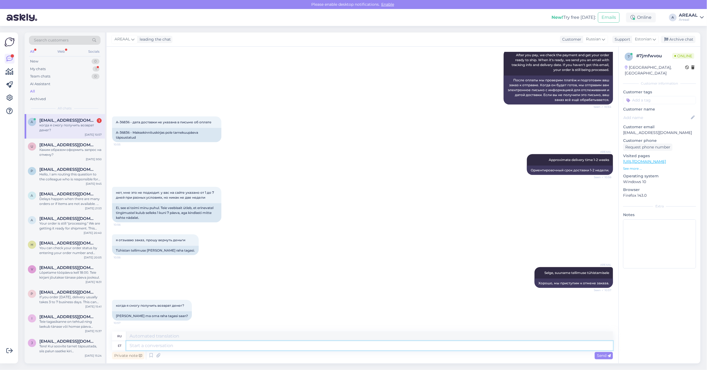
click at [250, 350] on textarea at bounding box center [369, 345] width 486 height 9
type textarea "Tagasikanded l"
type textarea "Возврат"
type textarea "Tagasikanded laekuvad tavali"
type textarea "Возвраты получены"
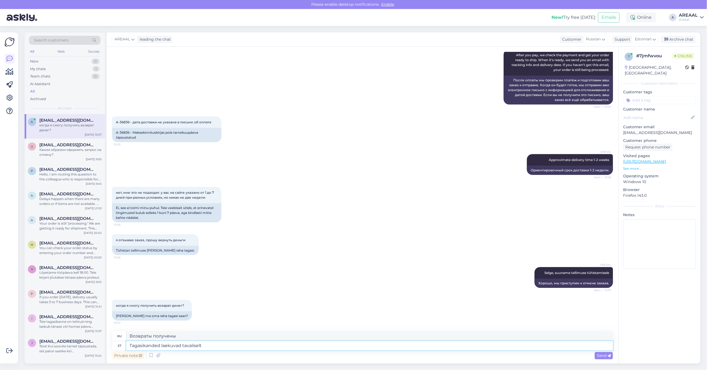
type textarea "Tagasikanded laekuvad tavaliselt"
type textarea "Возвраты обычно принимаются"
type textarea "Tagasikanded laekuvad tavaliselt paari"
type textarea "Возврат обычно происходит в течение нескольких"
type textarea "Tagasikanded laekuvad tavaliselt kun"
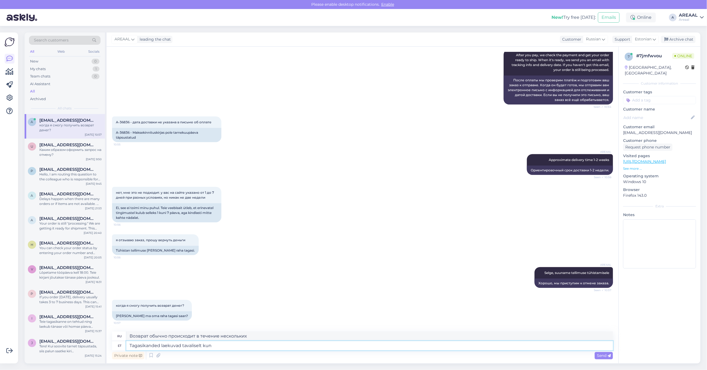
type textarea "Возвраты обычно принимаются"
type textarea "Tagasikanded laekuvad tavaliselt kuni 7"
type textarea "Возврат обычно осуществляется в течение 7"
type textarea "Tagasikanded laekuvad tavaliselt kun"
type textarea "Возвраты обычно принимаются"
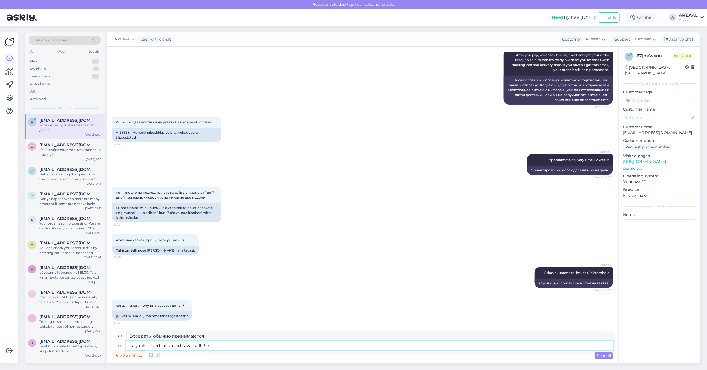
type textarea "Tagasikanded laekuvad tavaliselt 3-7 tö"
type textarea "Возврат обычно происходит в течение 3–7 дней."
type textarea "Tagasikanded laekuvad tavaliselt 3-7 tööpäeva jooksu"
type textarea "Возврат обычно осуществляется в течение 3–7 рабочих дней."
type textarea "Tagasikanded laekuvad tavaliselt 3-7 tööpäeva jooksul"
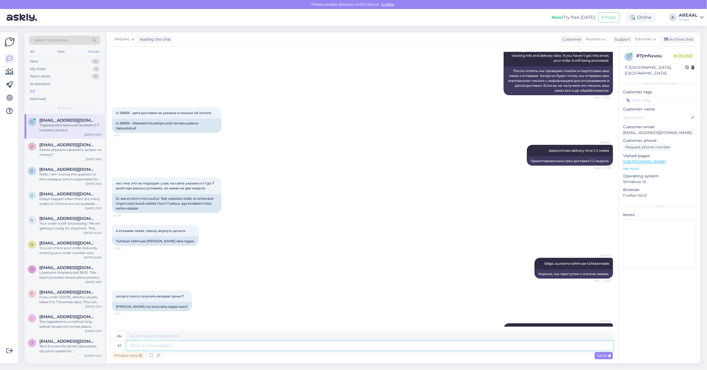
scroll to position [261, 0]
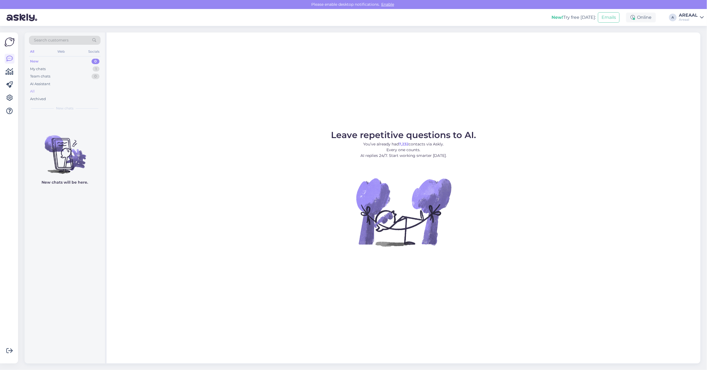
click at [45, 93] on div "All" at bounding box center [65, 92] width 72 height 8
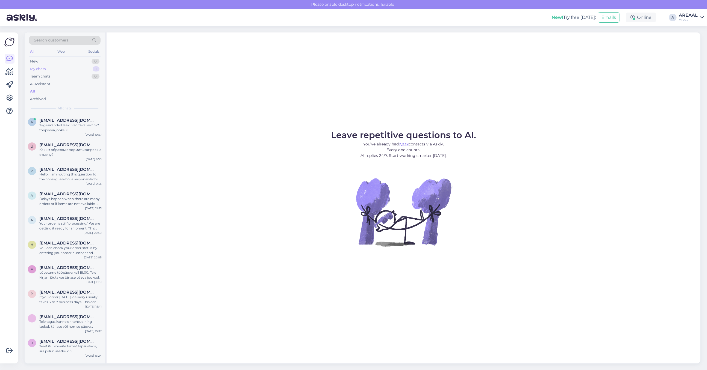
click at [90, 70] on div "My chats 1" at bounding box center [65, 69] width 72 height 8
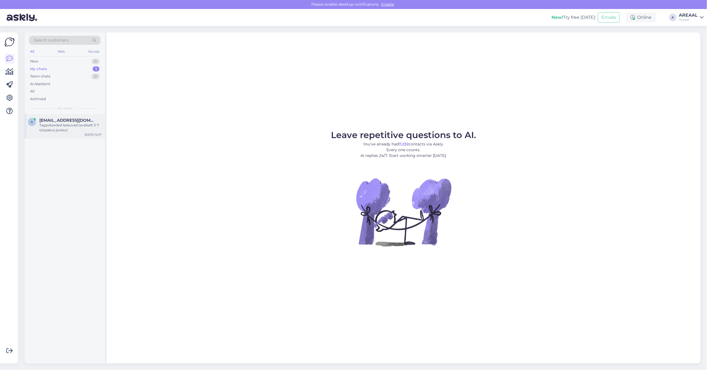
click at [81, 132] on div "Tagasikanded laekuvad tavaliselt 3-7 tööpäeva jooksul" at bounding box center [70, 128] width 62 height 10
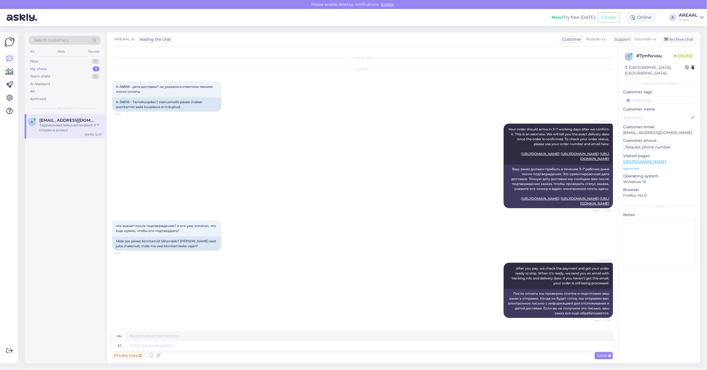
scroll to position [261, 0]
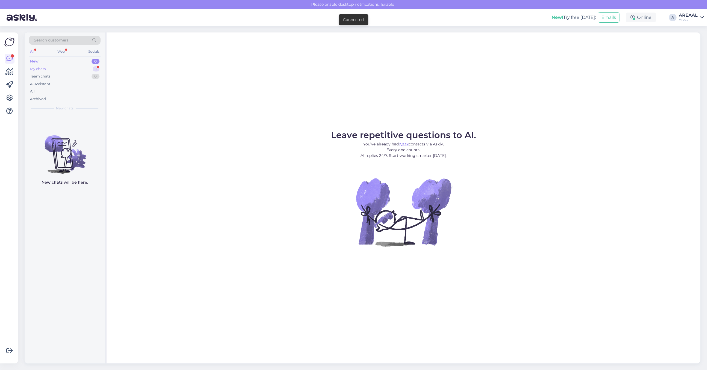
click at [93, 67] on div "1" at bounding box center [96, 68] width 7 height 5
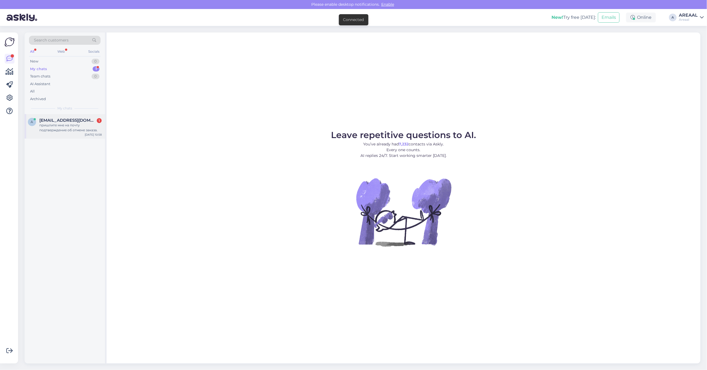
click at [83, 129] on div "пришлите мне на почту подтверждение об отмене заказа." at bounding box center [70, 128] width 62 height 10
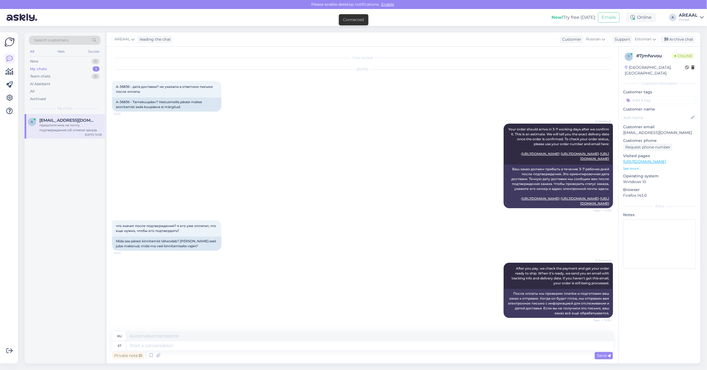
scroll to position [298, 0]
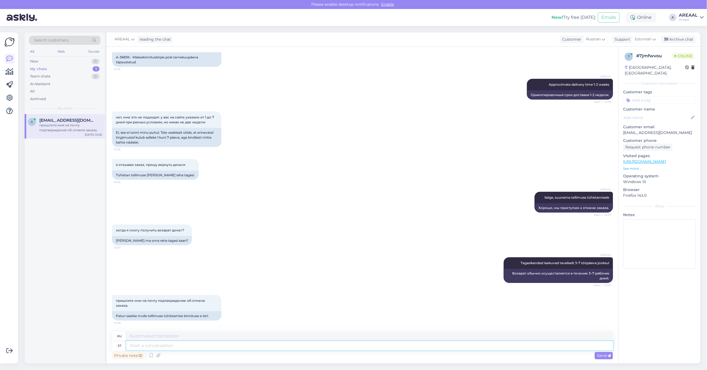
click at [226, 346] on textarea at bounding box center [369, 345] width 486 height 9
type textarea "[PERSON_NAME]"
type textarea "Если"
type textarea "Kui soovite k"
type textarea "Если ты хочешь"
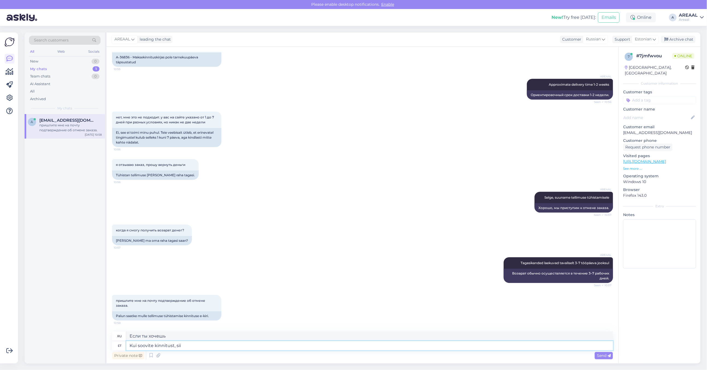
type textarea "Kui soovite kinnitust, siis"
type textarea "Если вам нужно подтверждение,"
type textarea "Kui soovite kinnitust, siis pal"
type textarea "Если вы хотите подтверждение, то"
type textarea "Kui soovite kinnitust, siis palun saa"
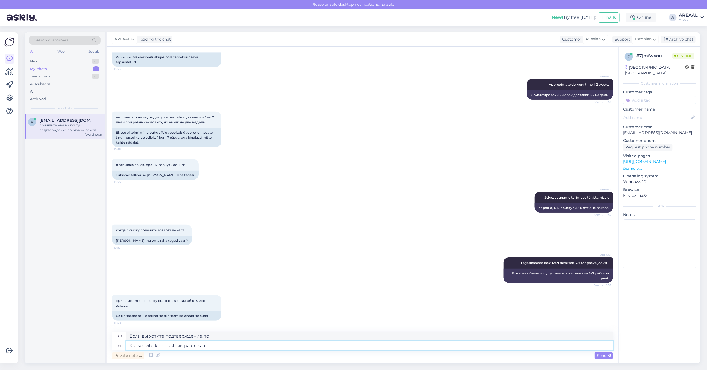
type textarea "Если вам нужно подтверждение, пожалуйста"
type textarea "Kui soovite kinnitust, siis palun saatke ki"
type textarea "Если вы хотите подтверждение, пожалуйста, отправьте"
type textarea "Kui soovite kinnitust, siis palun saatke kiri inf"
type textarea "Если вы хотите подтверждение, пожалуйста, отправьте письмо"
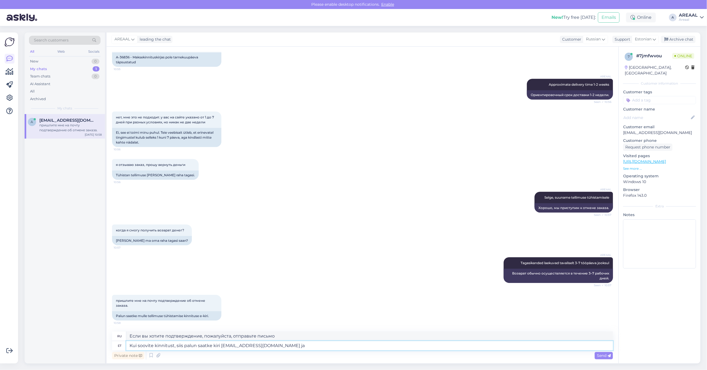
type textarea "Kui soovite kinnitust, siis palun saatke kiri [EMAIL_ADDRESS][DOMAIN_NAME] ja"
type textarea "Если вы хотите подтверждение, отправьте электронное письмо [EMAIL_ADDRESS][DOMA…"
type textarea "Kui soovite kinnitust, siis palun saatke kiri [EMAIL_ADDRESS][DOMAIN_NAME] ja v…"
type textarea "Если вы хотите подтверждение, отправьте электронное письмо [EMAIL_ADDRESS][DOMA…"
type textarea "Kui soovite kinnitust, siis palun saatke kiri [EMAIL_ADDRESS][DOMAIN_NAME] ja v…"
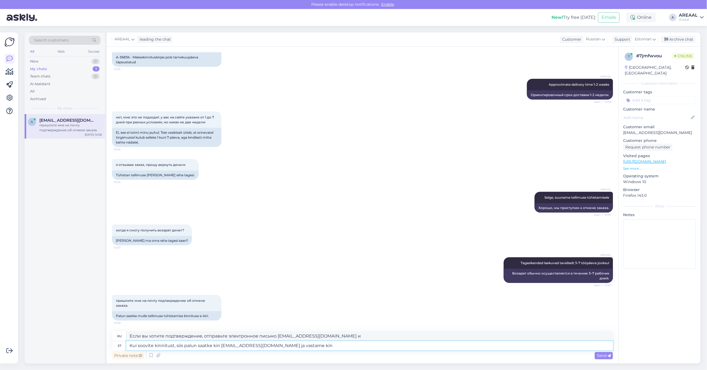
type textarea "Если вы хотите получить подтверждение, отправьте электронное письмо [EMAIL_ADDR…"
type textarea "Kui soovite kinnitust, siis palun saatke kiri [EMAIL_ADDRESS][DOMAIN_NAME] ja v…"
type textarea "Если вы хотите подтверждение, отправьте электронное письмо [EMAIL_ADDRESS][DOMA…"
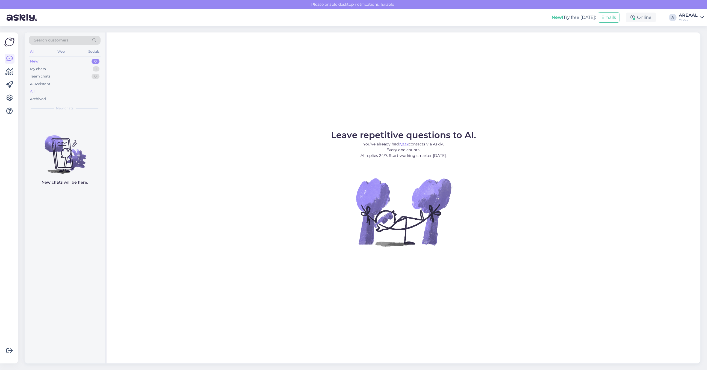
click at [50, 90] on div "All" at bounding box center [65, 92] width 72 height 8
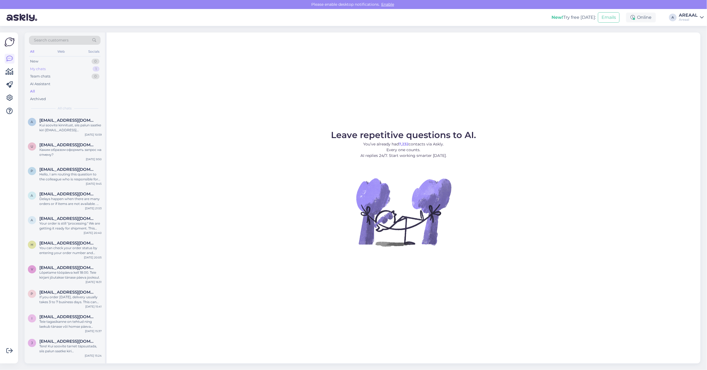
click at [78, 66] on div "My chats 1" at bounding box center [65, 69] width 72 height 8
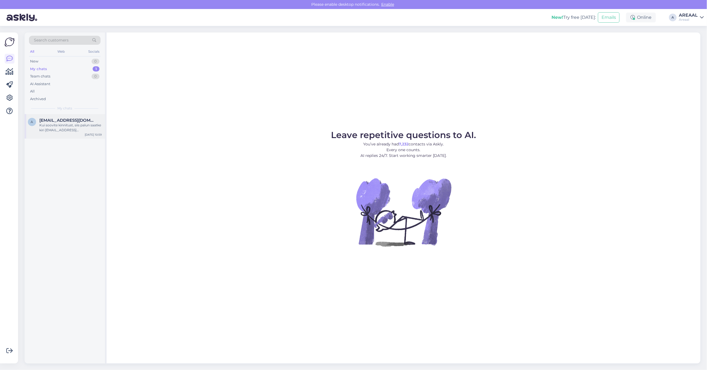
click at [73, 116] on div "a [EMAIL_ADDRESS][DOMAIN_NAME] Kui soovite kinnitust, siis palun saatke kiri [E…" at bounding box center [65, 126] width 80 height 25
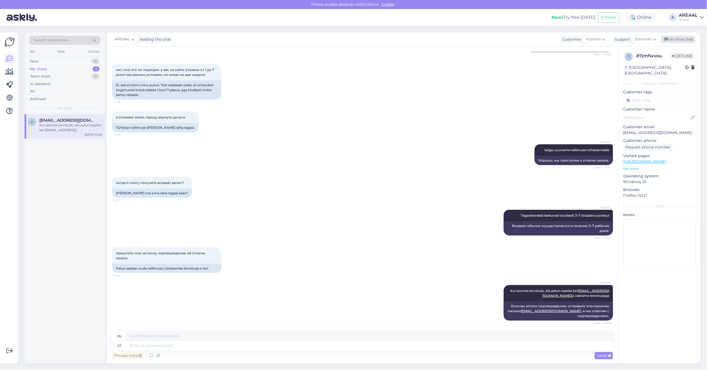
click at [678, 39] on div "Archive chat" at bounding box center [678, 39] width 34 height 7
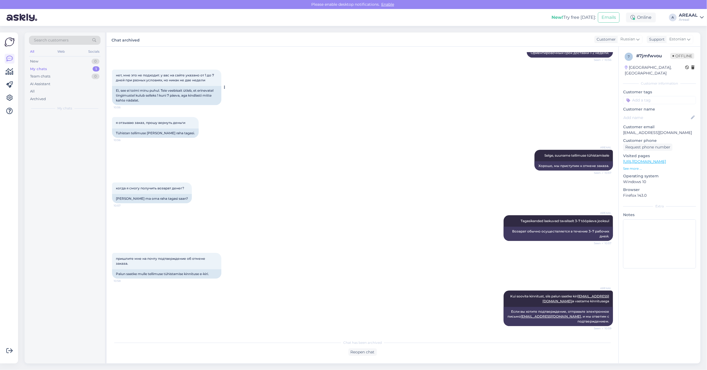
scroll to position [335, 0]
click at [47, 88] on div "All" at bounding box center [65, 92] width 72 height 8
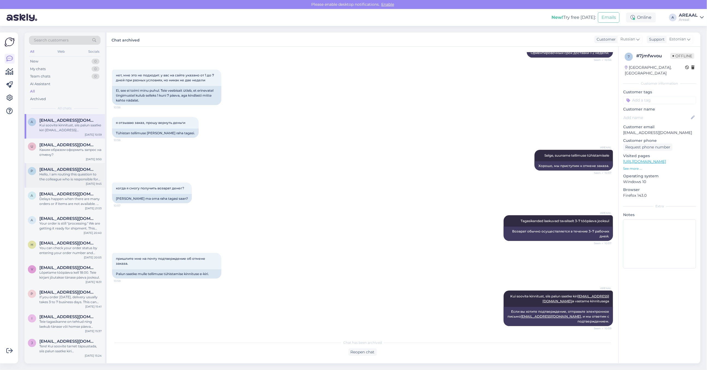
click at [79, 167] on span "[EMAIL_ADDRESS][DOMAIN_NAME]" at bounding box center [67, 169] width 57 height 5
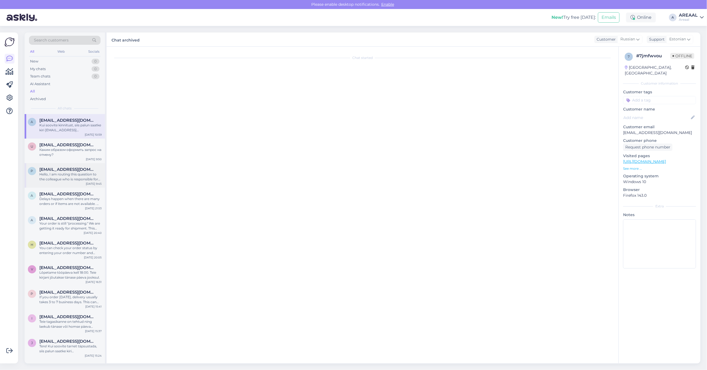
scroll to position [0, 0]
click at [71, 152] on div "Каким образом оформить запрос на отмену?" at bounding box center [70, 152] width 62 height 10
click at [70, 130] on div "Kui soovite kinnitust, siis palun saatke kiri [EMAIL_ADDRESS][DOMAIN_NAME] ja v…" at bounding box center [70, 128] width 62 height 10
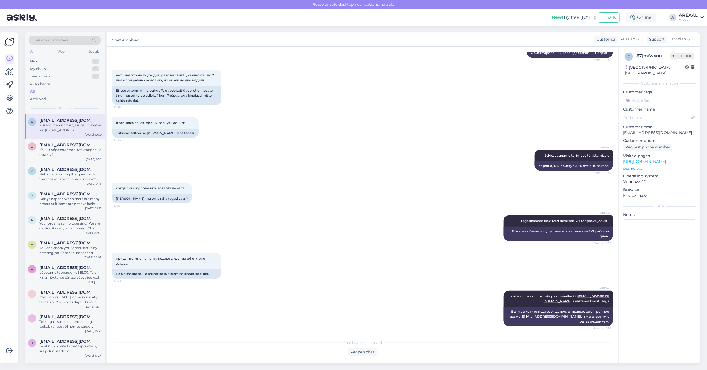
scroll to position [335, 0]
click at [679, 16] on div "AREAAL" at bounding box center [687, 15] width 19 height 4
click at [694, 42] on button "Open" at bounding box center [691, 42] width 15 height 8
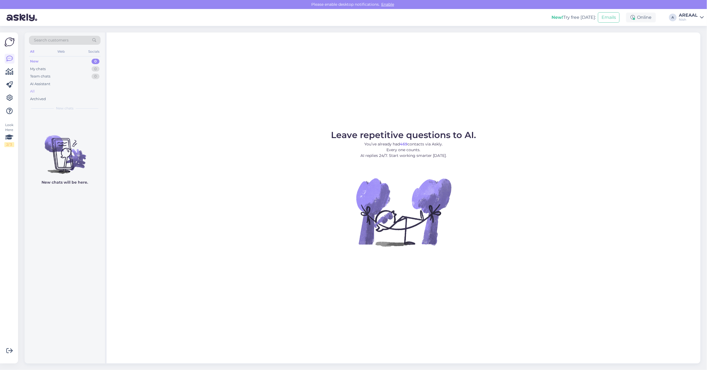
click at [81, 90] on div "All" at bounding box center [65, 92] width 72 height 8
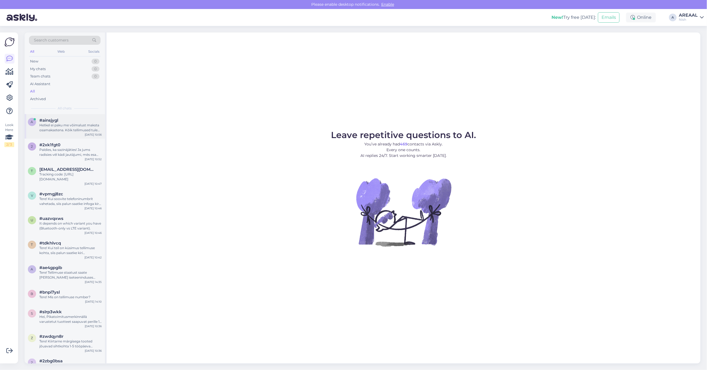
click at [77, 123] on div "Hetkel ei paku me võimalust maksta osamaksetena. Kõik tellimused tuleb tasuda t…" at bounding box center [70, 128] width 62 height 10
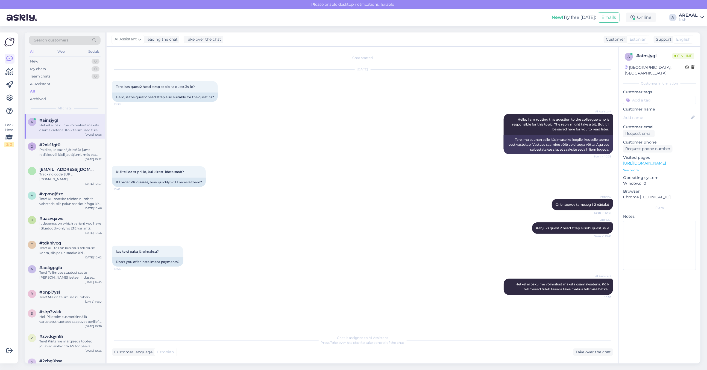
click at [688, 19] on div "Nish" at bounding box center [687, 19] width 19 height 4
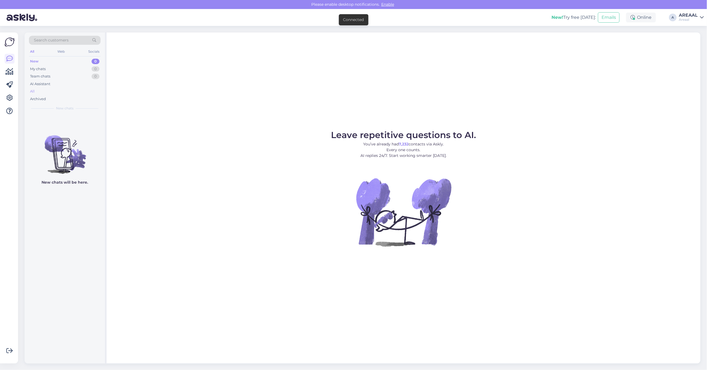
click at [43, 90] on div "All" at bounding box center [65, 92] width 72 height 8
click at [66, 88] on div "All" at bounding box center [65, 92] width 72 height 8
click at [67, 89] on div "All" at bounding box center [65, 92] width 72 height 8
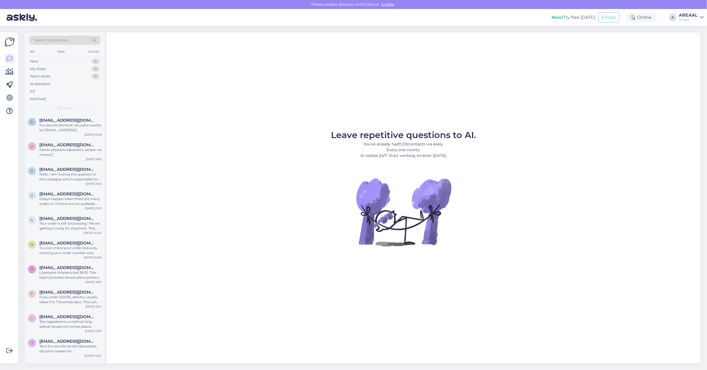
click at [287, 103] on div "Leave repetitive questions to AI. You’ve already had 7,232 contacts via Askly. …" at bounding box center [403, 198] width 593 height 331
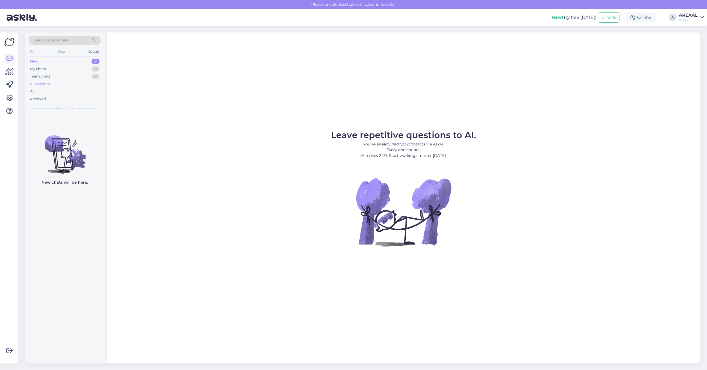
click at [76, 87] on div "New 0 My chats 0 Team chats 0 AI Assistant All Archived" at bounding box center [65, 80] width 72 height 45
click at [72, 93] on div "All" at bounding box center [65, 92] width 72 height 8
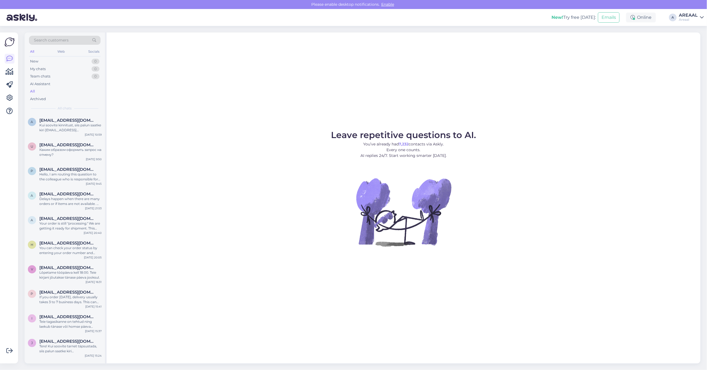
click at [67, 104] on div "Search customers All Web Socials New 0 My chats 0 Team chats 0 AI Assistant All…" at bounding box center [65, 74] width 80 height 82
click at [70, 91] on div "All" at bounding box center [65, 92] width 72 height 8
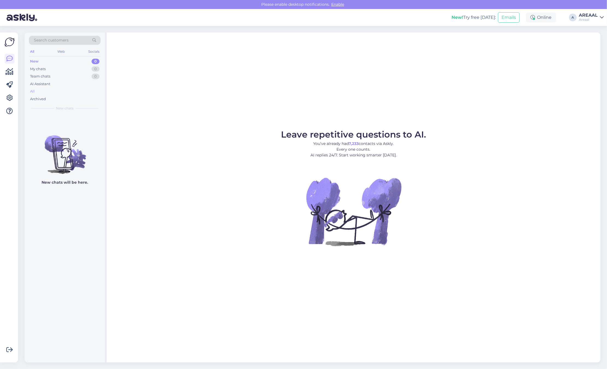
click at [41, 91] on div "All" at bounding box center [65, 92] width 72 height 8
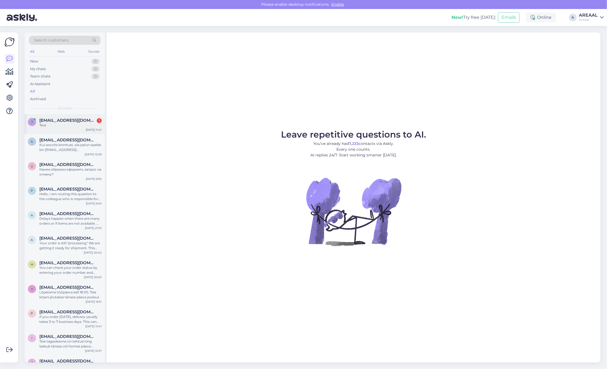
click at [90, 129] on div "[DATE] 11:41" at bounding box center [94, 130] width 16 height 4
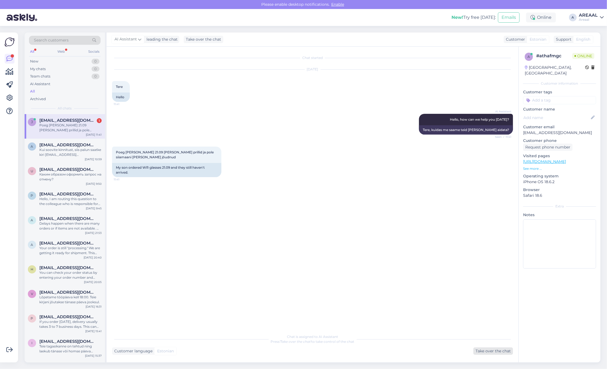
click at [480, 352] on div "Take over the chat" at bounding box center [493, 351] width 40 height 7
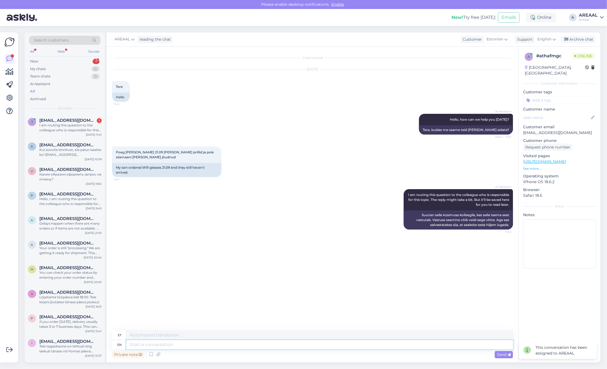
click at [262, 344] on textarea at bounding box center [319, 344] width 386 height 9
type textarea "O"
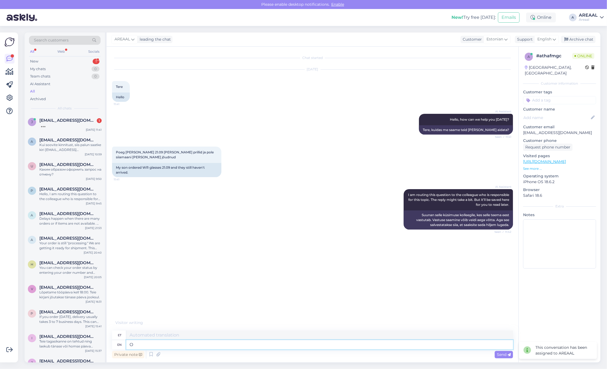
type textarea "O"
click at [538, 36] on div "English" at bounding box center [546, 39] width 25 height 9
type input "est"
click at [526, 65] on link "Estonian" at bounding box center [537, 63] width 60 height 9
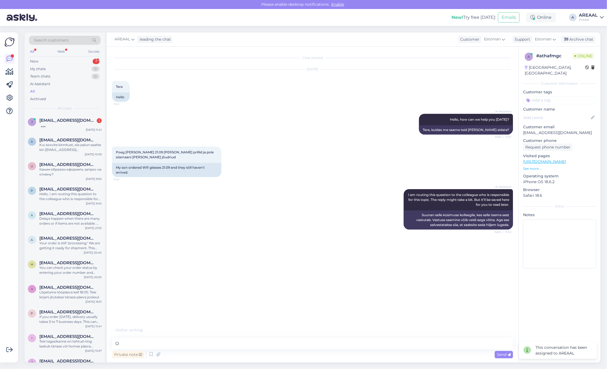
click at [256, 350] on div "Private note Send" at bounding box center [312, 355] width 401 height 10
click at [256, 341] on textarea "O" at bounding box center [312, 343] width 401 height 11
type textarea "Orienteeruv tarneaeg vahemikus 06-11 oktoober"
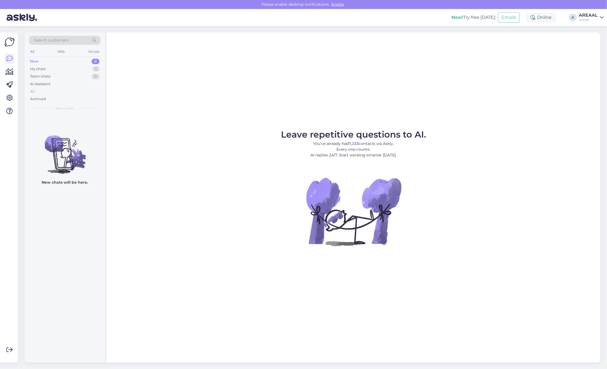
click at [53, 89] on div "All" at bounding box center [65, 92] width 72 height 8
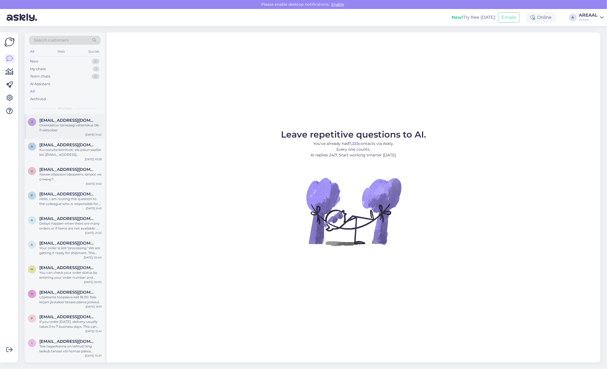
click at [66, 128] on div "Orienteeruv tarneaeg vahemikus 06-11 oktoober" at bounding box center [70, 128] width 62 height 10
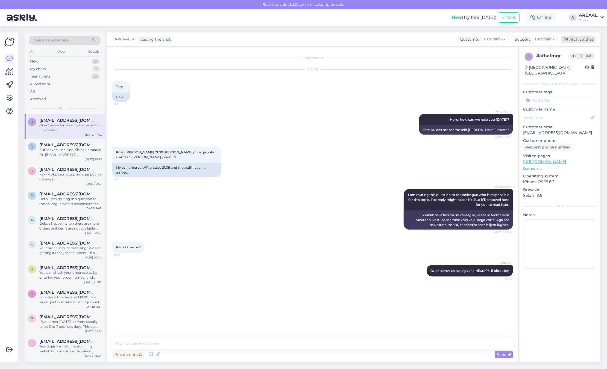
click at [586, 38] on div "Archive chat" at bounding box center [578, 39] width 34 height 7
click at [54, 158] on div "a anevskij@gmail.com Kui soovite kinnitust, siis palun saatke kiri info@areaal.…" at bounding box center [65, 151] width 80 height 25
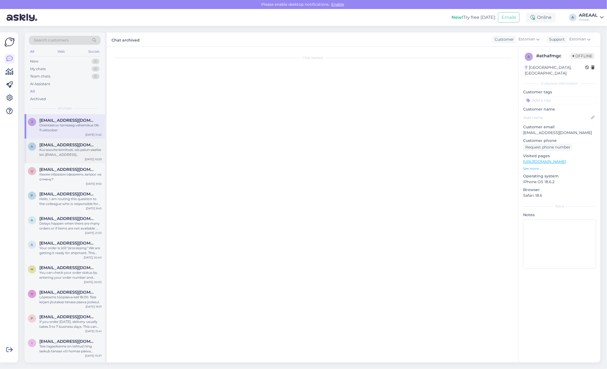
scroll to position [336, 0]
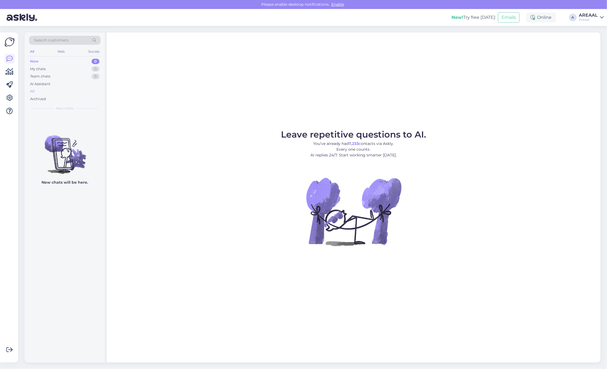
click at [81, 95] on div "All" at bounding box center [65, 92] width 72 height 8
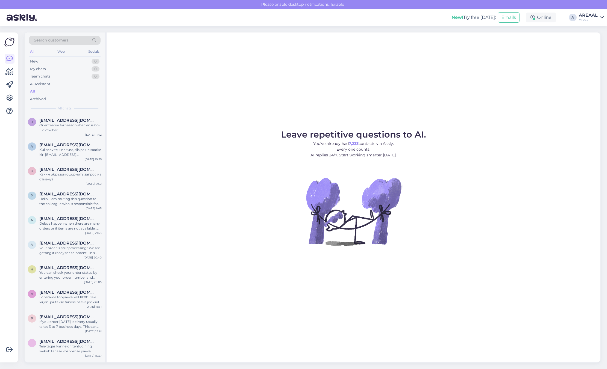
click at [79, 88] on div "All" at bounding box center [65, 92] width 72 height 8
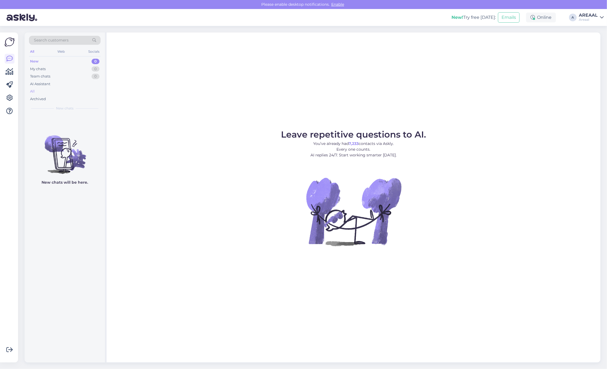
click at [49, 88] on div "All" at bounding box center [65, 92] width 72 height 8
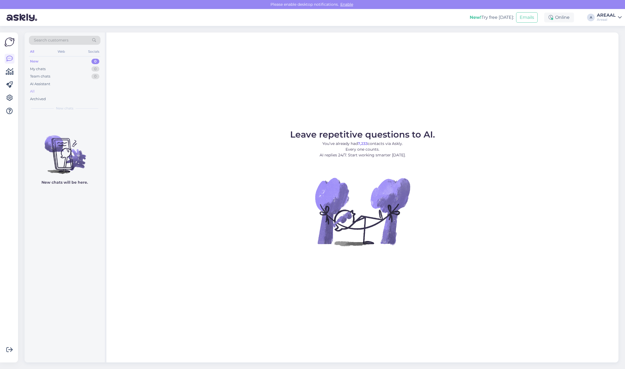
drag, startPoint x: 0, startPoint y: 0, endPoint x: 65, endPoint y: 88, distance: 109.4
click at [67, 85] on div "AI Assistant" at bounding box center [65, 84] width 72 height 8
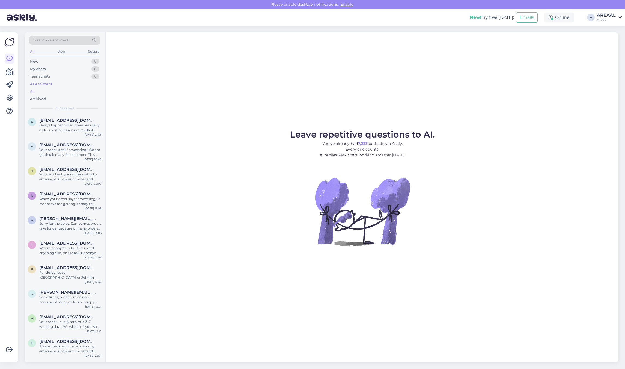
click at [62, 90] on div "All" at bounding box center [65, 92] width 72 height 8
click at [160, 146] on figure "Leave repetitive questions to AI. You’ve already had 7,233 contacts via Askly. …" at bounding box center [362, 195] width 503 height 131
click at [610, 17] on div "AREAAL" at bounding box center [606, 15] width 19 height 4
click at [619, 42] on div "Nish Open" at bounding box center [588, 42] width 67 height 12
click at [612, 43] on button "Open" at bounding box center [609, 42] width 15 height 8
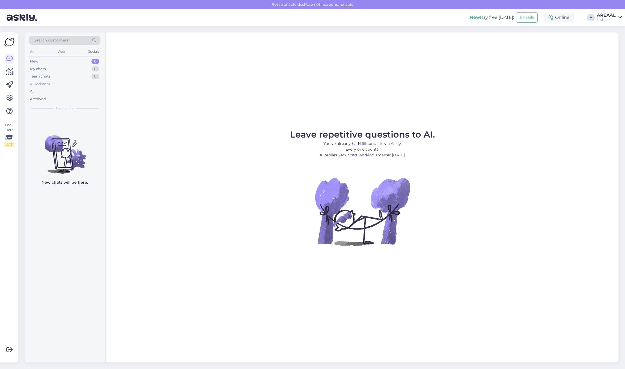
click at [56, 86] on div "AI Assistant" at bounding box center [65, 84] width 72 height 8
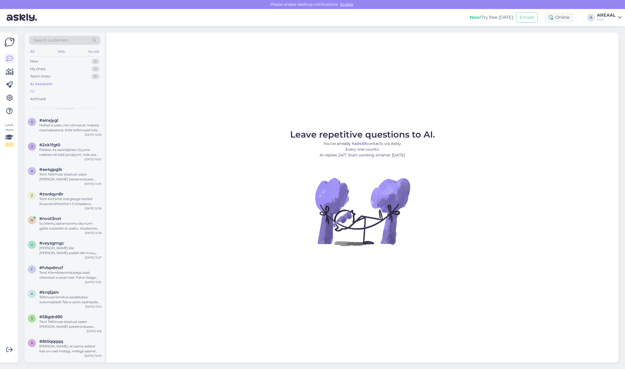
click at [55, 92] on div "All" at bounding box center [65, 92] width 72 height 8
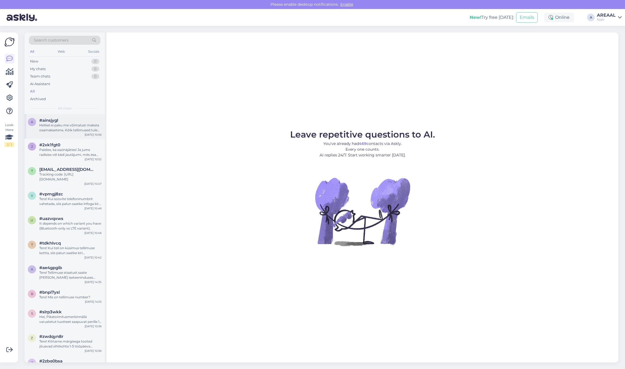
click at [67, 128] on div "Hetkel ei paku me võimalust maksta osamaksetena. Kõik tellimused tuleb tasuda t…" at bounding box center [70, 128] width 62 height 10
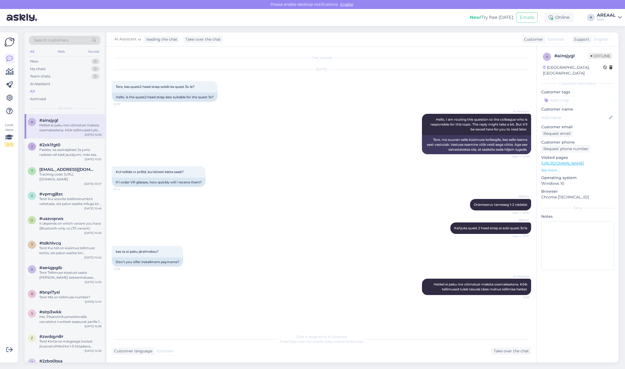
click at [606, 18] on div "Nish" at bounding box center [606, 19] width 19 height 4
click at [608, 33] on button "Open" at bounding box center [609, 30] width 15 height 8
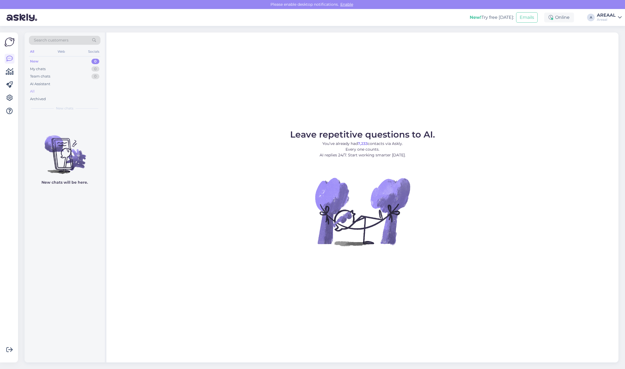
click at [54, 88] on div "All" at bounding box center [65, 92] width 72 height 8
click at [71, 92] on div "All" at bounding box center [65, 92] width 72 height 8
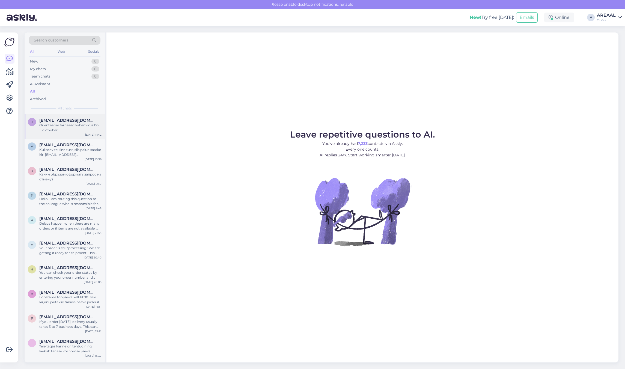
click at [84, 122] on span "[EMAIL_ADDRESS][DOMAIN_NAME]" at bounding box center [67, 120] width 57 height 5
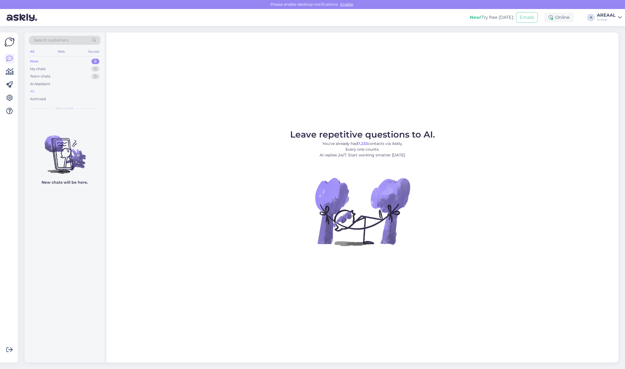
click at [66, 90] on div "All" at bounding box center [65, 92] width 72 height 8
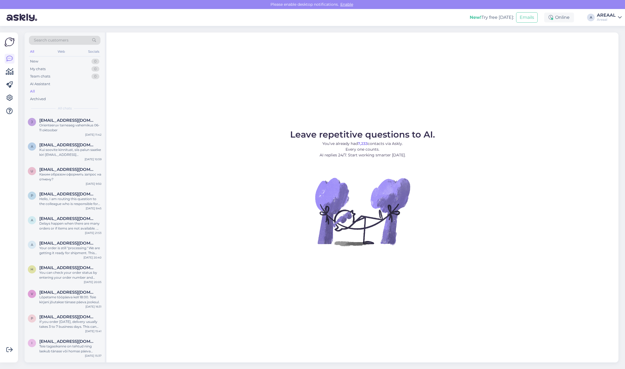
click at [387, 203] on img at bounding box center [363, 212] width 98 height 98
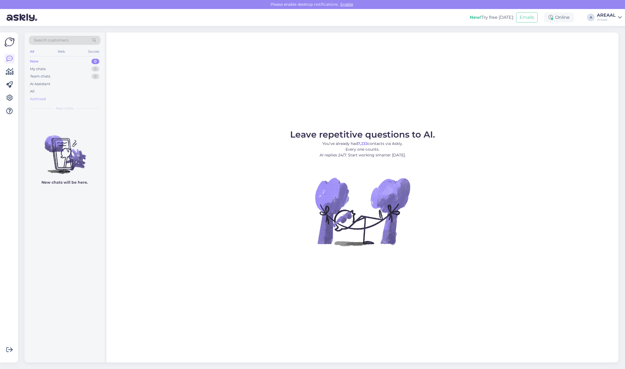
click at [69, 99] on div "Archived" at bounding box center [65, 99] width 72 height 8
click at [63, 90] on div "All" at bounding box center [65, 92] width 72 height 8
click at [45, 86] on div "AI Assistant" at bounding box center [40, 83] width 20 height 5
click at [46, 94] on div "All" at bounding box center [65, 92] width 72 height 8
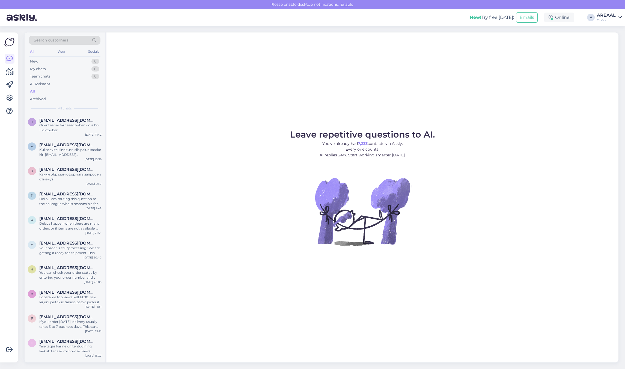
click at [47, 91] on div "All" at bounding box center [65, 92] width 72 height 8
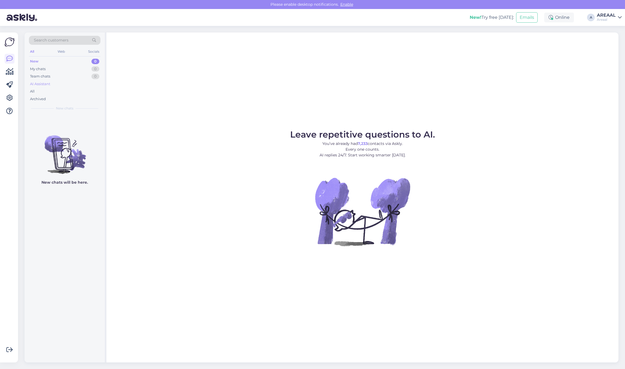
click at [38, 87] on div "AI Assistant" at bounding box center [65, 84] width 72 height 8
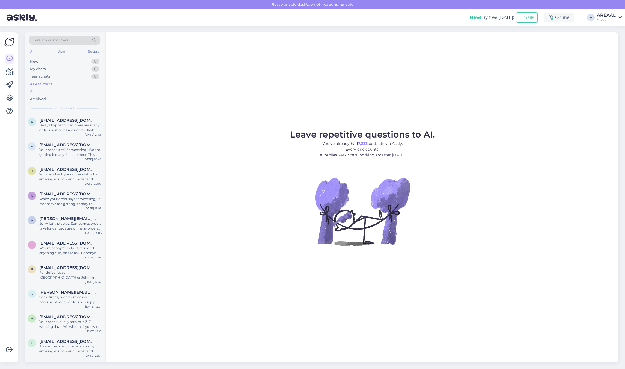
click at [37, 93] on div "All" at bounding box center [65, 92] width 72 height 8
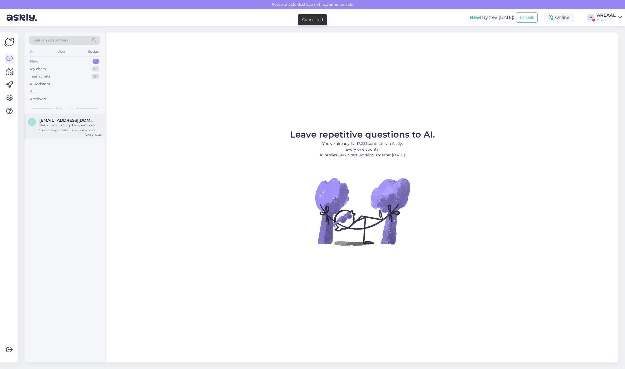
click at [93, 130] on div "Hello, I am routing this question to the colleague who is responsible for this …" at bounding box center [70, 128] width 62 height 10
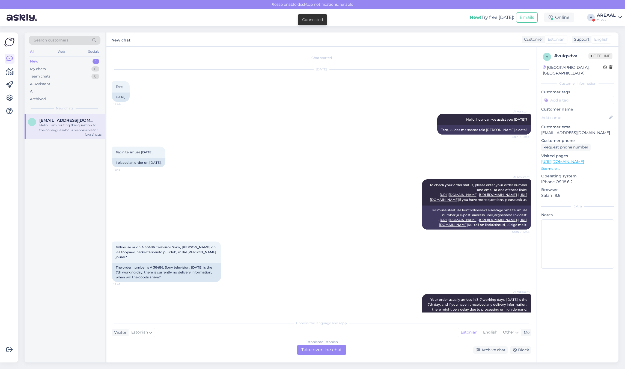
scroll to position [646, 0]
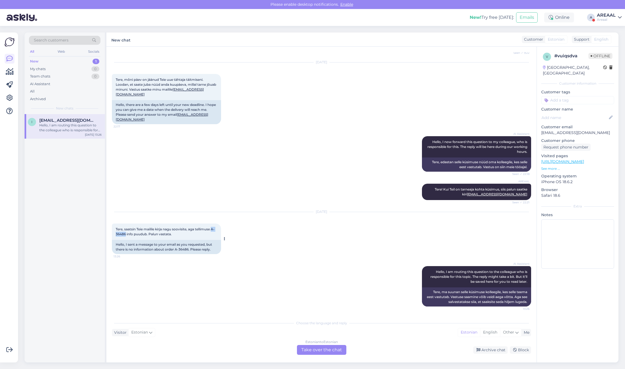
drag, startPoint x: 214, startPoint y: 230, endPoint x: 126, endPoint y: 238, distance: 88.3
click at [126, 238] on div "Tere, saatsin Teie mailile kirja nagu soovisite, aga tellimuse A-36486 info puu…" at bounding box center [166, 232] width 109 height 16
copy span "A-36486"
click at [330, 349] on div "Estonian to Estonian Take over the chat" at bounding box center [321, 350] width 49 height 10
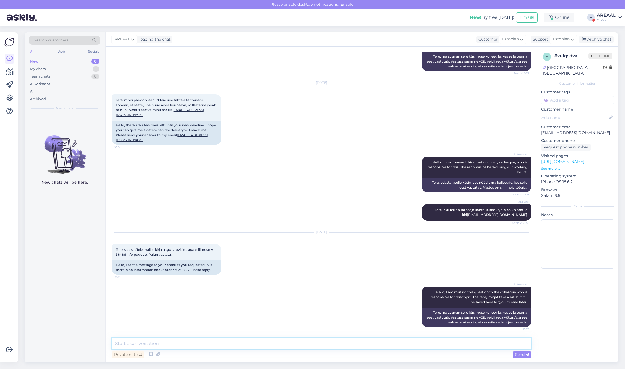
click at [327, 346] on textarea at bounding box center [322, 343] width 420 height 11
type textarea "Teie kirjale vastatakse tänase-homse päeva jooksul"
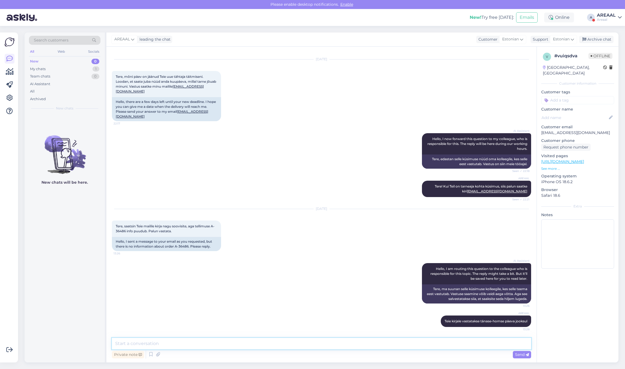
scroll to position [649, 0]
click at [603, 40] on div "Archive chat" at bounding box center [597, 39] width 34 height 7
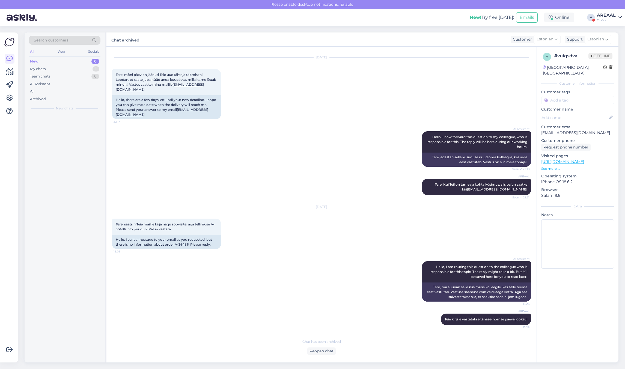
click at [605, 14] on div "AREAAL" at bounding box center [606, 15] width 19 height 4
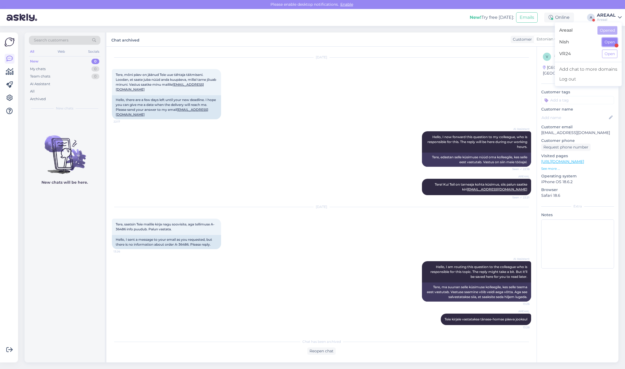
click at [606, 43] on button "Open" at bounding box center [609, 42] width 15 height 8
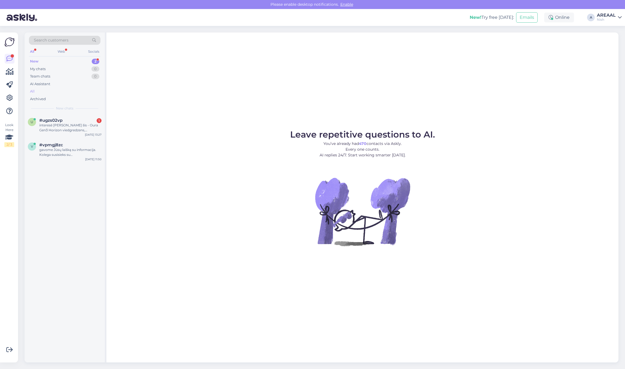
click at [78, 92] on div "All" at bounding box center [65, 92] width 72 height 8
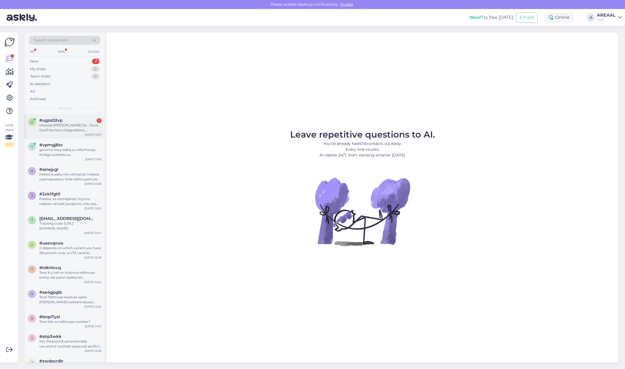
click at [73, 128] on div "interesē tieši šīs - Oura Gen3 Horizon viedgredzens, sudrabains" at bounding box center [70, 128] width 62 height 10
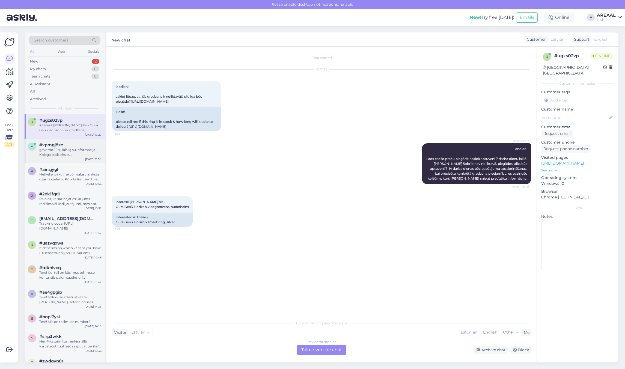
click at [75, 145] on div "#vpmgj8zc" at bounding box center [70, 145] width 62 height 5
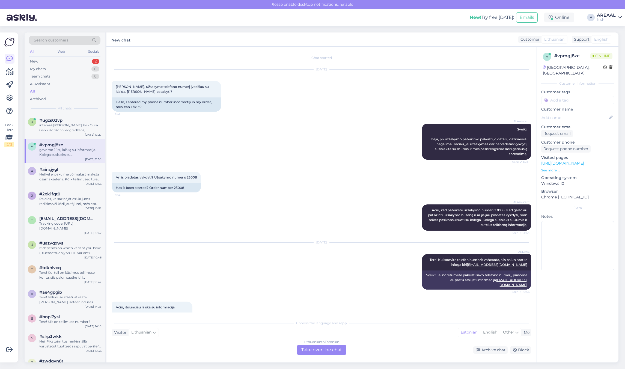
scroll to position [39, 0]
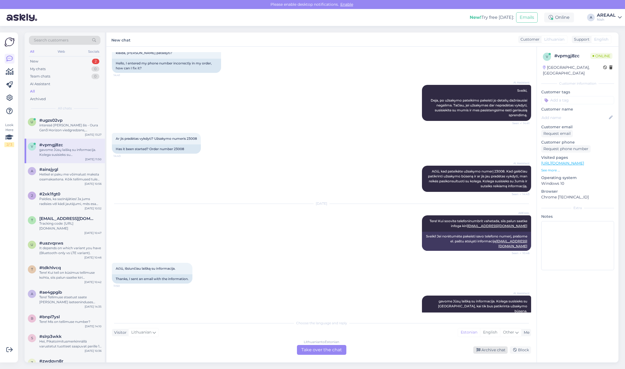
click at [489, 350] on div "Archive chat" at bounding box center [491, 350] width 34 height 7
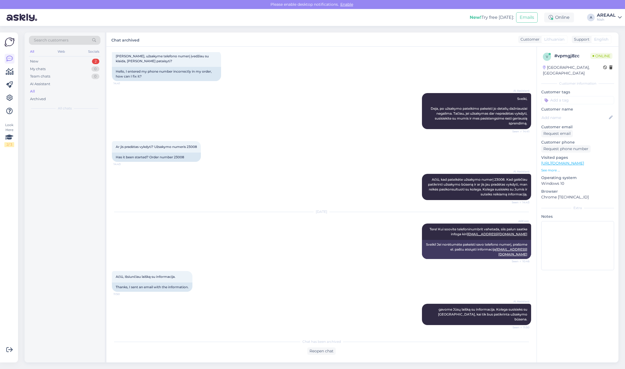
scroll to position [20, 0]
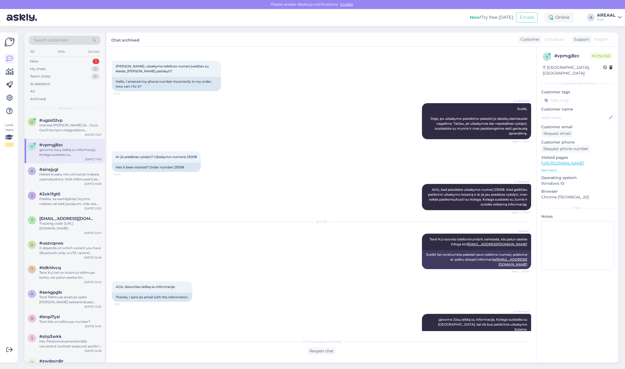
click at [384, 120] on div "AI Assistant Sveiki, Deja, po užsakymo pateikimo pakeisti jo detalių dažniausia…" at bounding box center [322, 121] width 420 height 48
click at [60, 132] on div "interesē tieši šīs - Oura Gen3 Horizon viedgredzens, sudrabains" at bounding box center [70, 128] width 62 height 10
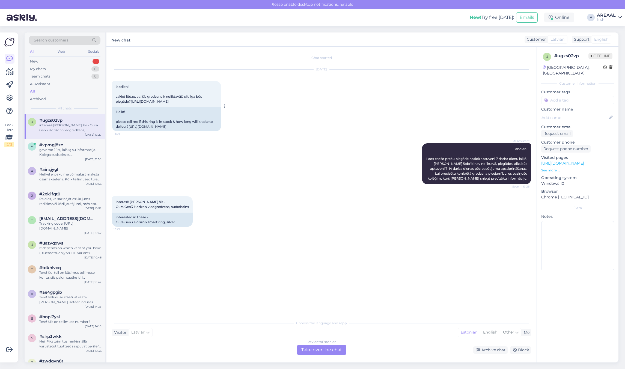
click at [153, 129] on link "https://viediegredzeni.lv/oura-gen3-horizon-viedgredzens-sudrabains/" at bounding box center [148, 127] width 38 height 4
click at [321, 350] on div "Latvian to Estonian Take over the chat" at bounding box center [321, 350] width 49 height 10
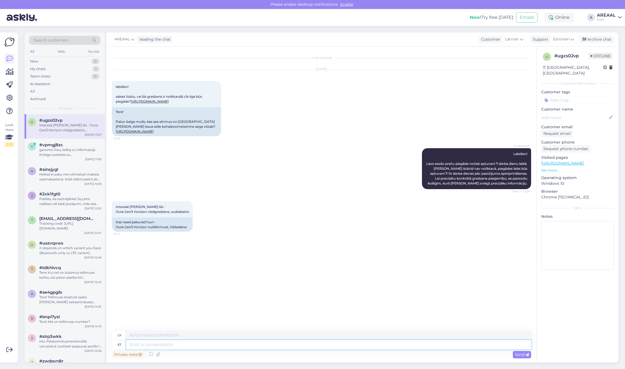
click at [320, 344] on textarea at bounding box center [328, 344] width 405 height 9
type textarea "Approximate deliv"
type textarea "Aptuvens"
type textarea "Approximate delivery time"
type textarea "Aptuvenais piegādes laiks"
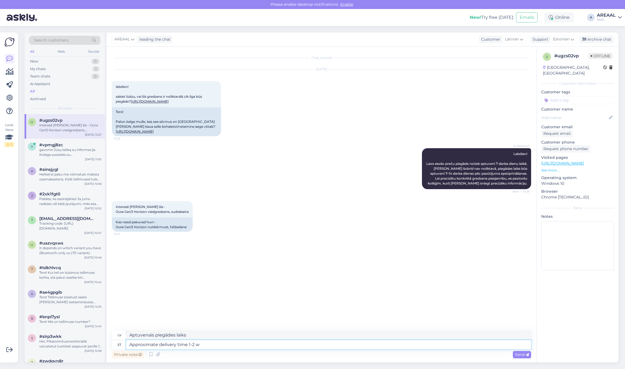
type textarea "Approximate delivery time 1-2 we"
type textarea "Aptuvenais piegādes laiks 1–2"
type textarea "Approximate delivery time 1-2 weeks"
type textarea "Aptuvenais piegādes laiks 1-2 nedēļas"
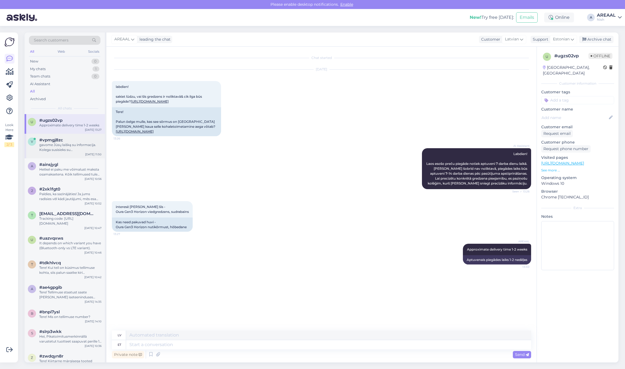
click at [90, 142] on div "#vpmgj8zc" at bounding box center [70, 140] width 62 height 5
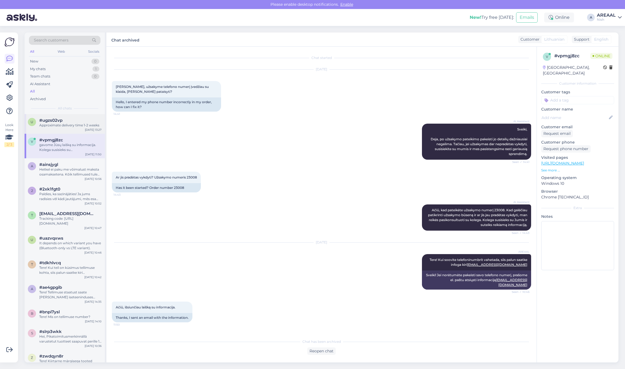
click at [79, 128] on div "u #ugzs02vp Approximate delivery time 1-2 weeks Oct 3 13:27" at bounding box center [65, 124] width 80 height 20
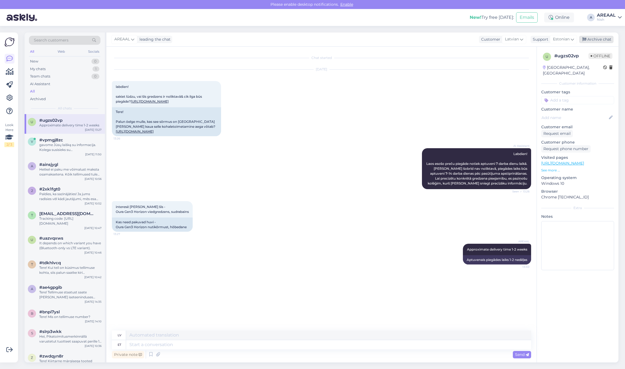
click at [597, 40] on div "Archive chat" at bounding box center [597, 39] width 34 height 7
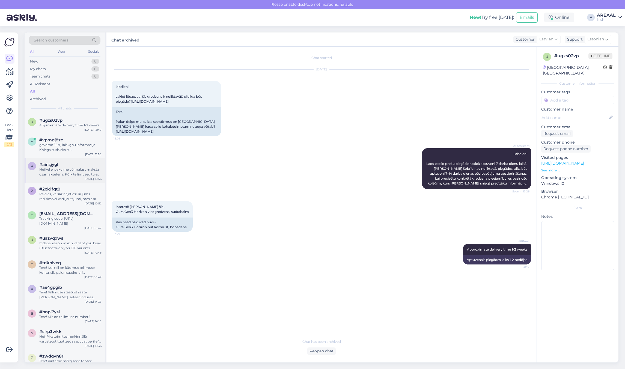
click at [92, 170] on div "Hetkel ei paku me võimalust maksta osamaksetena. Kõik tellimused tuleb tasuda t…" at bounding box center [70, 172] width 62 height 10
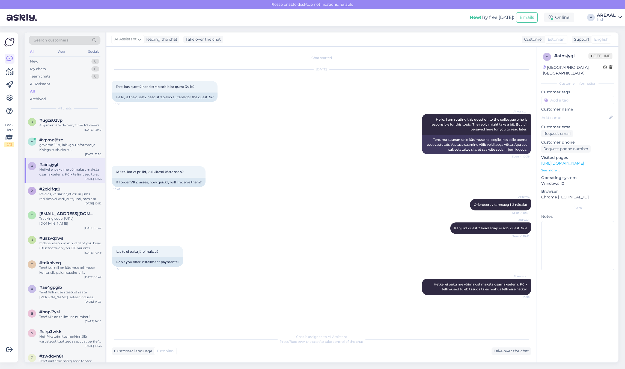
click at [593, 24] on div "New! Try free today: Emails Online A AREAAL Nish" at bounding box center [312, 17] width 625 height 17
click at [599, 20] on div "Nish" at bounding box center [606, 19] width 19 height 4
click at [606, 36] on div "Areaal Open" at bounding box center [588, 31] width 67 height 12
click at [613, 30] on button "Open" at bounding box center [609, 30] width 15 height 8
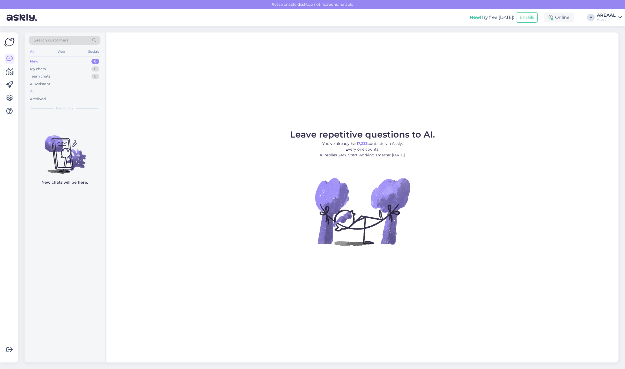
click at [57, 92] on div "All" at bounding box center [65, 92] width 72 height 8
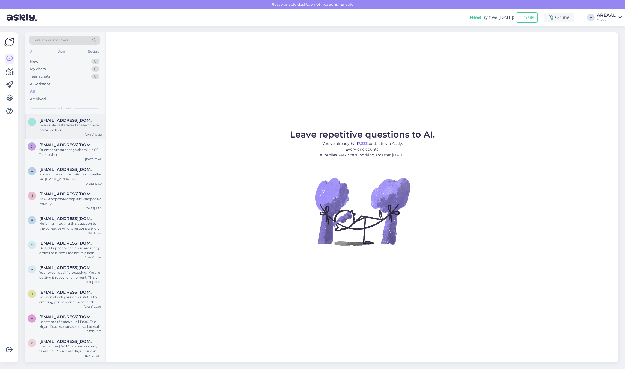
click at [66, 115] on div "i info@areaal.ee Teie kirjale vastatakse tänase-homse päeva jooksul Oct 3 13:28" at bounding box center [65, 126] width 80 height 25
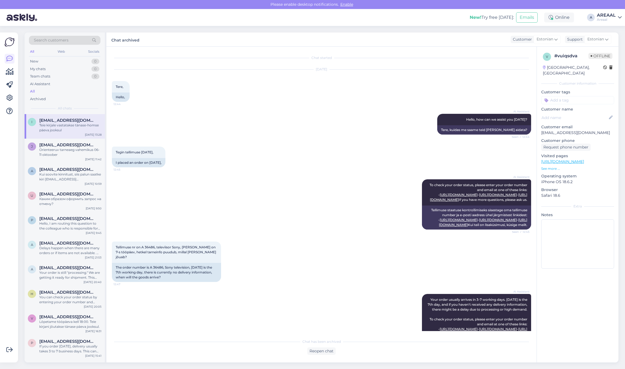
scroll to position [651, 0]
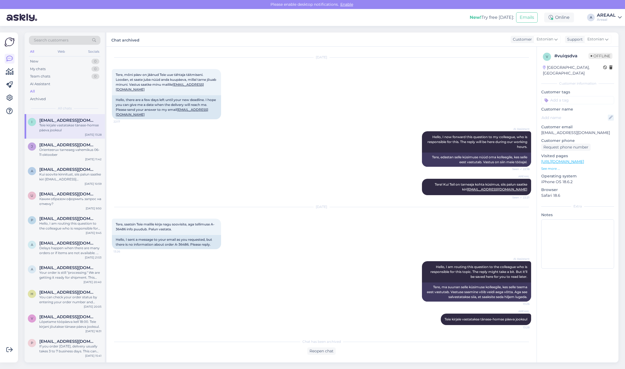
click at [611, 115] on icon at bounding box center [611, 118] width 6 height 6
click at [603, 115] on input at bounding box center [575, 118] width 60 height 6
click at [569, 130] on p "[EMAIL_ADDRESS][DOMAIN_NAME]" at bounding box center [578, 133] width 73 height 6
click at [561, 130] on p "[EMAIL_ADDRESS][DOMAIN_NAME]" at bounding box center [578, 133] width 73 height 6
click at [51, 141] on div "J Jantsusliis@gmail.com Orienteeruv tarneaeg vahemikus 06-11 oktoober Oct 3 11:…" at bounding box center [65, 151] width 80 height 25
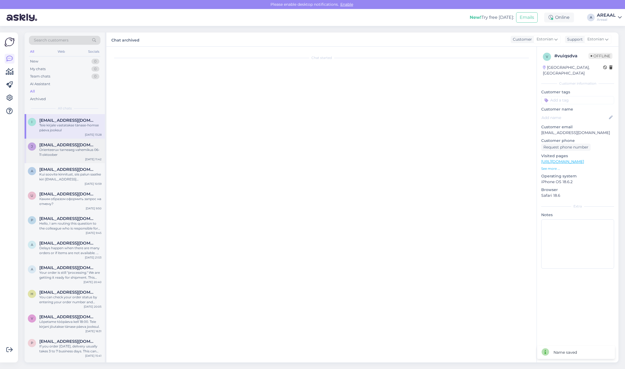
scroll to position [0, 0]
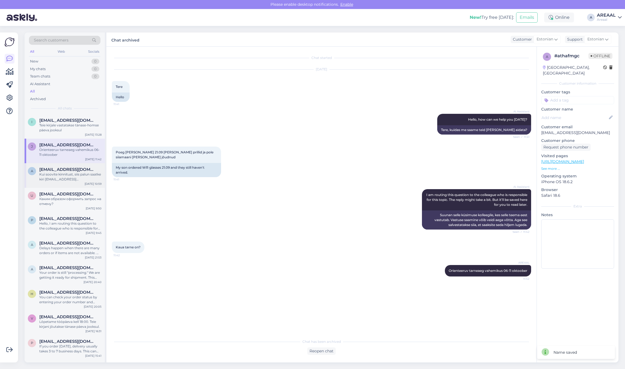
click at [54, 174] on div "Kui soovite kinnitust, siis palun saatke kiri [EMAIL_ADDRESS][DOMAIN_NAME] ja v…" at bounding box center [70, 177] width 62 height 10
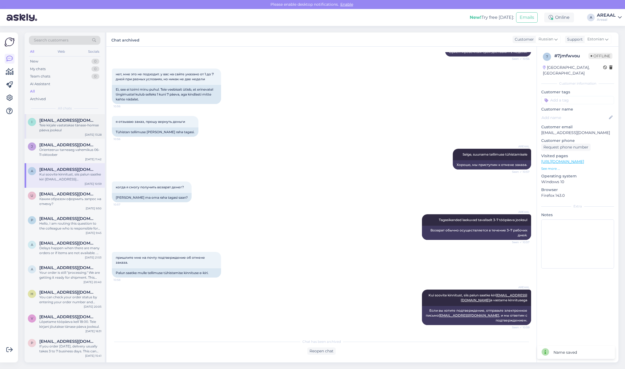
click at [61, 126] on div "Teie kirjale vastatakse tänase-homse päeva jooksul" at bounding box center [70, 128] width 62 height 10
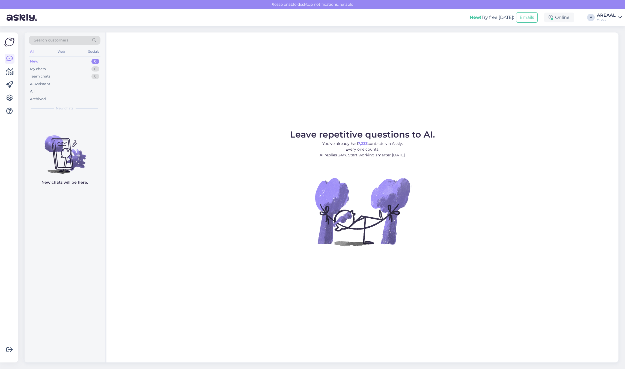
click at [473, 110] on div "Leave repetitive questions to AI. You’ve already had 7,233 contacts via Askly. …" at bounding box center [363, 198] width 512 height 330
click at [529, 141] on figure "Leave repetitive questions to AI. You’ve already had 7,233 contacts via Askly. …" at bounding box center [362, 195] width 503 height 131
click at [533, 132] on figure "Leave repetitive questions to AI. You’ve already had 7,233 contacts via Askly. …" at bounding box center [362, 195] width 503 height 131
click at [561, 100] on div "Leave repetitive questions to AI. You’ve already had 7,233 contacts via Askly. …" at bounding box center [363, 198] width 512 height 330
click at [70, 92] on div "All" at bounding box center [65, 92] width 72 height 8
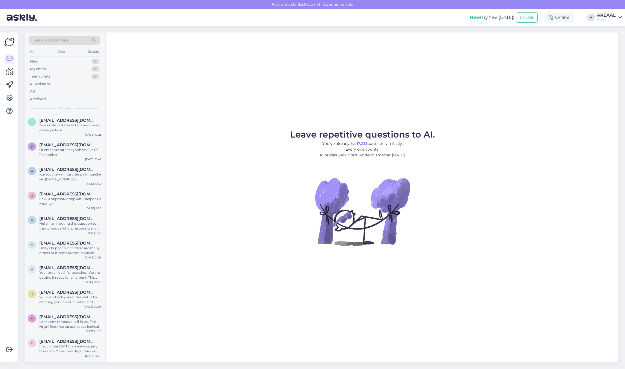
click at [384, 133] on span "Leave repetitive questions to AI." at bounding box center [362, 134] width 145 height 11
